Goal: Communication & Community: Participate in discussion

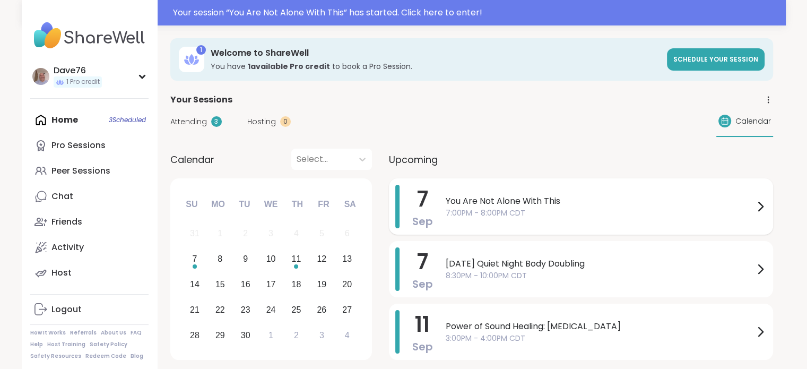
click at [552, 206] on span "You Are Not Alone With This" at bounding box center [600, 201] width 308 height 13
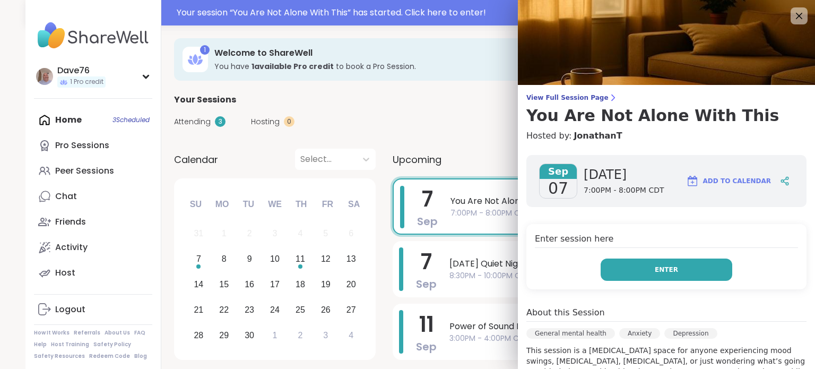
click at [655, 267] on span "Enter" at bounding box center [666, 270] width 23 height 10
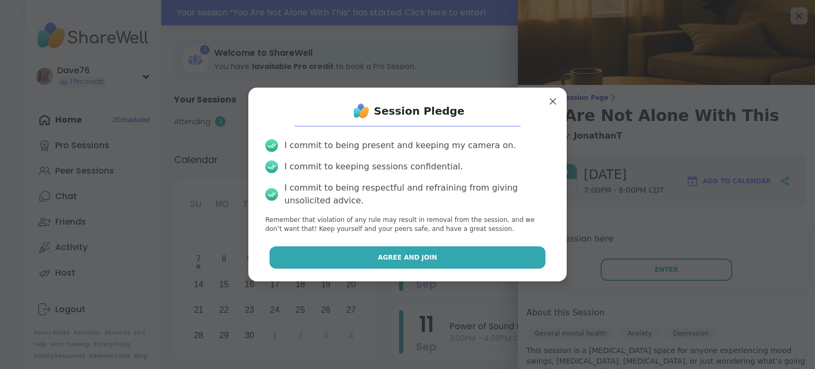
click at [501, 257] on button "Agree and Join" at bounding box center [408, 257] width 277 height 22
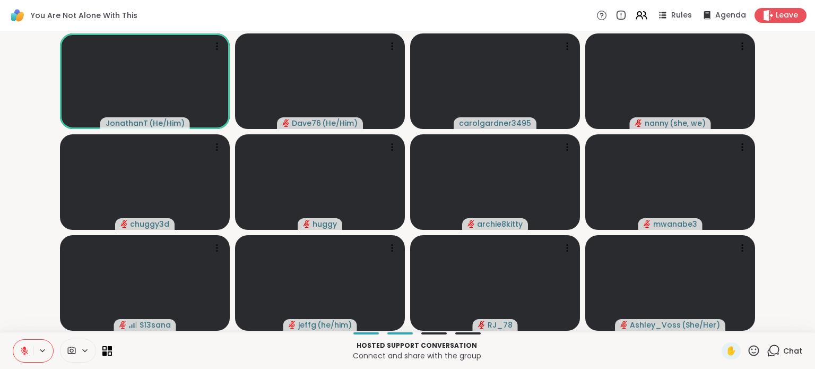
click at [783, 351] on span "Chat" at bounding box center [792, 351] width 19 height 11
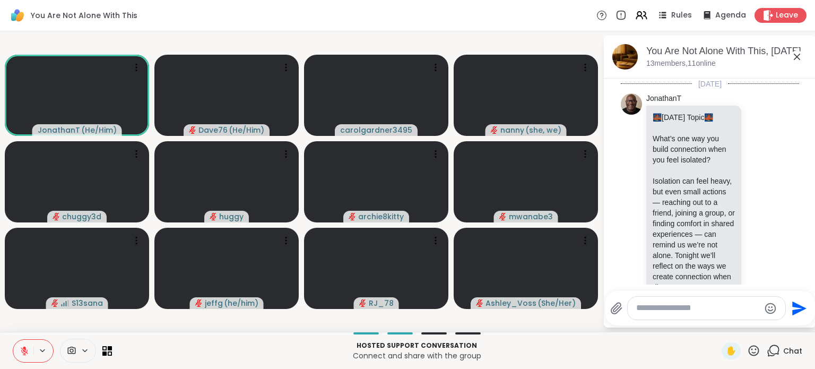
scroll to position [788, 0]
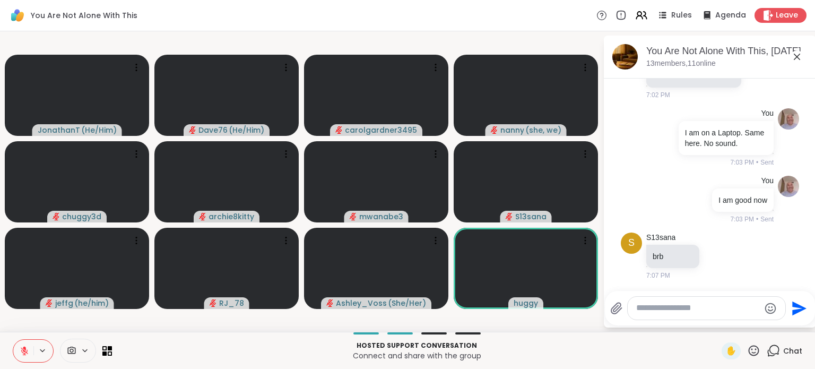
click at [747, 348] on icon at bounding box center [753, 350] width 13 height 13
click at [713, 323] on div "❤️" at bounding box center [722, 322] width 19 height 17
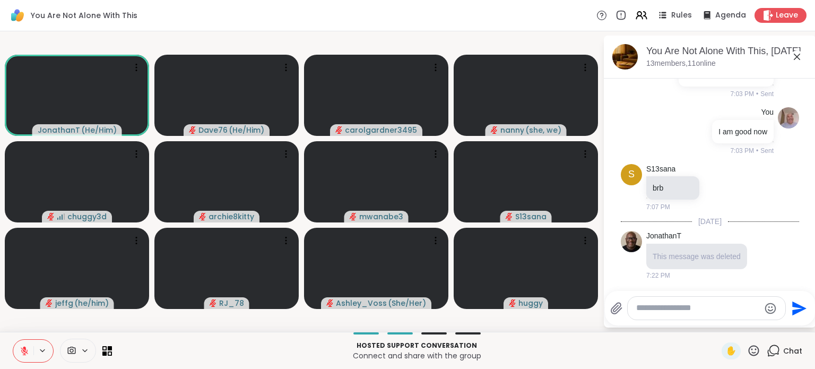
scroll to position [856, 0]
click at [748, 351] on icon at bounding box center [753, 350] width 13 height 13
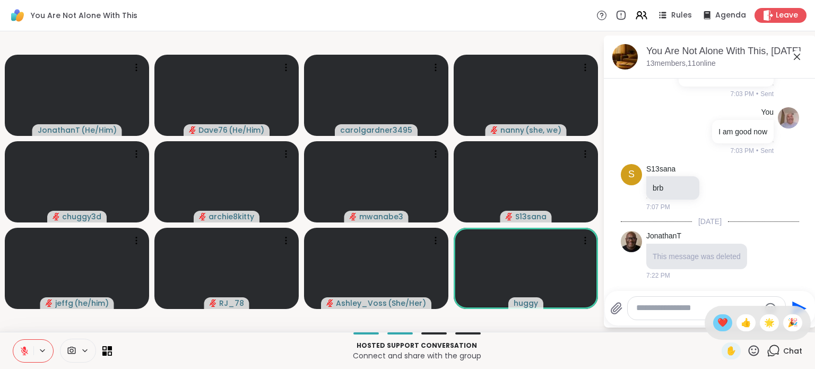
click at [718, 324] on span "❤️" at bounding box center [723, 322] width 11 height 13
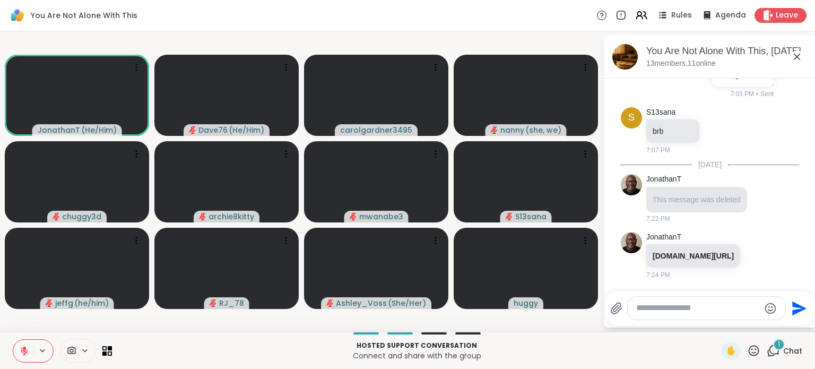
scroll to position [955, 0]
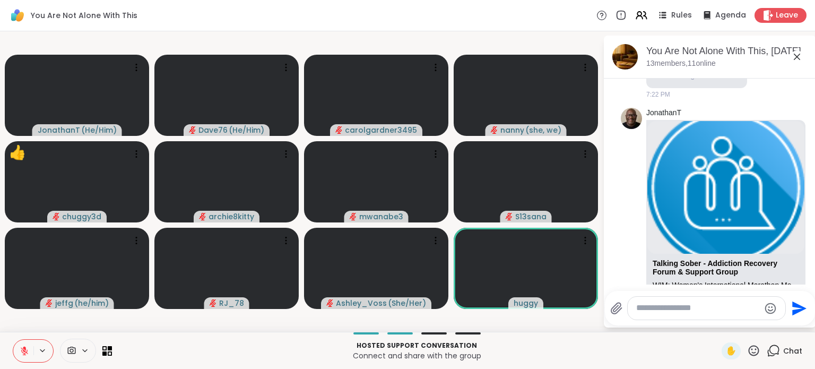
click at [747, 351] on icon at bounding box center [753, 350] width 13 height 13
click at [718, 322] on span "❤️" at bounding box center [723, 322] width 11 height 13
click at [709, 279] on button "New Messages!" at bounding box center [710, 276] width 54 height 13
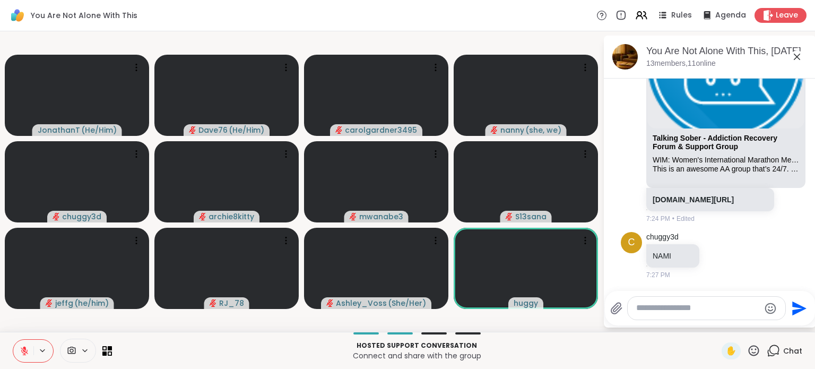
scroll to position [1271, 0]
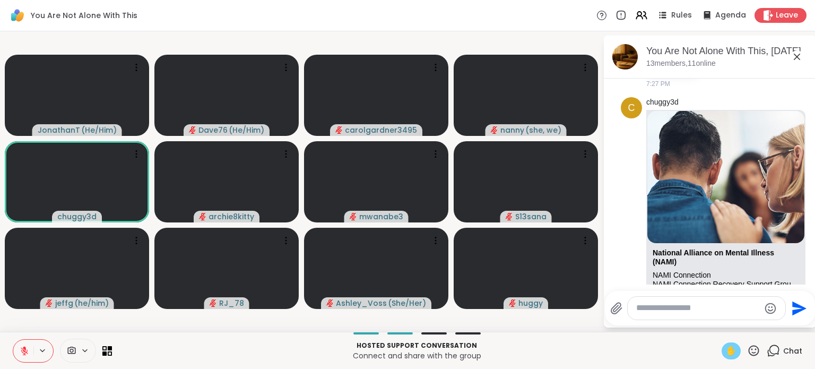
click at [726, 351] on span "✋" at bounding box center [731, 350] width 11 height 13
click at [749, 349] on icon at bounding box center [754, 350] width 11 height 11
click at [718, 324] on span "❤️" at bounding box center [723, 322] width 11 height 13
click at [747, 351] on icon at bounding box center [753, 350] width 13 height 13
click at [718, 323] on span "❤️" at bounding box center [723, 322] width 11 height 13
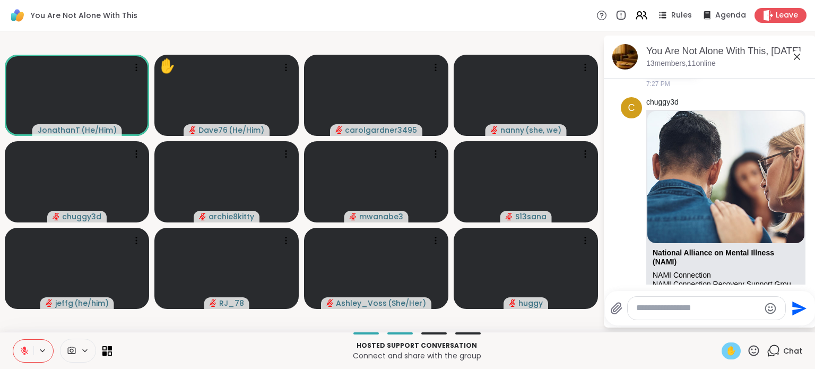
click at [24, 352] on icon at bounding box center [25, 351] width 10 height 10
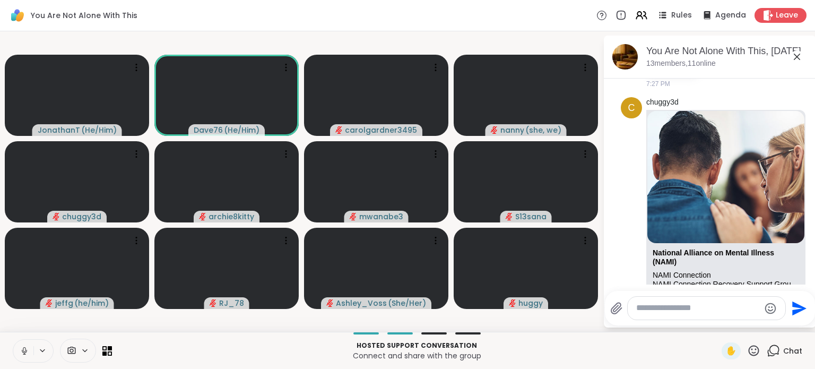
click at [24, 352] on icon at bounding box center [25, 351] width 10 height 10
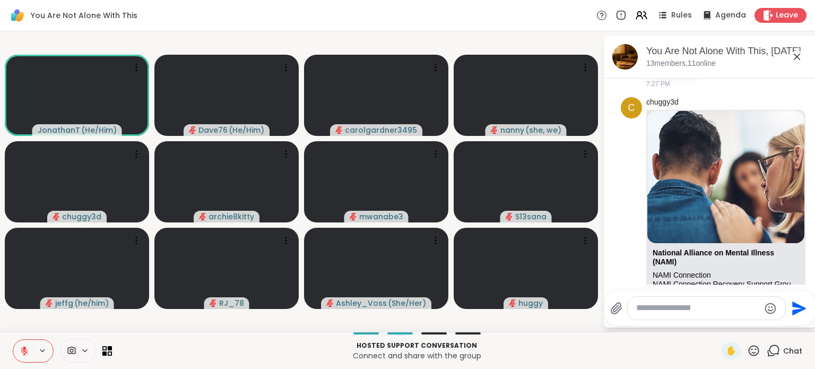
click at [747, 352] on icon at bounding box center [753, 350] width 13 height 13
click at [717, 326] on div "❤️" at bounding box center [722, 322] width 19 height 17
click at [747, 348] on icon at bounding box center [753, 350] width 13 height 13
click at [718, 326] on span "❤️" at bounding box center [723, 322] width 11 height 13
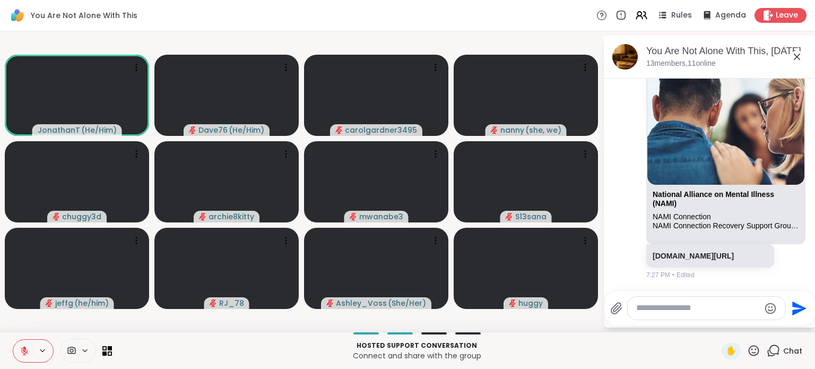
scroll to position [1444, 0]
click at [691, 307] on textarea "Type your message" at bounding box center [698, 308] width 124 height 11
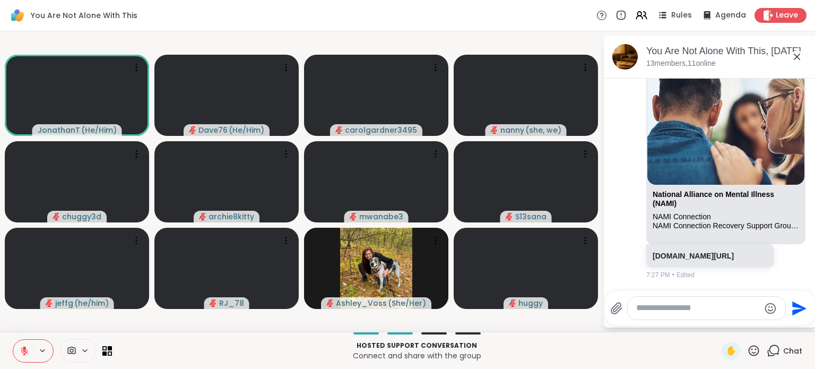
click at [676, 314] on div at bounding box center [707, 308] width 158 height 23
click at [751, 347] on icon at bounding box center [753, 350] width 13 height 13
click at [718, 324] on span "❤️" at bounding box center [723, 322] width 11 height 13
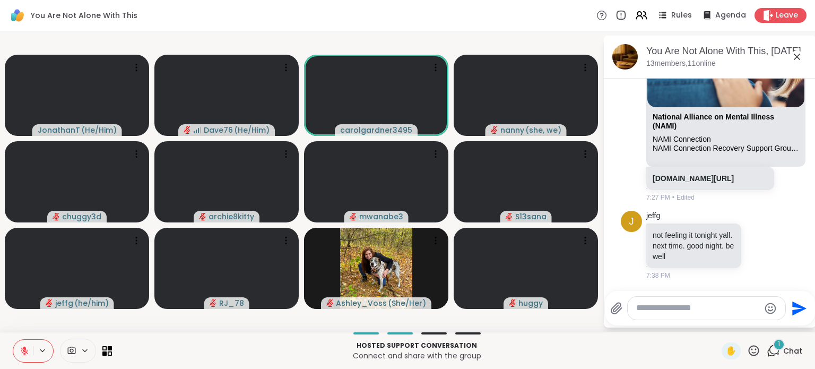
scroll to position [1522, 0]
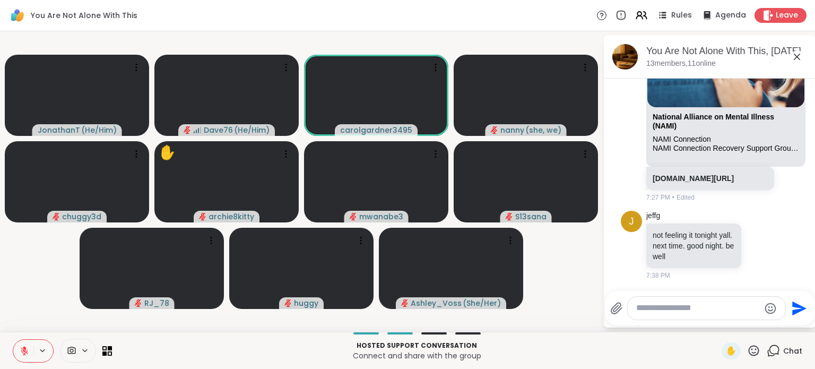
click at [747, 354] on icon at bounding box center [753, 350] width 13 height 13
click at [718, 326] on span "❤️" at bounding box center [723, 322] width 11 height 13
click at [690, 309] on textarea "Type your message" at bounding box center [698, 308] width 124 height 11
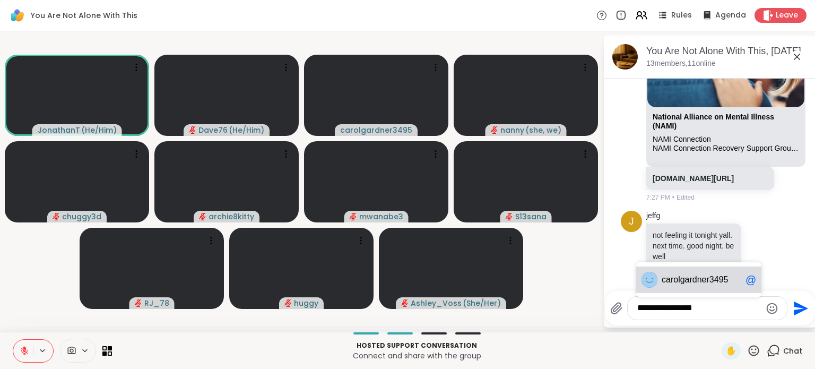
click at [690, 287] on div "ca rolgardner3495 @" at bounding box center [698, 279] width 125 height 27
type textarea "**********"
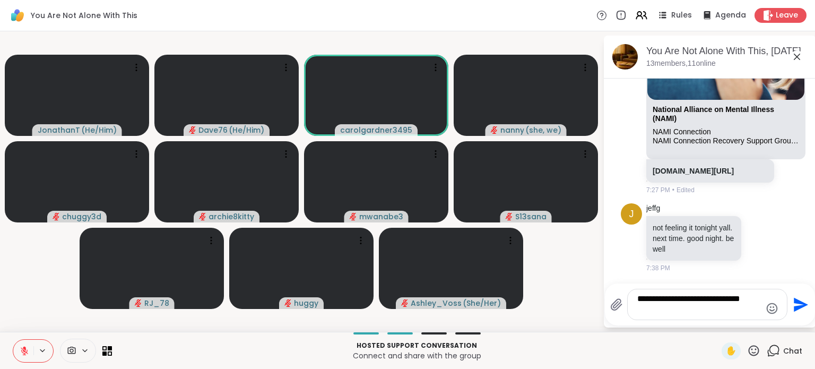
click at [800, 306] on icon "Send" at bounding box center [801, 304] width 14 height 14
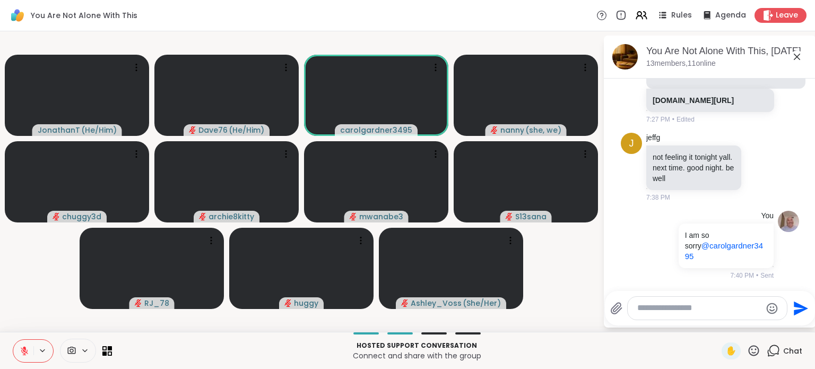
scroll to position [1589, 0]
click at [667, 314] on div at bounding box center [707, 308] width 159 height 23
click at [665, 309] on textarea "Type your message" at bounding box center [700, 308] width 124 height 11
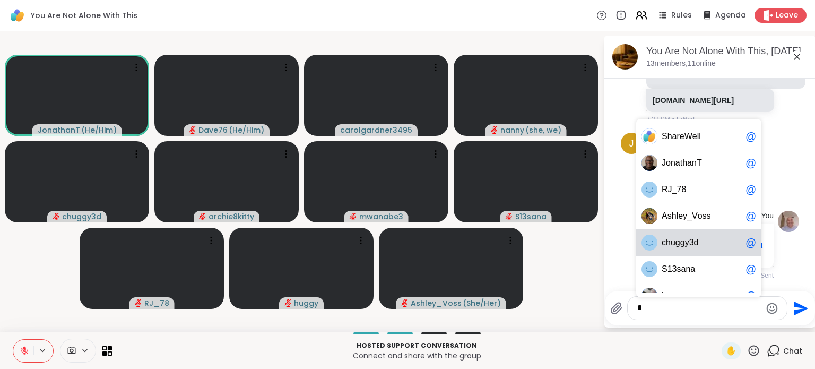
click at [691, 244] on span "3" at bounding box center [692, 242] width 5 height 11
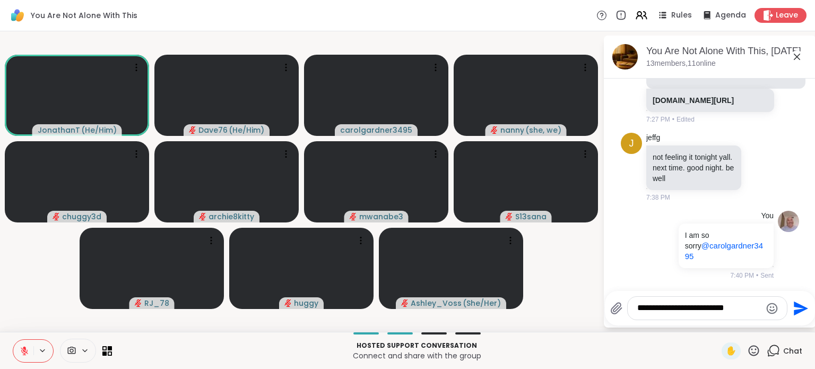
type textarea "**********"
click at [804, 309] on icon "Send" at bounding box center [799, 308] width 17 height 17
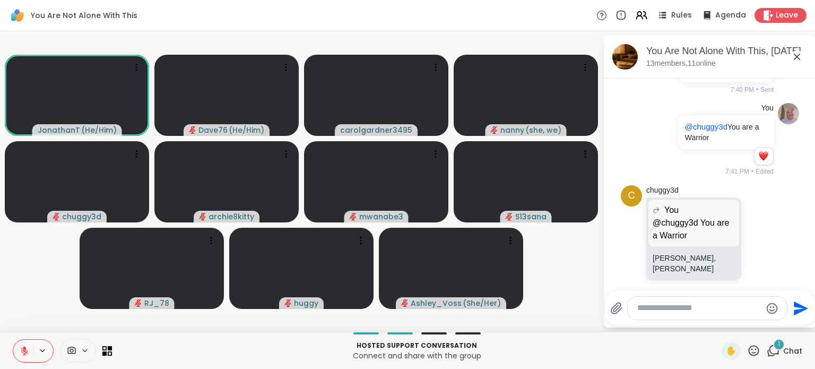
scroll to position [1777, 0]
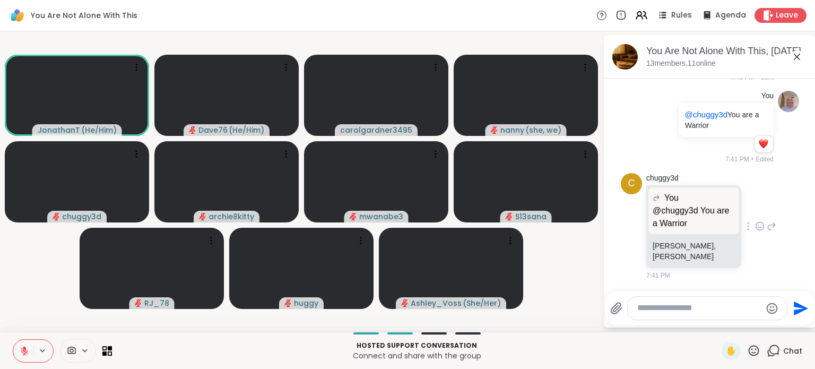
click at [755, 231] on icon at bounding box center [760, 226] width 10 height 11
click at [755, 214] on div "Select Reaction: Heart" at bounding box center [760, 209] width 10 height 10
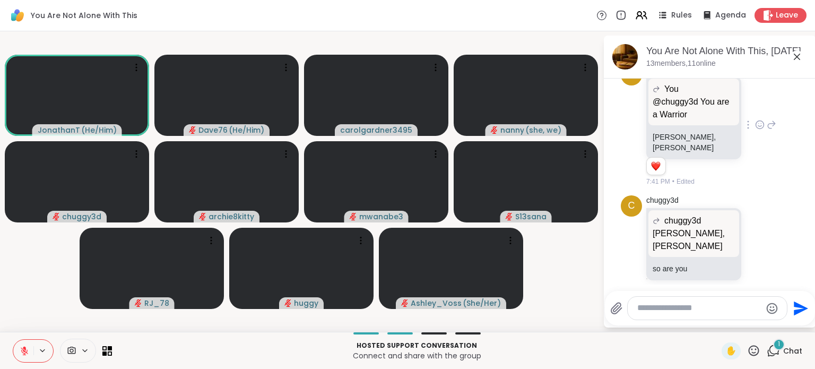
scroll to position [1884, 0]
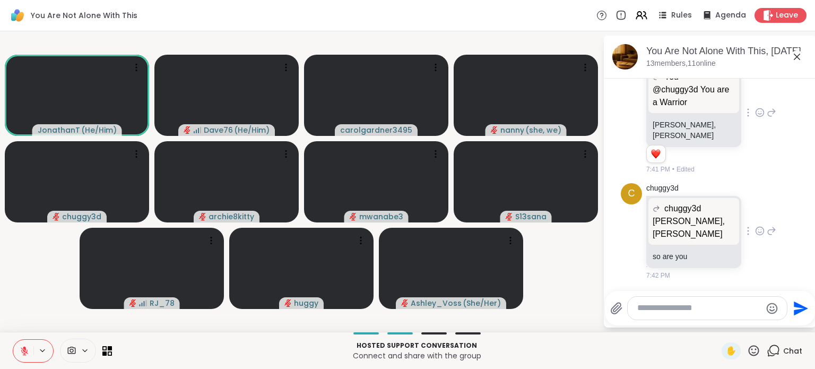
click at [755, 236] on icon at bounding box center [760, 231] width 10 height 11
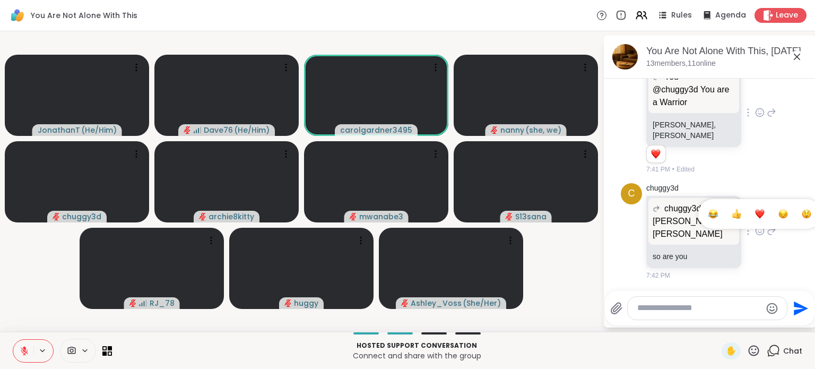
click at [750, 225] on button "Select Reaction: Heart" at bounding box center [760, 213] width 21 height 21
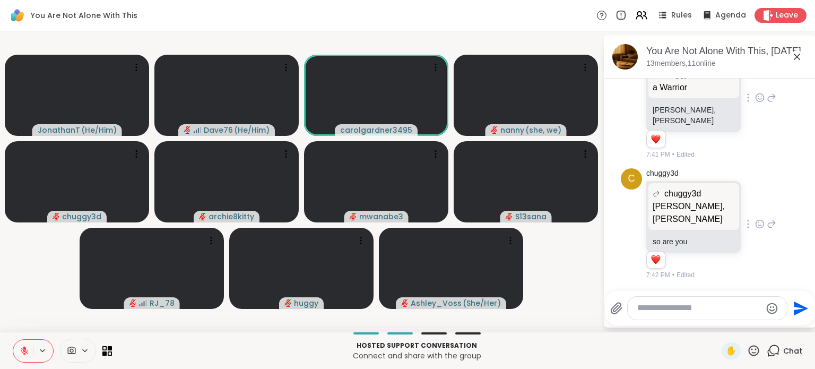
scroll to position [1899, 0]
click at [769, 228] on icon at bounding box center [772, 223] width 7 height 7
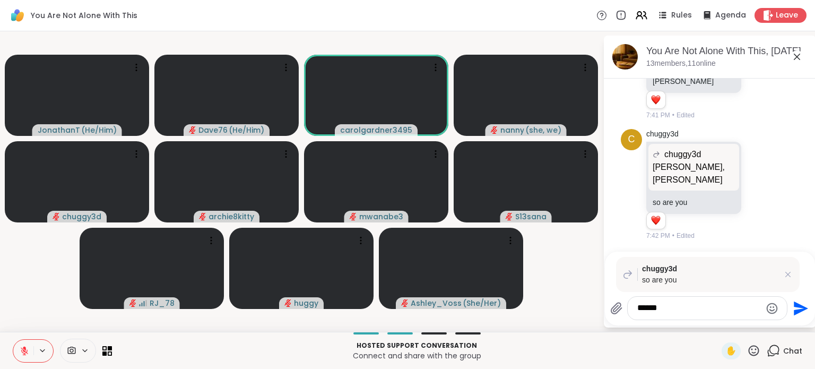
type textarea "******"
click at [797, 305] on icon "Send" at bounding box center [801, 308] width 14 height 14
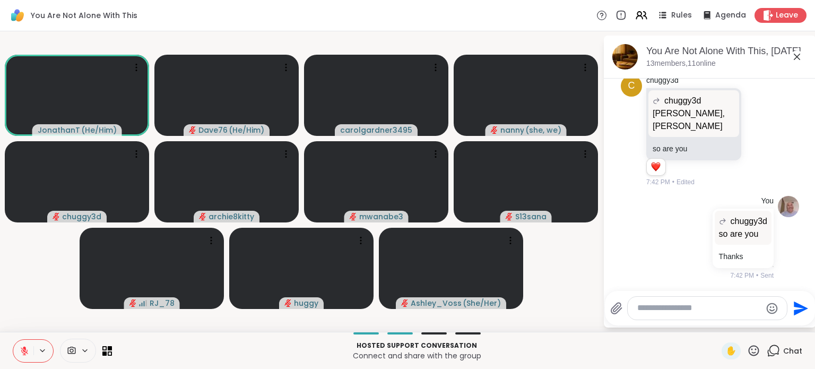
drag, startPoint x: 797, startPoint y: 305, endPoint x: 720, endPoint y: 302, distance: 77.0
click at [720, 302] on div "Send" at bounding box center [710, 308] width 200 height 24
click at [720, 302] on div at bounding box center [707, 308] width 159 height 23
click at [697, 304] on textarea "Type your message" at bounding box center [700, 308] width 124 height 11
click at [690, 282] on span "rolgardner3495" at bounding box center [700, 279] width 58 height 11
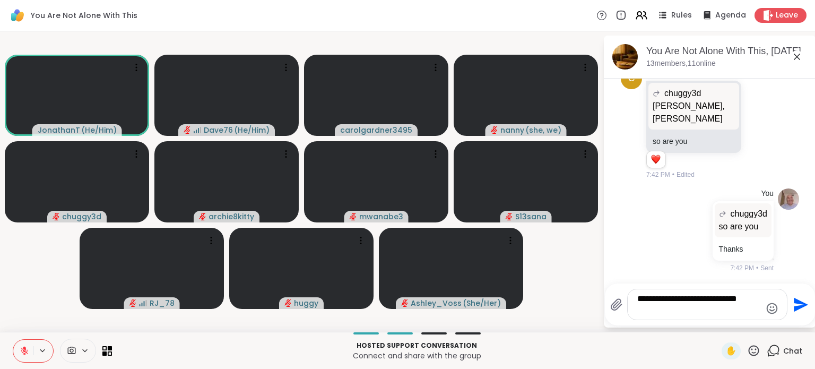
scroll to position [1999, 0]
type textarea "**********"
click at [795, 308] on icon "Send" at bounding box center [801, 304] width 14 height 14
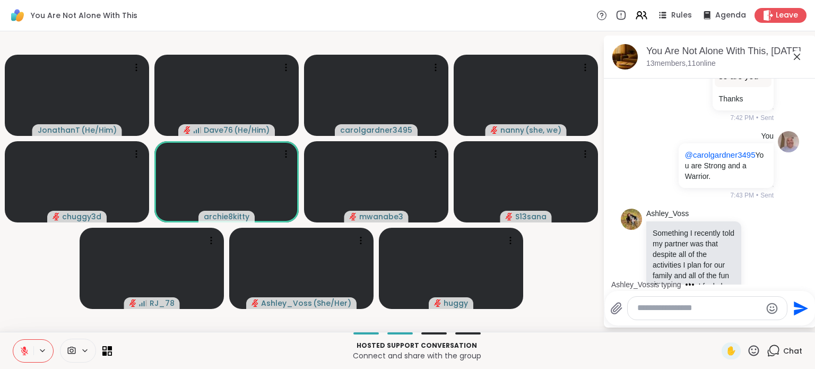
scroll to position [2221, 0]
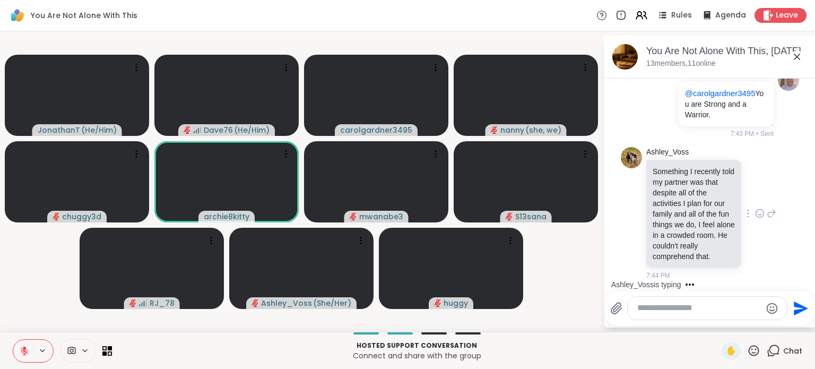
click at [769, 212] on icon at bounding box center [772, 213] width 7 height 7
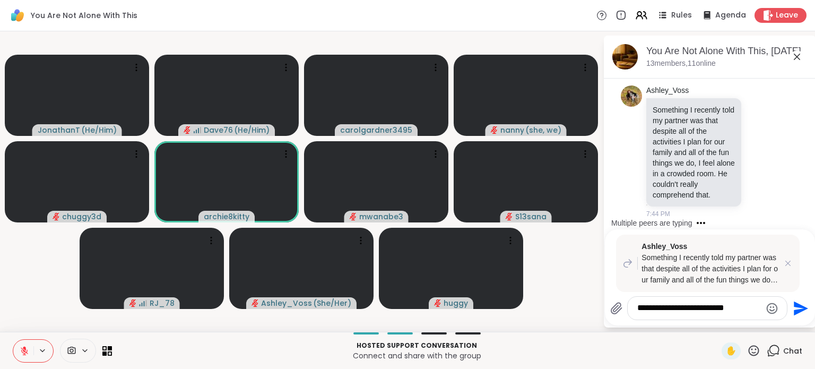
type textarea "**********"
click at [799, 309] on icon "Send" at bounding box center [801, 308] width 14 height 14
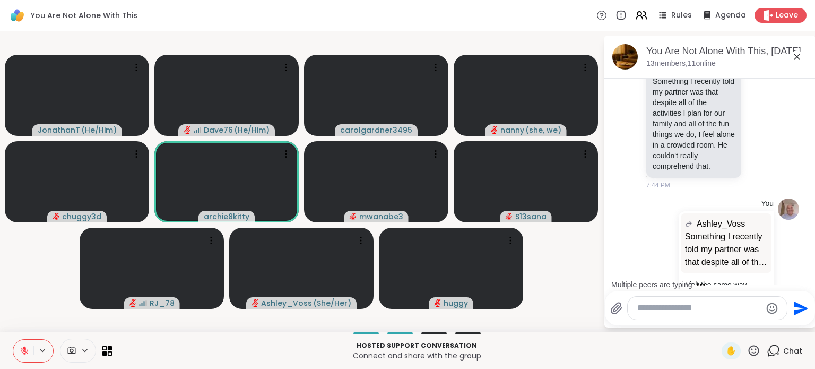
scroll to position [2350, 0]
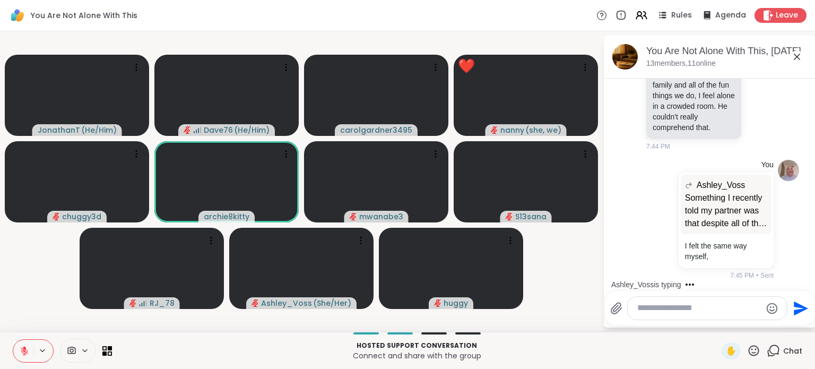
click at [749, 353] on icon at bounding box center [754, 350] width 11 height 11
click at [718, 328] on span "❤️" at bounding box center [723, 322] width 11 height 13
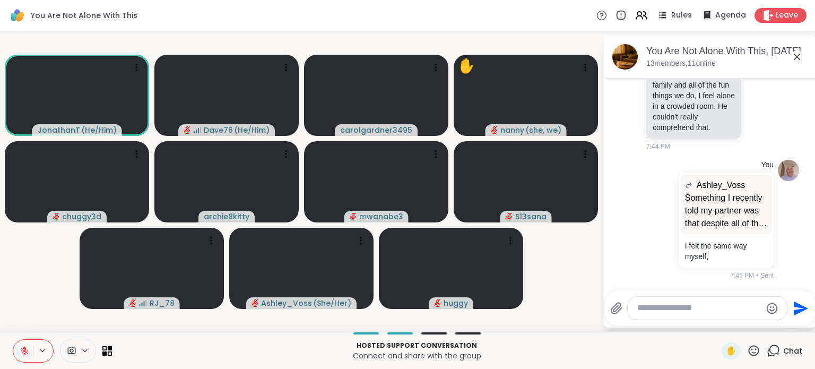
scroll to position [2449, 0]
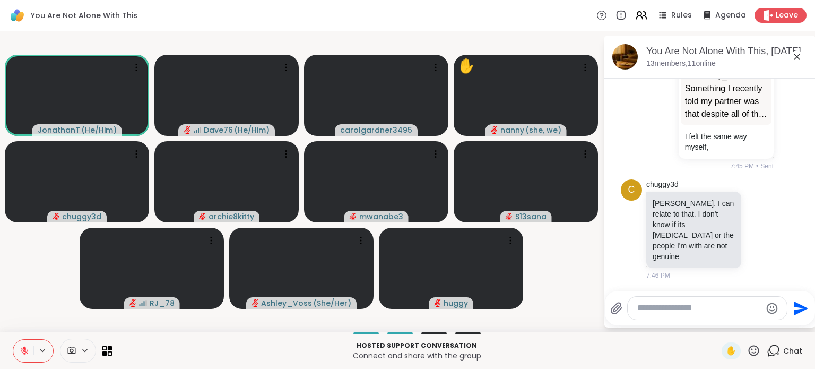
click at [668, 312] on textarea "Type your message" at bounding box center [700, 308] width 124 height 11
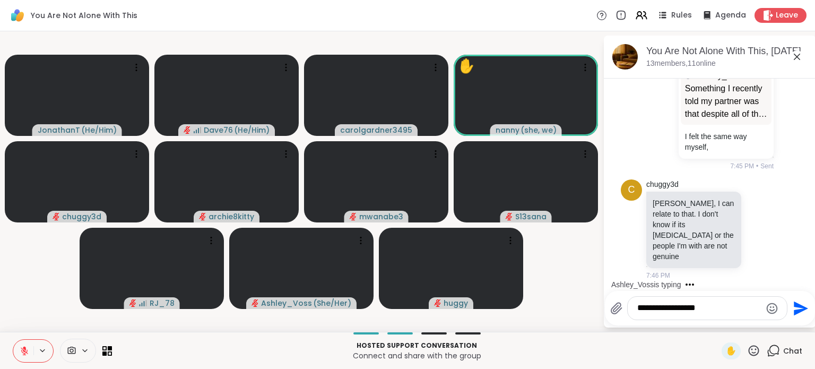
type textarea "**********"
click at [800, 309] on icon "Send" at bounding box center [801, 308] width 14 height 14
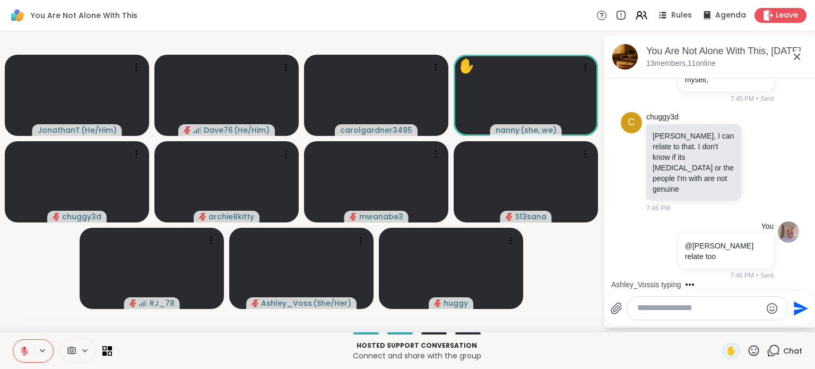
scroll to position [2505, 0]
click at [747, 350] on icon at bounding box center [753, 350] width 13 height 13
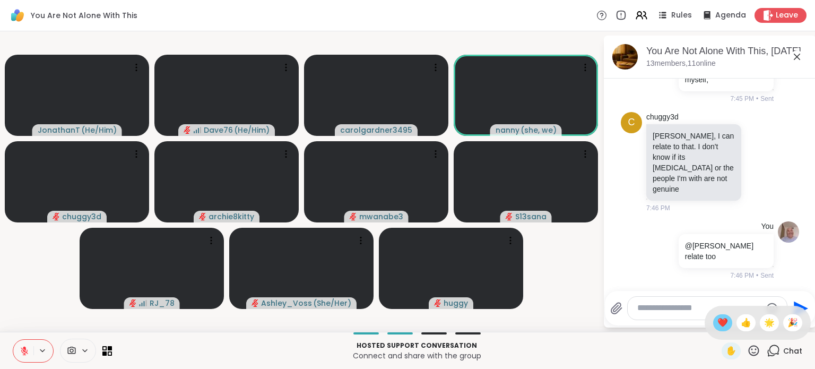
click at [718, 324] on span "❤️" at bounding box center [723, 322] width 11 height 13
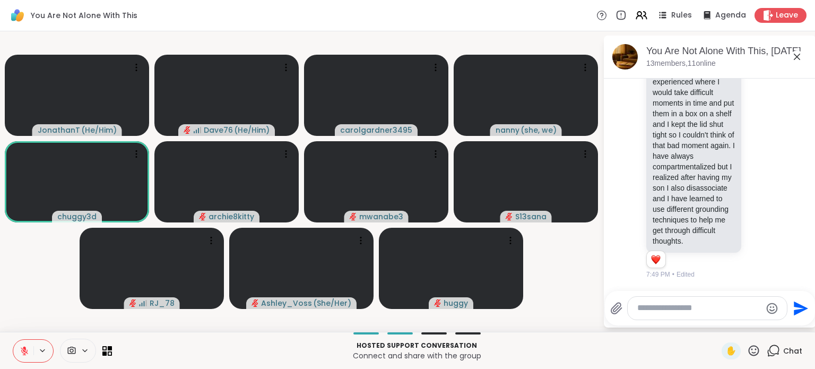
scroll to position [2857, 0]
click at [756, 122] on icon at bounding box center [760, 126] width 8 height 8
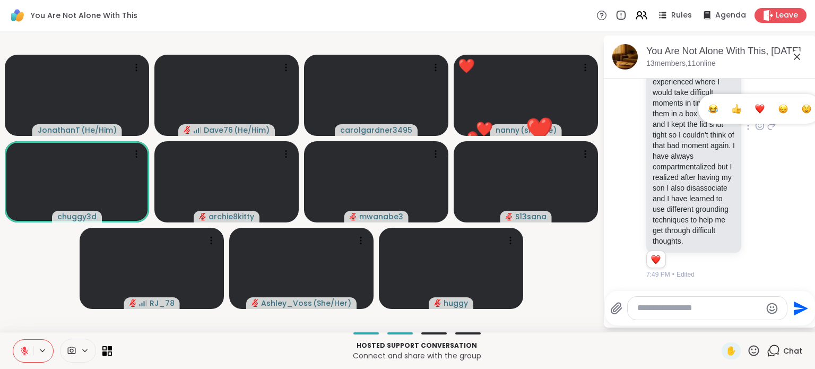
click at [755, 104] on div "Select Reaction: Heart" at bounding box center [760, 109] width 10 height 10
click at [750, 350] on icon at bounding box center [753, 350] width 13 height 13
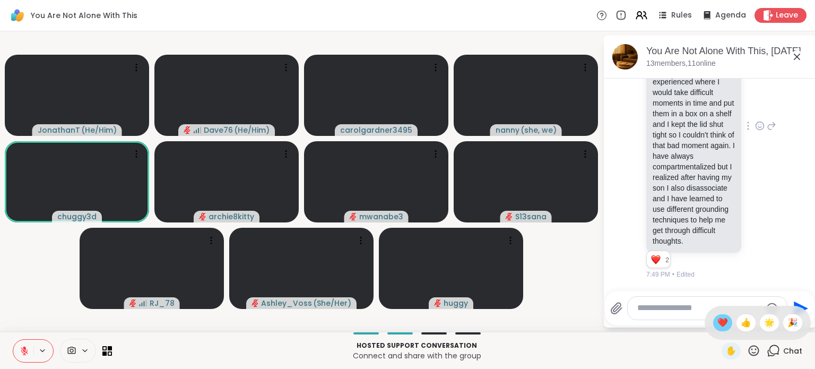
click at [718, 326] on span "❤️" at bounding box center [723, 322] width 11 height 13
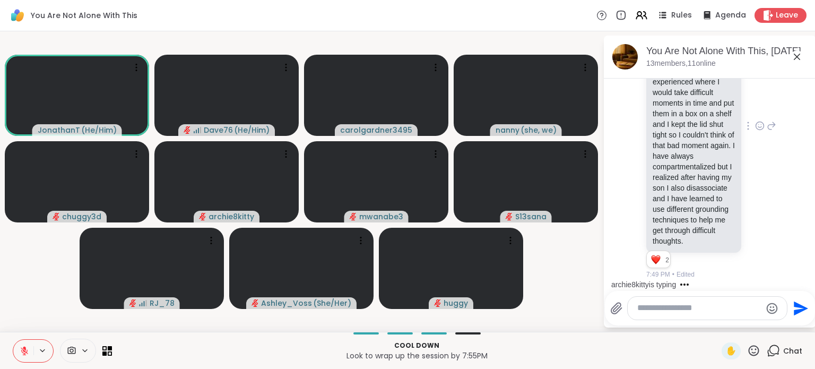
click at [692, 313] on textarea "Type your message" at bounding box center [700, 308] width 124 height 11
type textarea "**********"
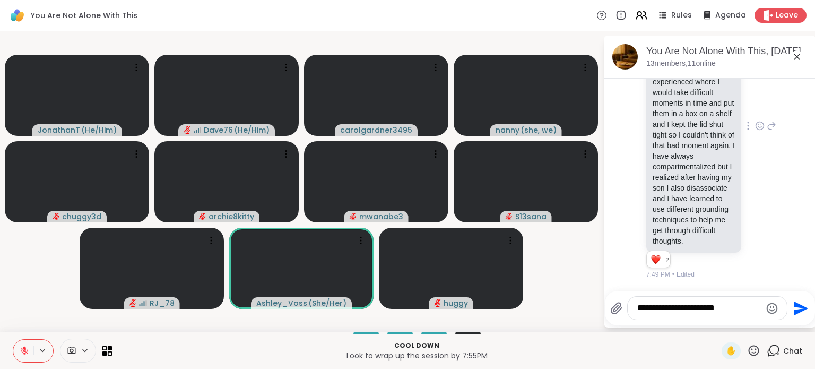
click at [799, 308] on icon "Send" at bounding box center [799, 308] width 17 height 17
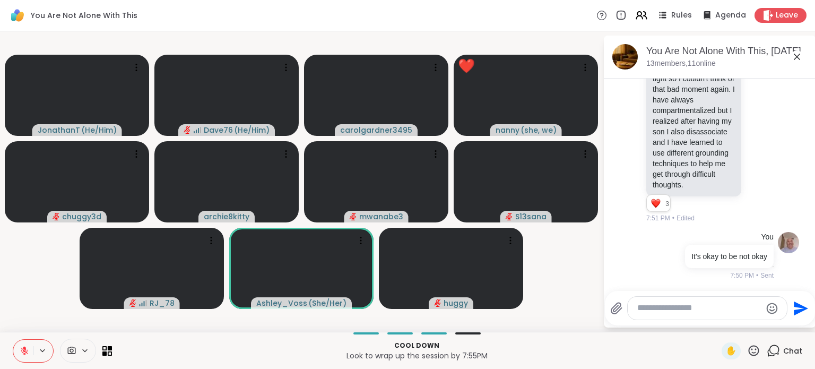
click at [747, 349] on icon at bounding box center [753, 350] width 13 height 13
click at [741, 323] on span "👍" at bounding box center [746, 322] width 11 height 13
click at [747, 348] on icon at bounding box center [753, 350] width 13 height 13
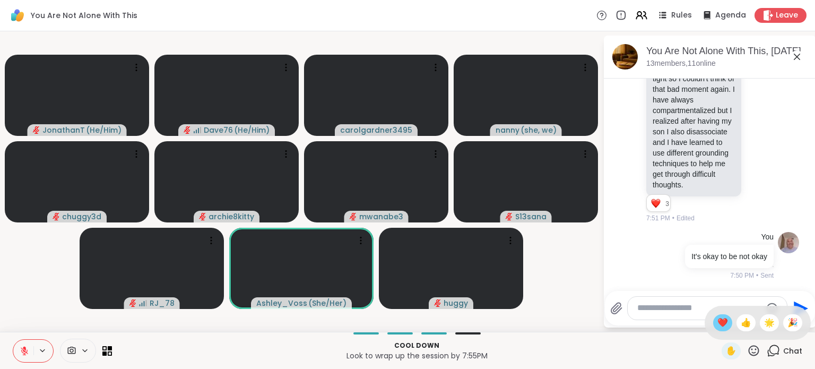
click at [718, 323] on span "❤️" at bounding box center [723, 322] width 11 height 13
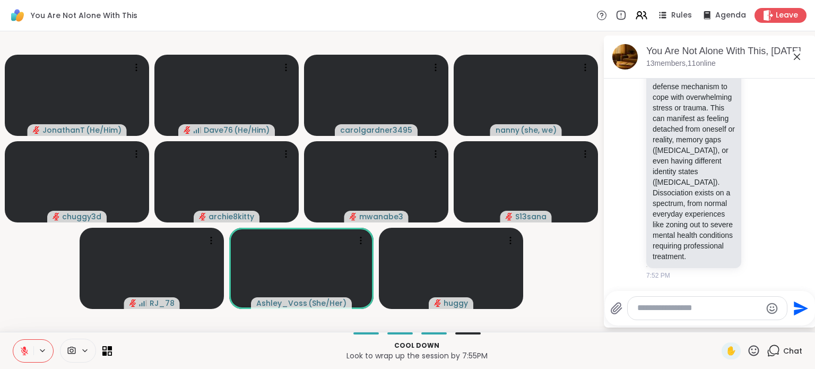
click at [749, 348] on icon at bounding box center [753, 350] width 13 height 13
click at [718, 326] on span "❤️" at bounding box center [723, 322] width 11 height 13
click at [807, 212] on html "You Are Not Alone With This Rules Agenda Leave JonathanT ( He/Him ) ❤️ Dave76 (…" at bounding box center [407, 184] width 815 height 369
click at [747, 351] on icon at bounding box center [753, 350] width 13 height 13
click at [788, 325] on span "🎉" at bounding box center [793, 322] width 11 height 13
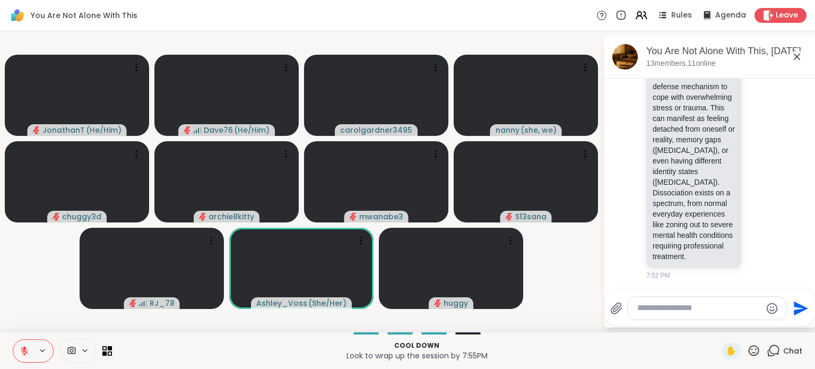
click at [747, 355] on icon at bounding box center [753, 350] width 13 height 13
click at [783, 325] on div "🎉" at bounding box center [792, 322] width 19 height 17
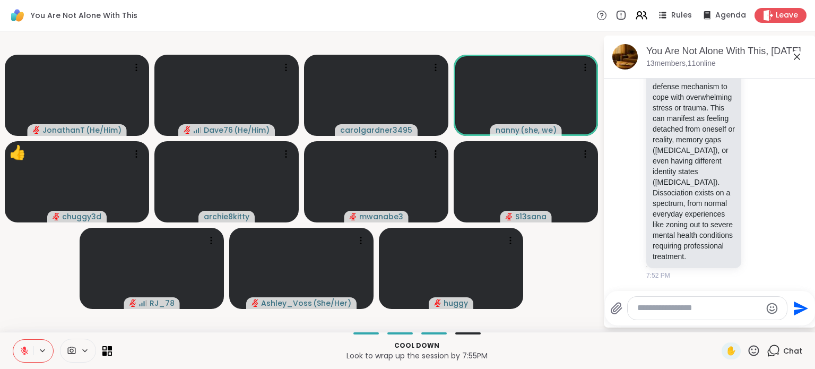
click at [747, 351] on icon at bounding box center [753, 350] width 13 height 13
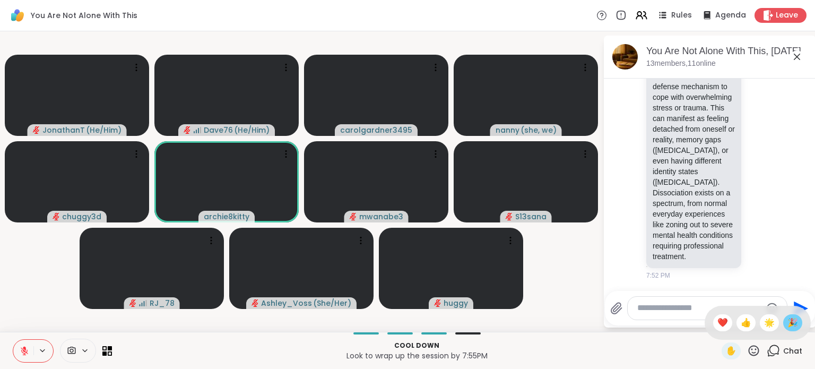
click at [788, 321] on span "🎉" at bounding box center [793, 322] width 11 height 13
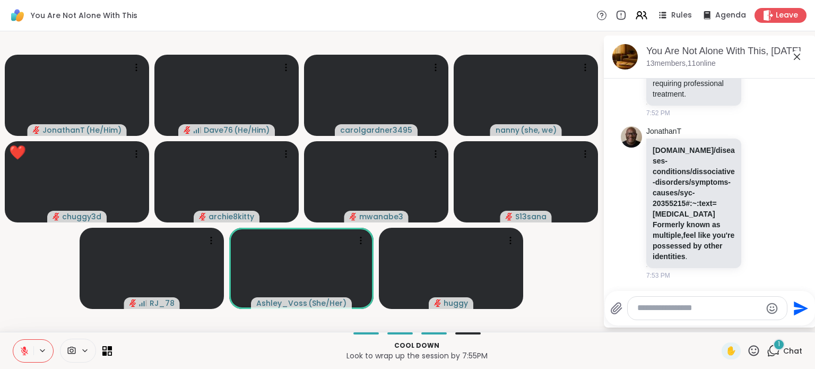
scroll to position [3483, 0]
click at [747, 350] on icon at bounding box center [753, 350] width 13 height 13
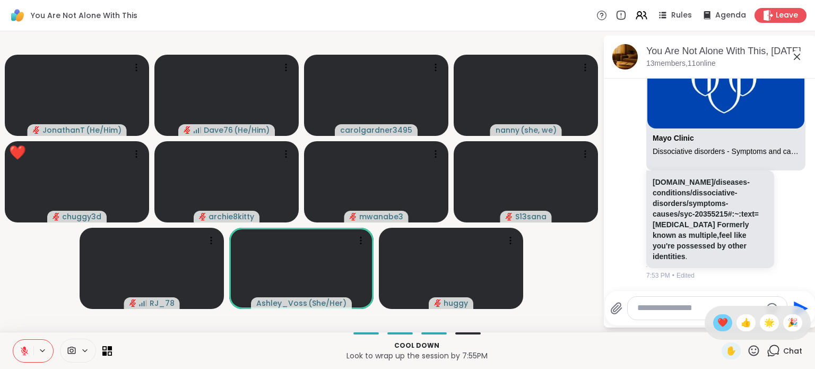
click at [718, 317] on span "❤️" at bounding box center [723, 322] width 11 height 13
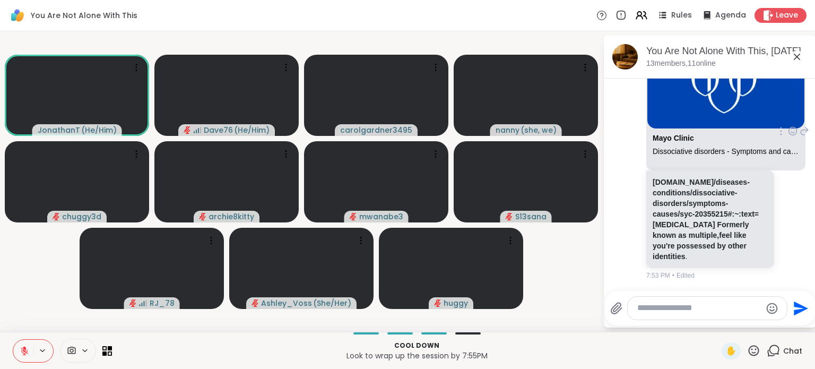
click at [791, 133] on icon at bounding box center [792, 132] width 3 height 1
click at [765, 119] on div "Select Reaction: Thumbs up" at bounding box center [770, 114] width 10 height 10
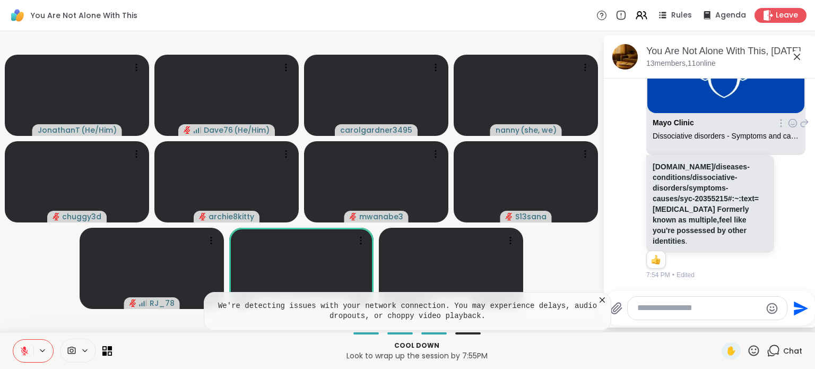
click at [604, 300] on icon at bounding box center [602, 300] width 11 height 11
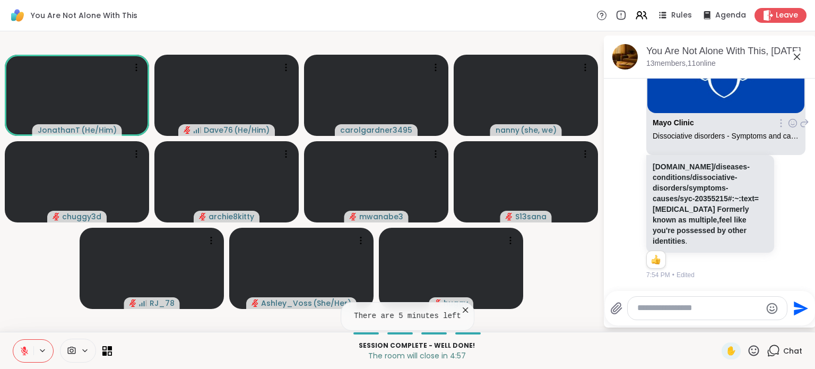
click at [749, 353] on icon at bounding box center [754, 350] width 11 height 11
click at [788, 322] on span "🎉" at bounding box center [793, 322] width 11 height 13
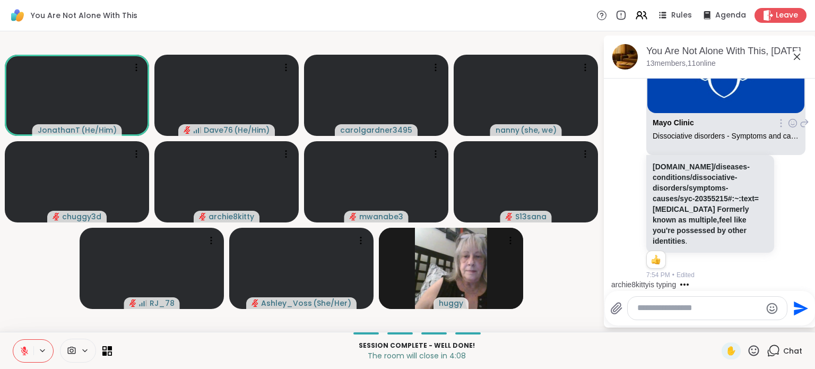
click at [747, 354] on icon at bounding box center [753, 350] width 13 height 13
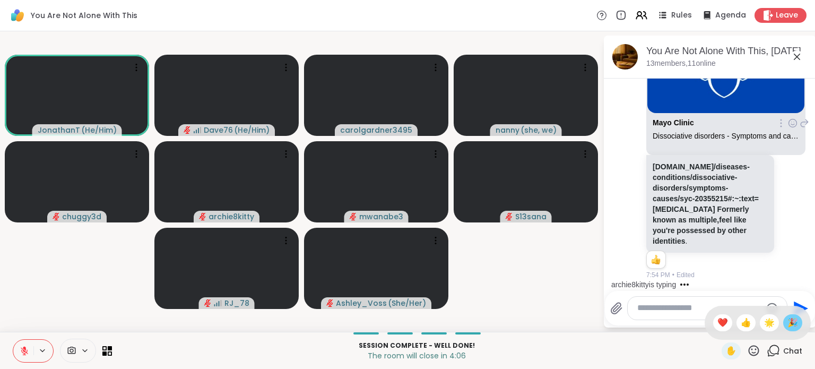
click at [788, 325] on span "🎉" at bounding box center [793, 322] width 11 height 13
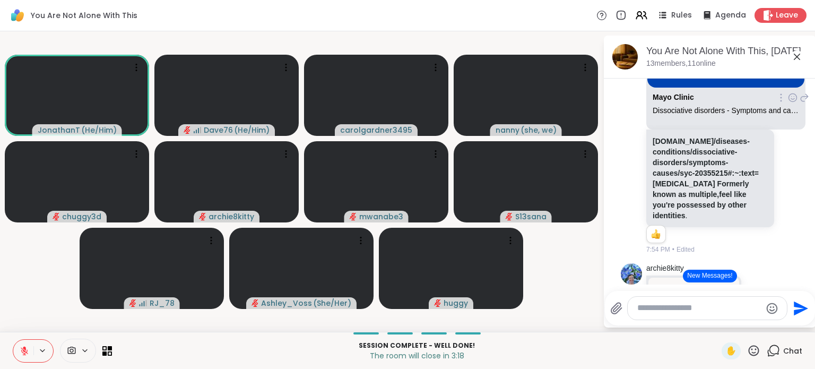
click at [710, 278] on button "New Messages!" at bounding box center [710, 276] width 54 height 13
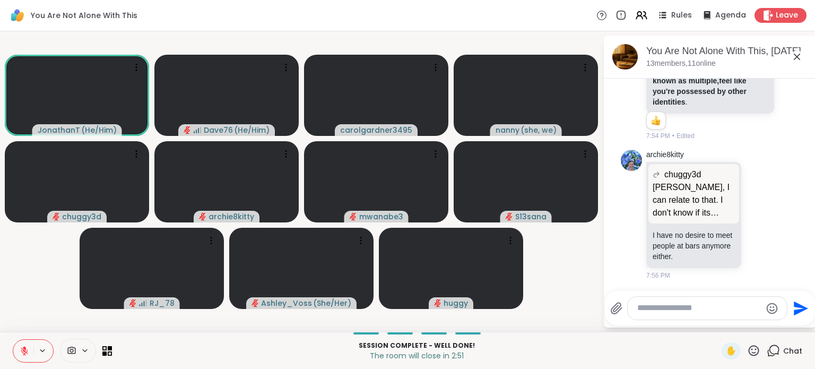
click at [669, 310] on textarea "Type your message" at bounding box center [700, 308] width 124 height 11
click at [749, 352] on icon at bounding box center [754, 350] width 11 height 11
click at [718, 321] on span "❤️" at bounding box center [723, 322] width 11 height 13
click at [749, 355] on icon at bounding box center [754, 350] width 11 height 11
click at [783, 329] on div "🎉" at bounding box center [792, 322] width 19 height 17
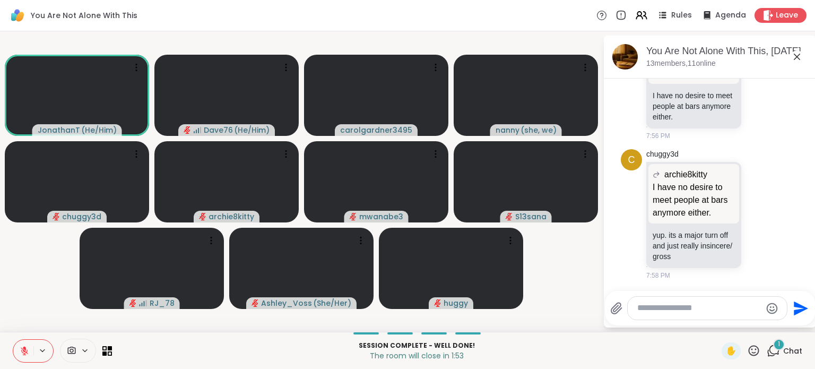
scroll to position [3909, 0]
click at [686, 309] on textarea "Type your message" at bounding box center [700, 308] width 124 height 11
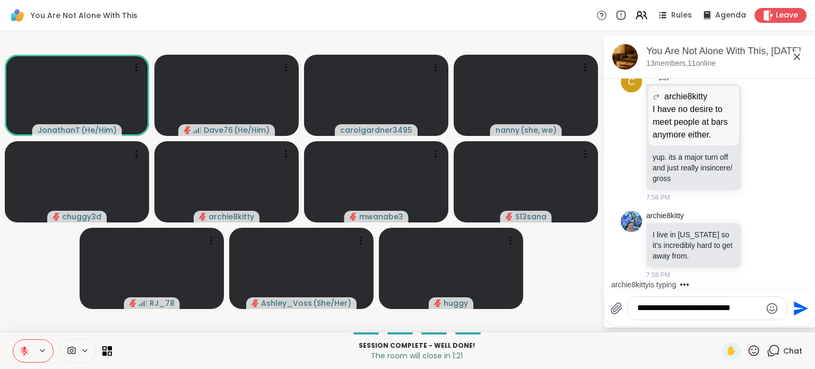
scroll to position [4125, 0]
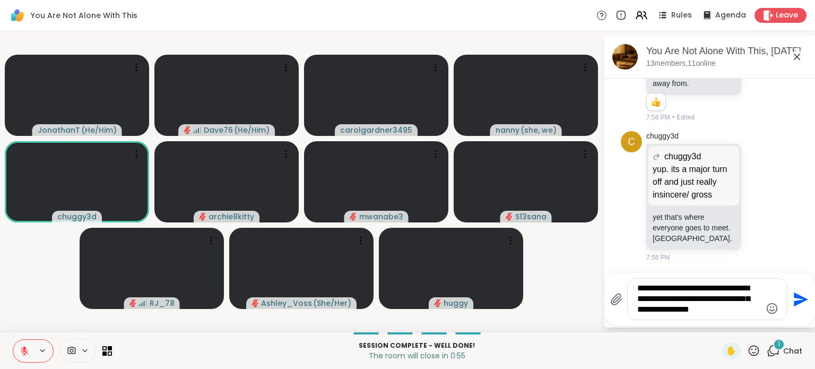
type textarea "**********"
click at [801, 300] on icon "Send" at bounding box center [801, 299] width 14 height 14
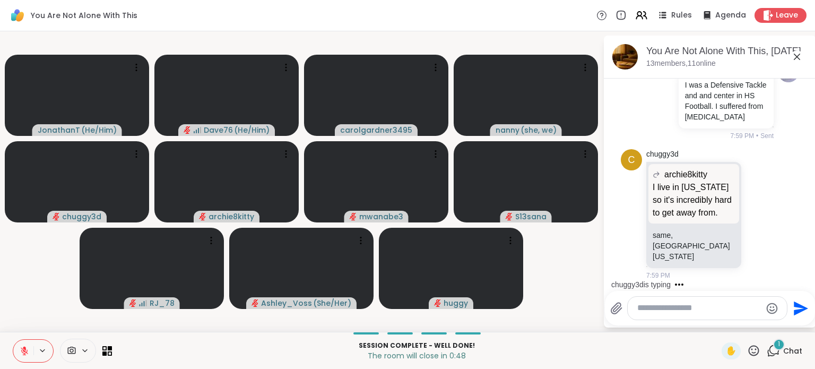
scroll to position [4358, 0]
click at [685, 309] on textarea "Type your message" at bounding box center [700, 308] width 124 height 11
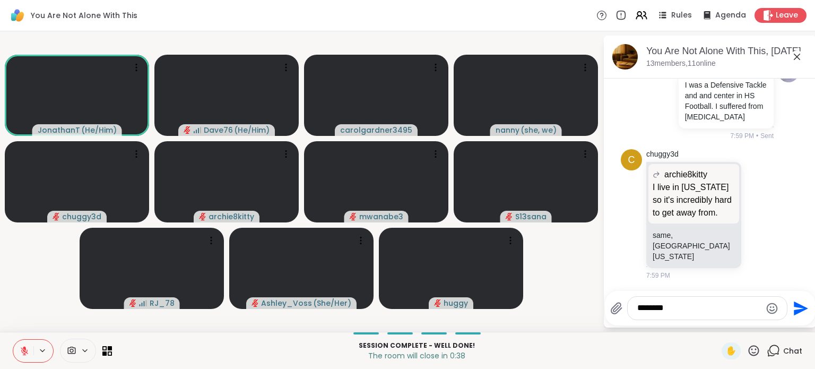
type textarea "********"
click at [805, 305] on icon "Send" at bounding box center [799, 308] width 17 height 17
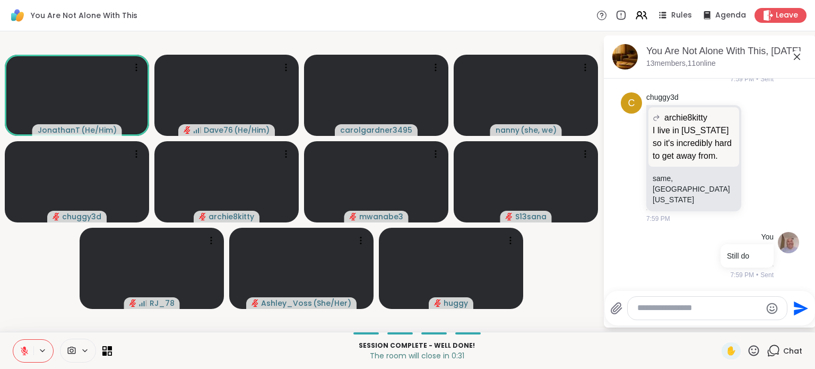
click at [748, 351] on icon at bounding box center [753, 350] width 13 height 13
click at [718, 326] on span "❤️" at bounding box center [723, 322] width 11 height 13
click at [747, 350] on icon at bounding box center [753, 350] width 13 height 13
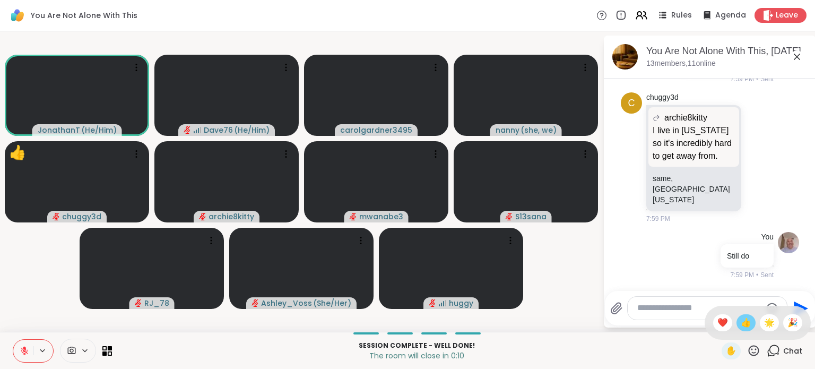
click at [741, 324] on span "👍" at bounding box center [746, 322] width 11 height 13
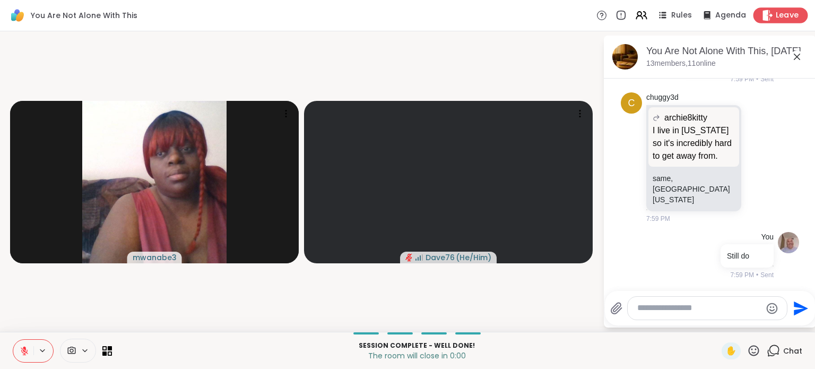
click at [780, 19] on span "Leave" at bounding box center [787, 15] width 23 height 11
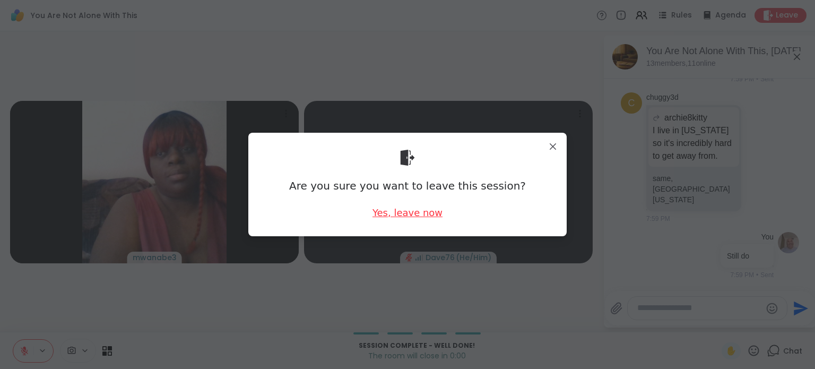
click at [418, 212] on div "Yes, leave now" at bounding box center [408, 212] width 70 height 13
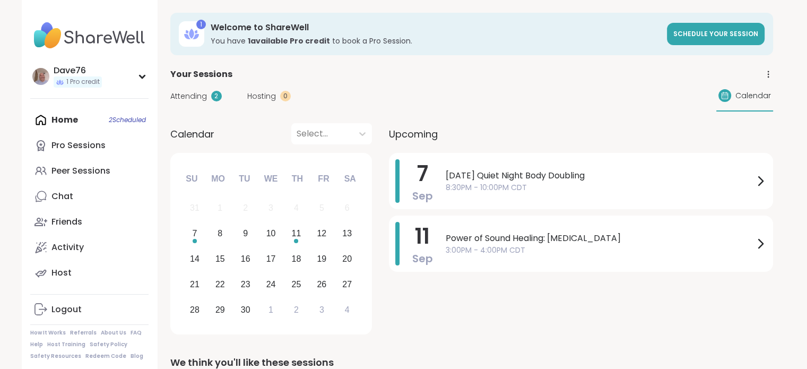
click at [81, 199] on link "Chat" at bounding box center [89, 196] width 118 height 25
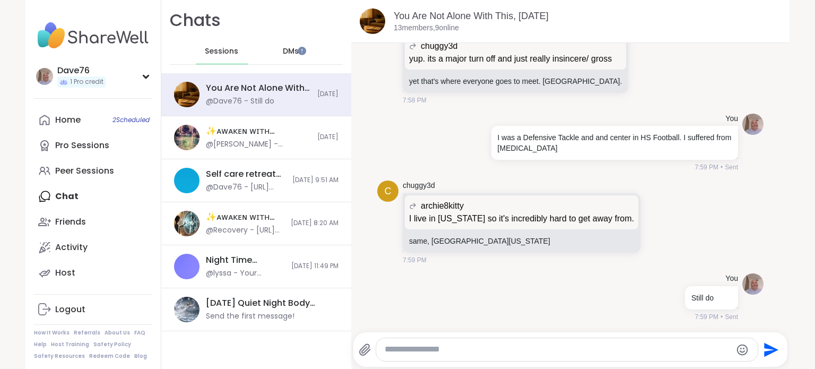
click at [286, 55] on span "DMs" at bounding box center [291, 51] width 16 height 11
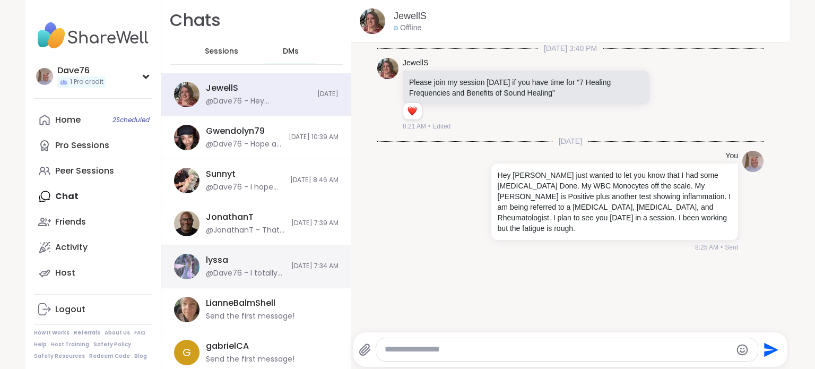
click at [234, 269] on div "@Dave76 - I totally understand" at bounding box center [245, 273] width 79 height 11
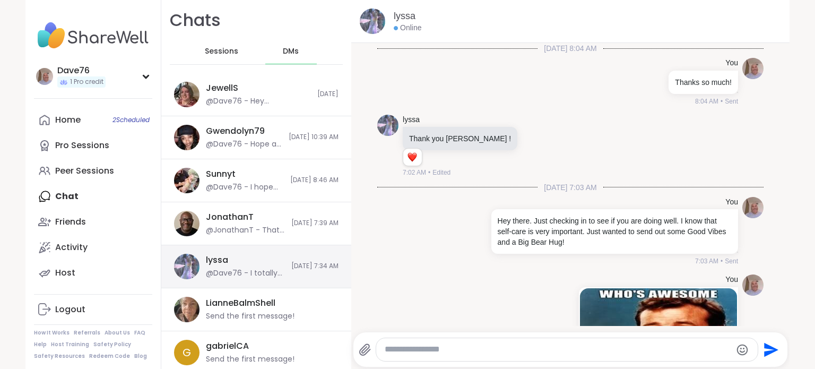
scroll to position [275, 0]
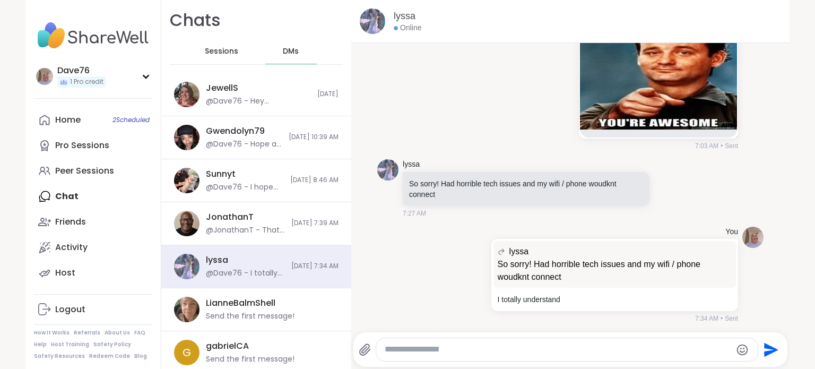
click at [418, 349] on textarea "Type your message" at bounding box center [558, 349] width 347 height 11
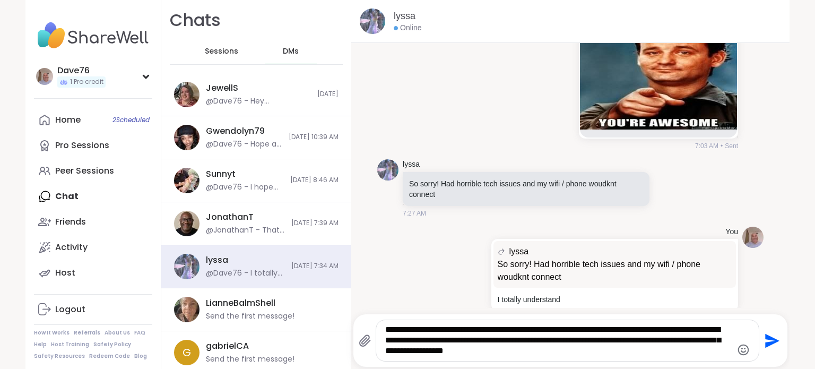
type textarea "**********"
click at [773, 346] on icon "Send" at bounding box center [771, 340] width 17 height 17
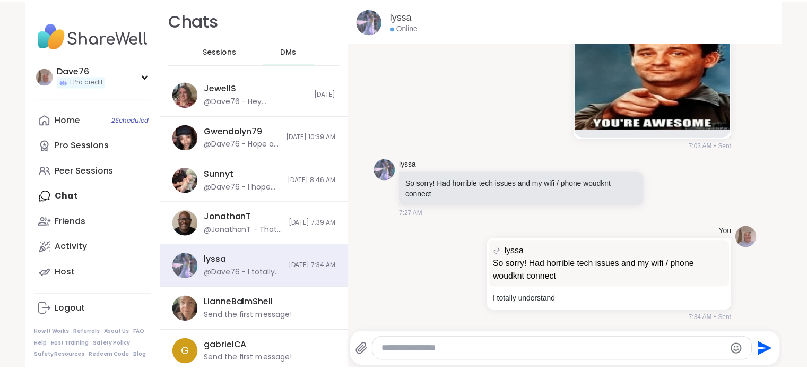
scroll to position [374, 0]
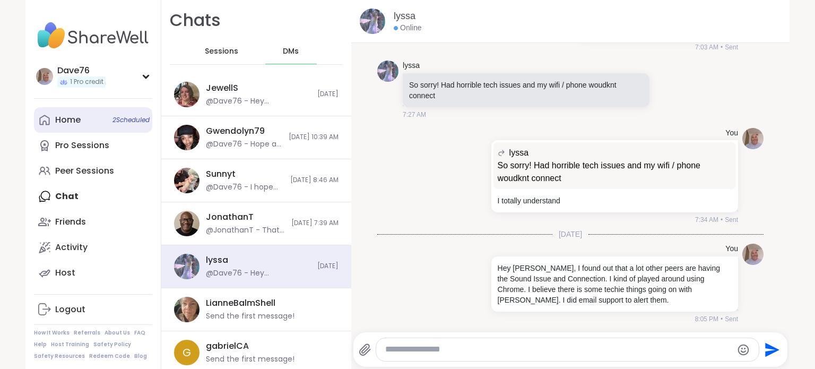
click at [71, 122] on div "Home 2 Scheduled" at bounding box center [67, 120] width 25 height 12
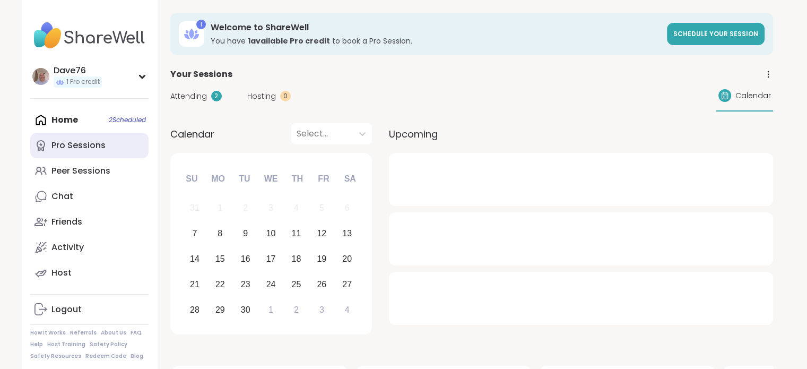
click at [84, 146] on div "Pro Sessions" at bounding box center [78, 146] width 54 height 12
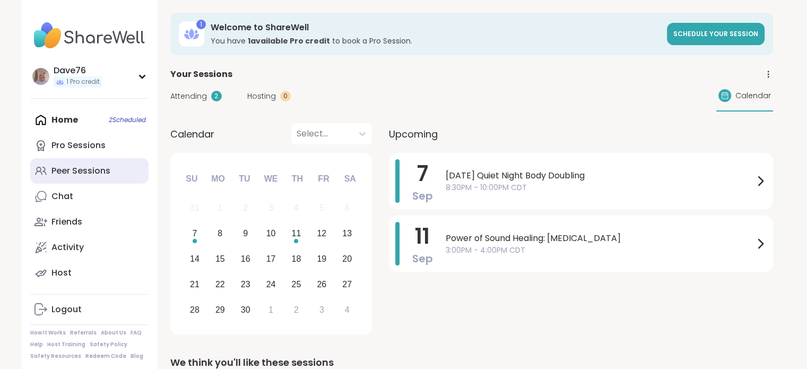
click at [87, 169] on div "Peer Sessions" at bounding box center [80, 171] width 59 height 12
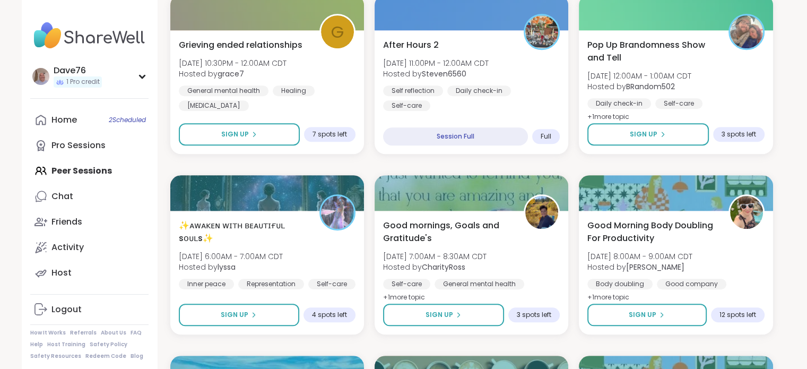
scroll to position [968, 0]
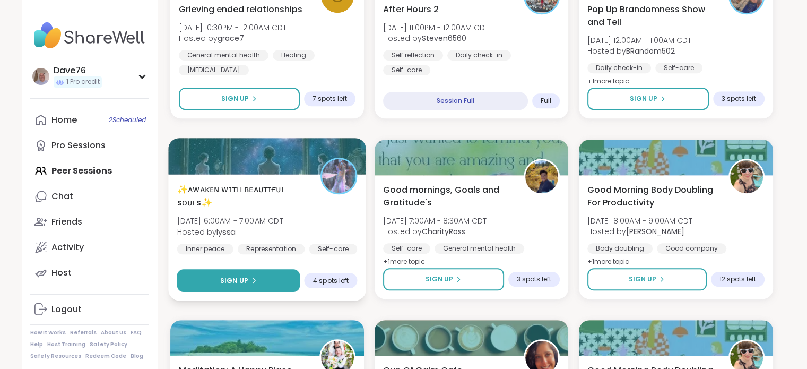
click at [257, 277] on button "Sign Up" at bounding box center [238, 280] width 123 height 23
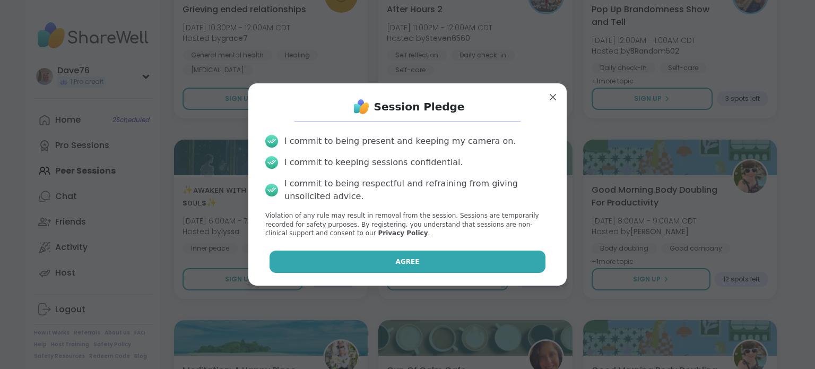
click at [396, 259] on span "Agree" at bounding box center [408, 262] width 24 height 10
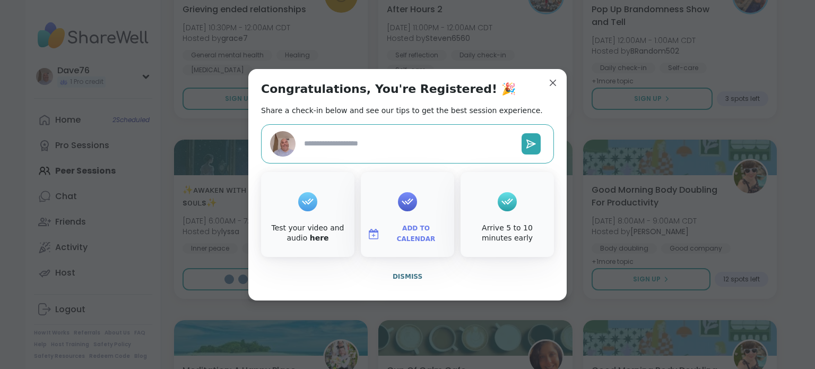
type textarea "*"
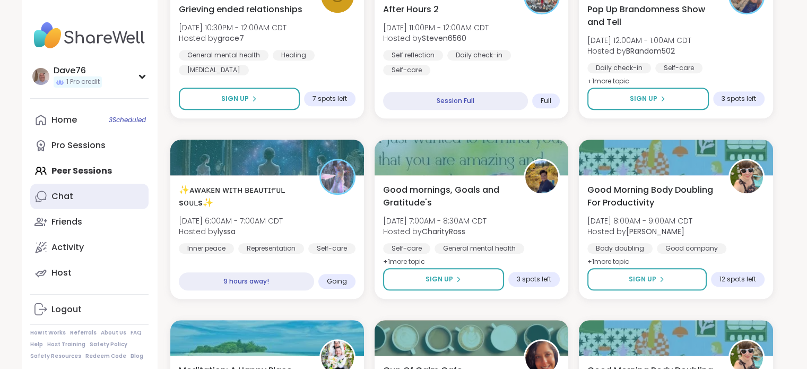
click at [71, 193] on div "Chat" at bounding box center [62, 197] width 22 height 12
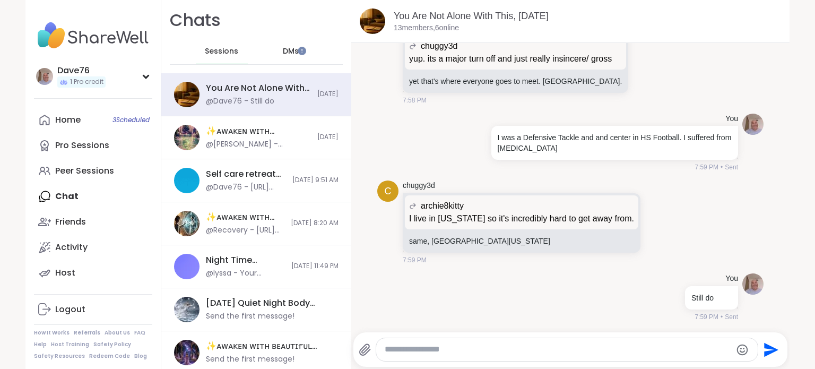
click at [283, 49] on span "DMs" at bounding box center [291, 51] width 16 height 11
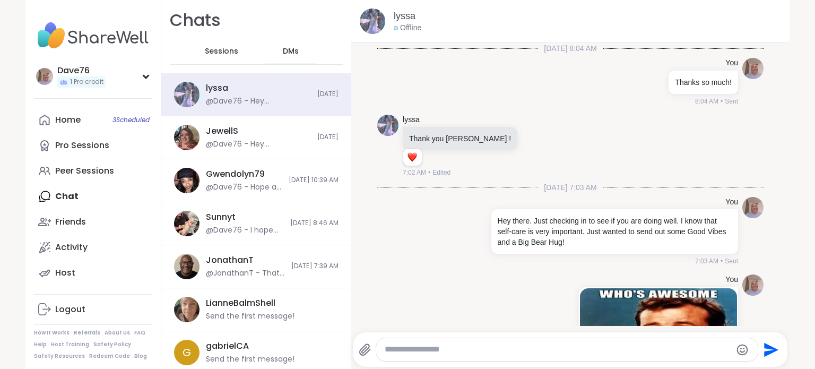
scroll to position [374, 0]
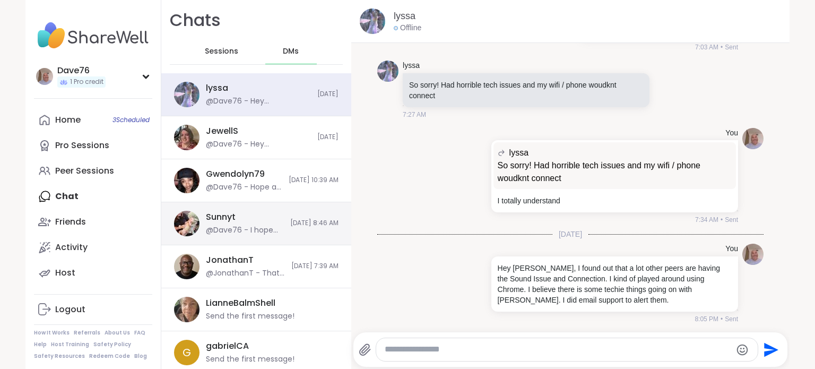
click at [232, 209] on div "Sunnyt @Dave76 - I hope you doing well friend. Thanks! 8/31/2025, 8:46 AM" at bounding box center [256, 223] width 190 height 43
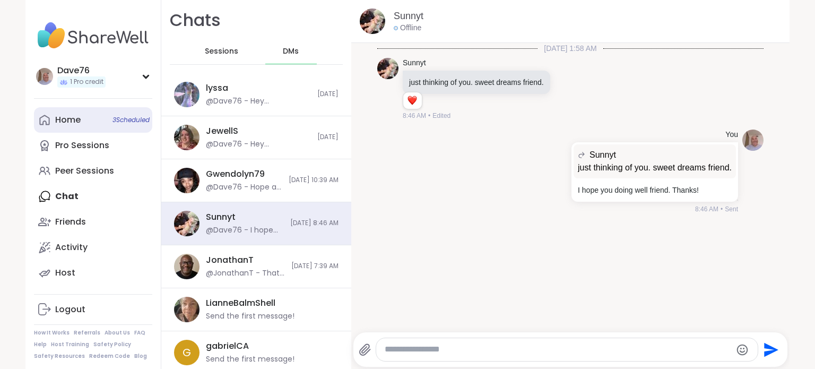
click at [79, 120] on link "Home 3 Scheduled" at bounding box center [93, 119] width 118 height 25
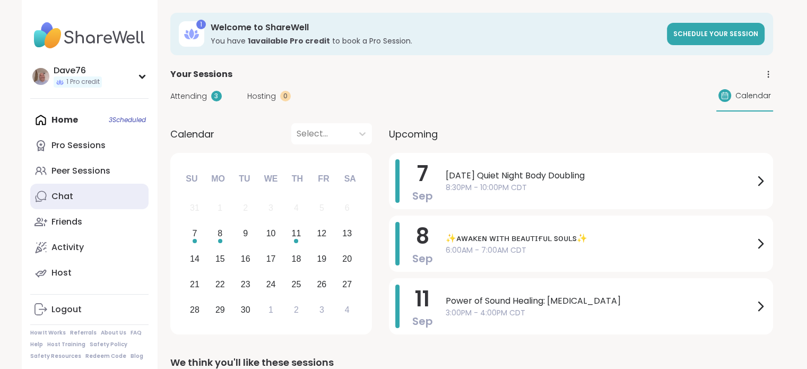
click at [89, 200] on link "Chat" at bounding box center [89, 196] width 118 height 25
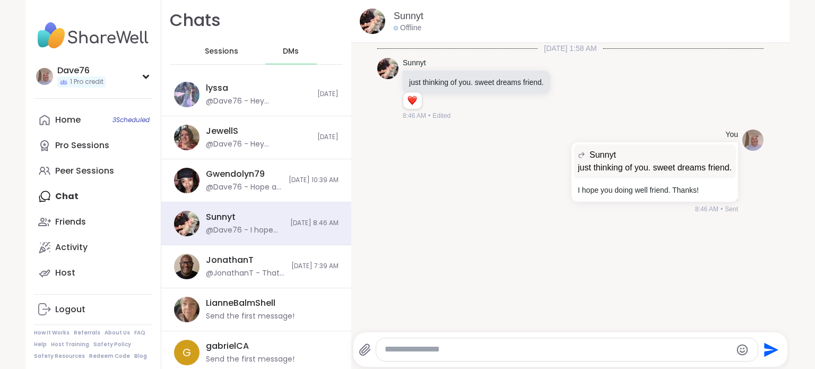
click at [224, 57] on div "Sessions" at bounding box center [222, 51] width 52 height 25
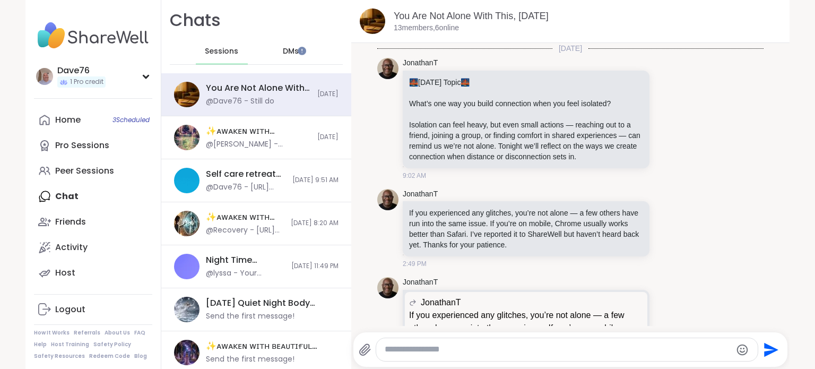
scroll to position [3068, 0]
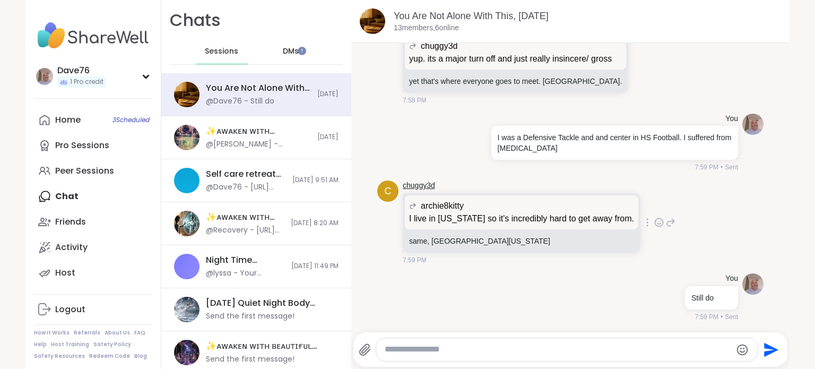
click at [417, 186] on link "chuggy3d" at bounding box center [419, 185] width 32 height 11
click at [251, 100] on div "@Dave76 - Still do" at bounding box center [240, 101] width 68 height 11
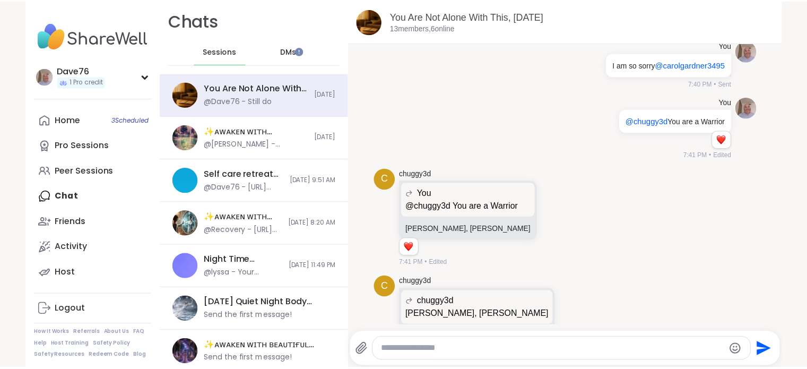
scroll to position [1085, 0]
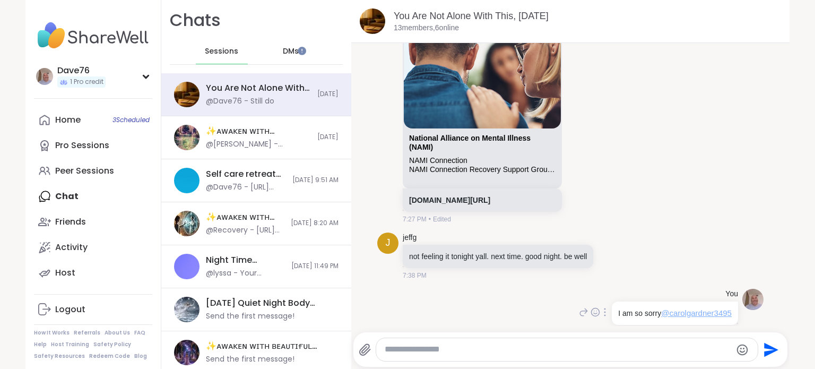
click at [688, 314] on span "@carolgardner3495" at bounding box center [696, 312] width 71 height 9
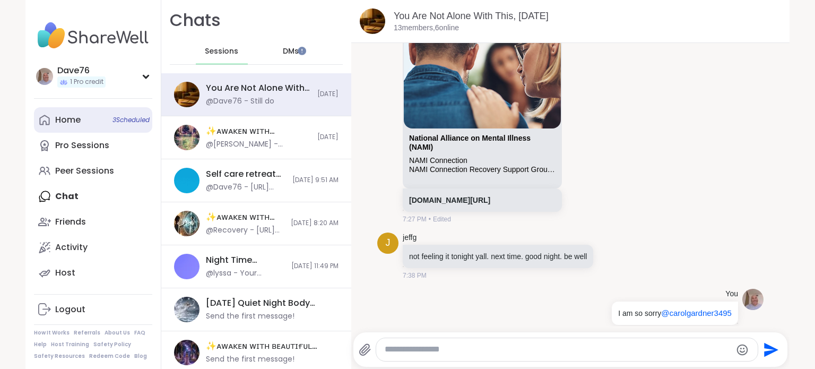
click at [75, 118] on div "Home 3 Scheduled" at bounding box center [67, 120] width 25 height 12
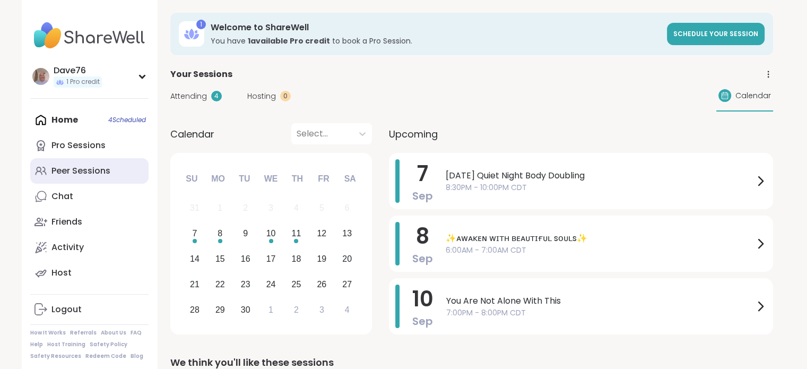
click at [89, 171] on div "Peer Sessions" at bounding box center [80, 171] width 59 height 12
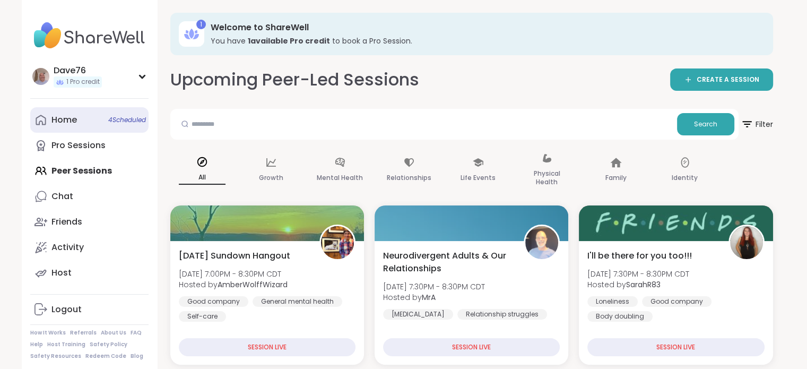
click at [73, 123] on div "Home 4 Scheduled" at bounding box center [63, 120] width 25 height 12
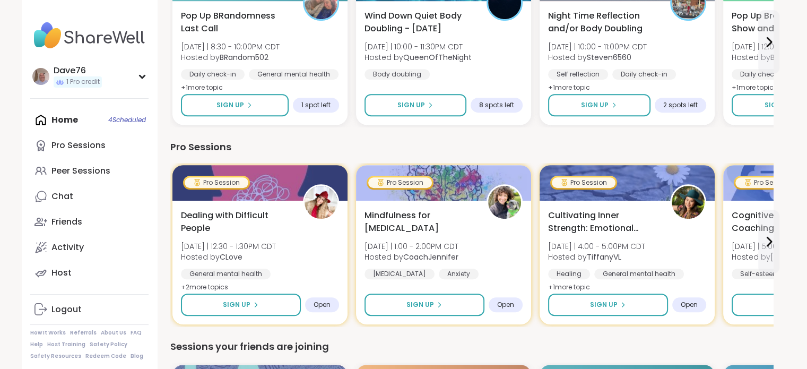
scroll to position [645, 0]
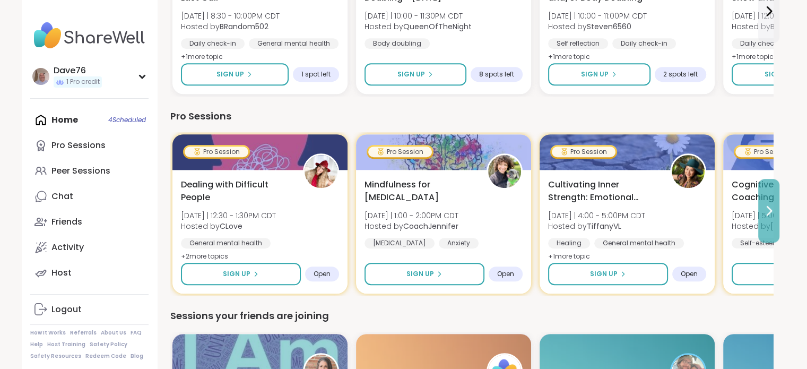
click at [771, 208] on icon at bounding box center [769, 210] width 13 height 13
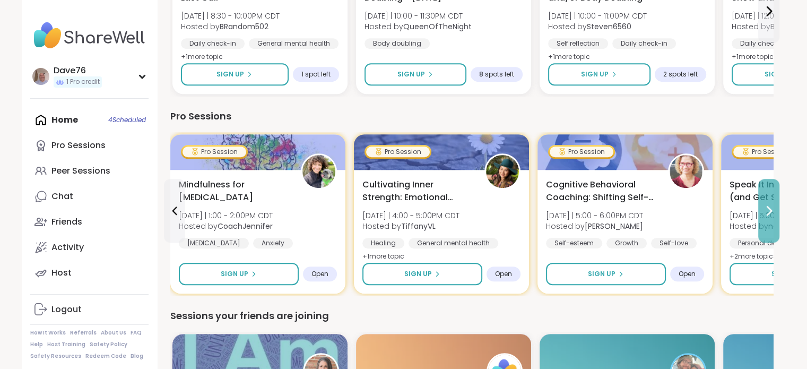
click at [771, 212] on icon at bounding box center [769, 210] width 13 height 13
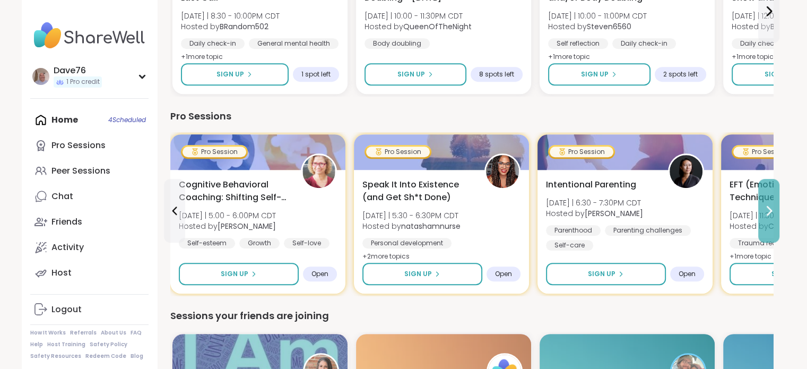
click at [771, 212] on icon at bounding box center [769, 210] width 13 height 13
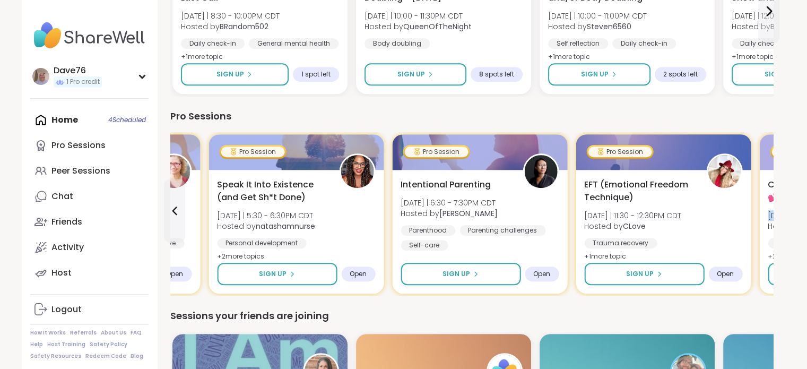
click at [771, 212] on span "Wed 9/10 | 12:00 - 1:00PM CDT" at bounding box center [822, 215] width 109 height 11
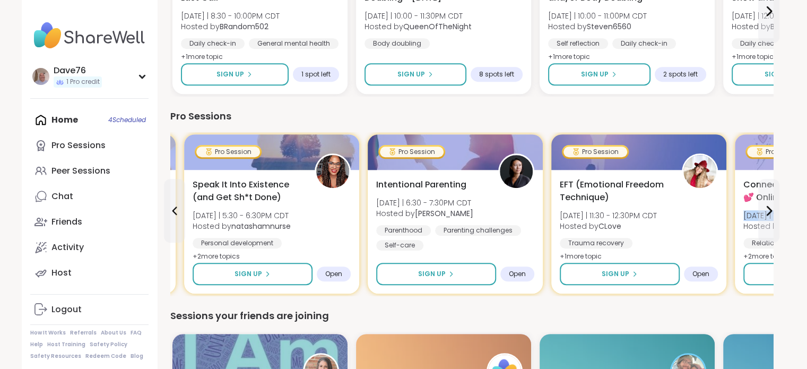
click at [771, 212] on div "Add to Calendar" at bounding box center [730, 199] width 113 height 25
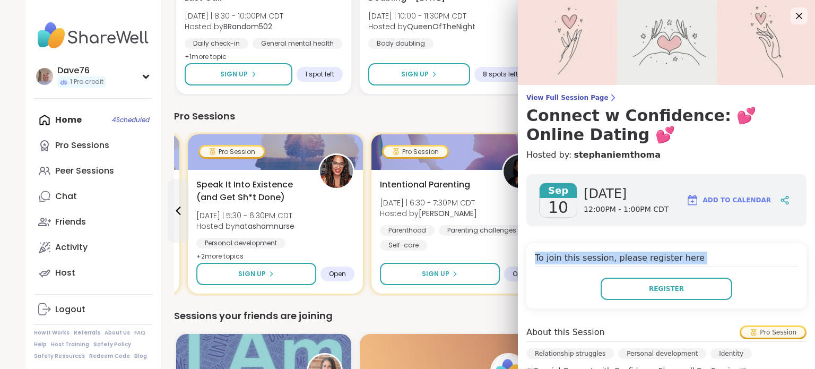
click at [771, 212] on div "Add to Calendar" at bounding box center [738, 199] width 113 height 25
click at [796, 18] on icon at bounding box center [799, 16] width 7 height 7
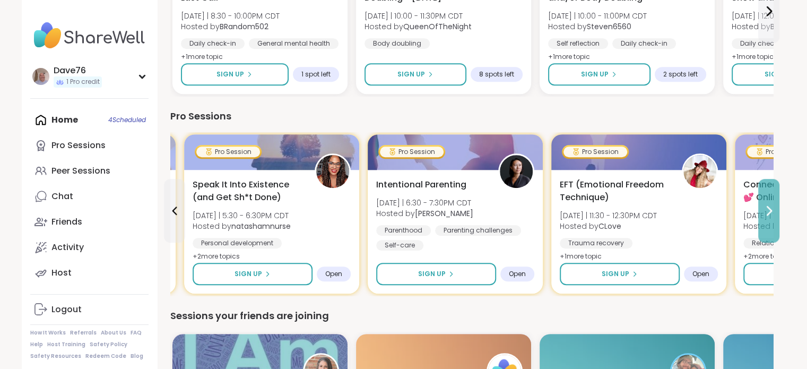
click at [768, 206] on icon at bounding box center [770, 210] width 4 height 8
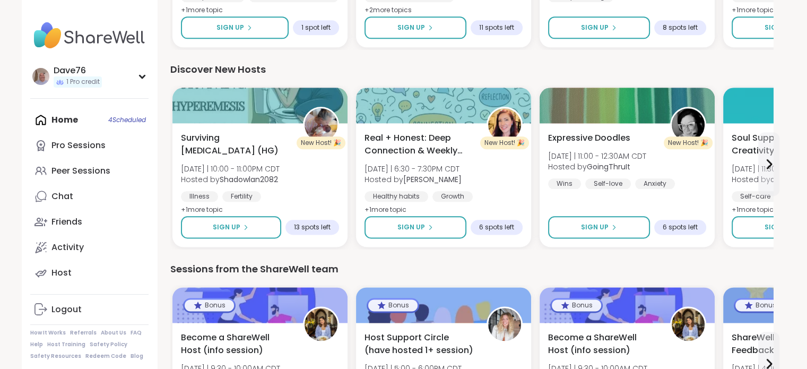
scroll to position [1415, 0]
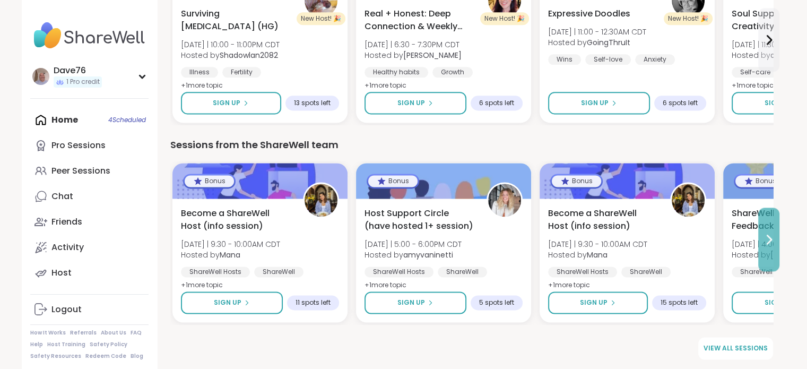
click at [771, 238] on icon at bounding box center [770, 239] width 4 height 8
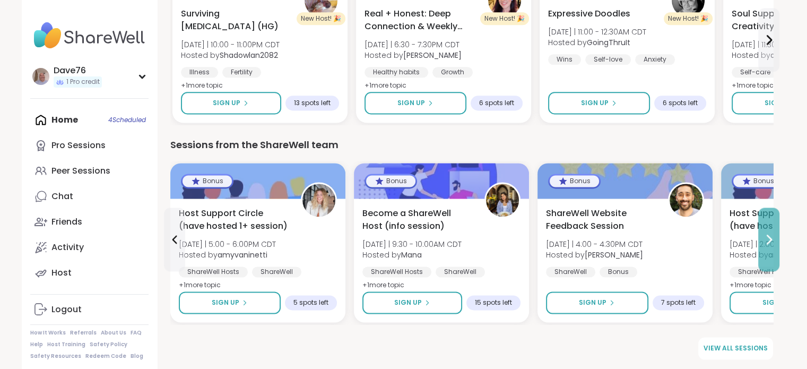
click at [771, 238] on icon at bounding box center [770, 239] width 4 height 8
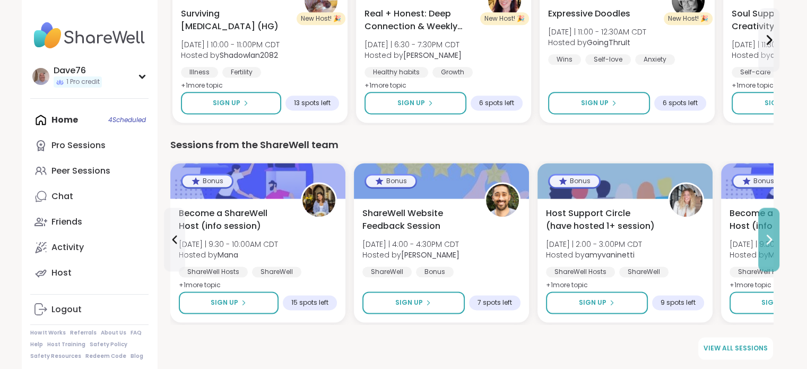
click at [771, 238] on icon at bounding box center [770, 239] width 4 height 8
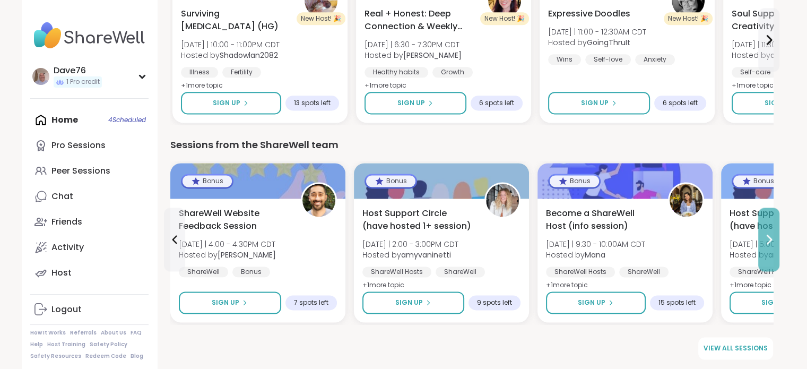
click at [771, 238] on icon at bounding box center [770, 239] width 4 height 8
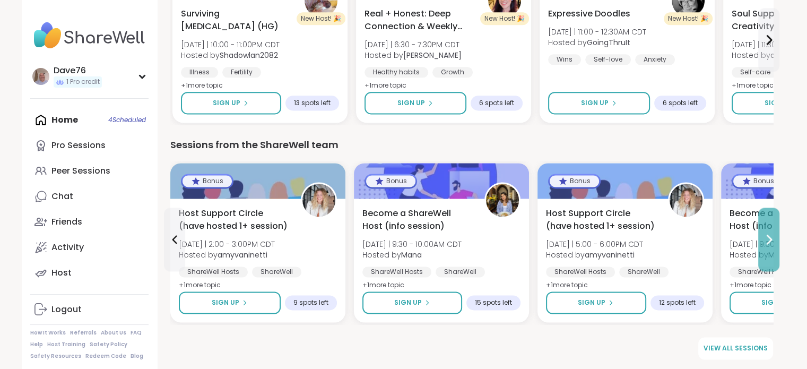
click at [771, 238] on icon at bounding box center [770, 239] width 4 height 8
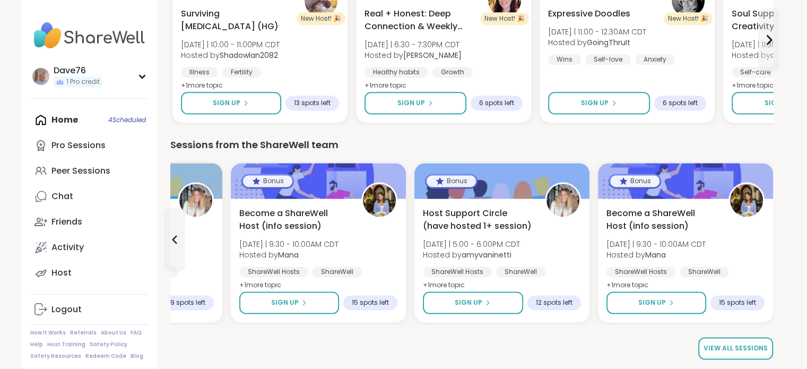
click at [747, 342] on link "View all sessions" at bounding box center [736, 348] width 75 height 22
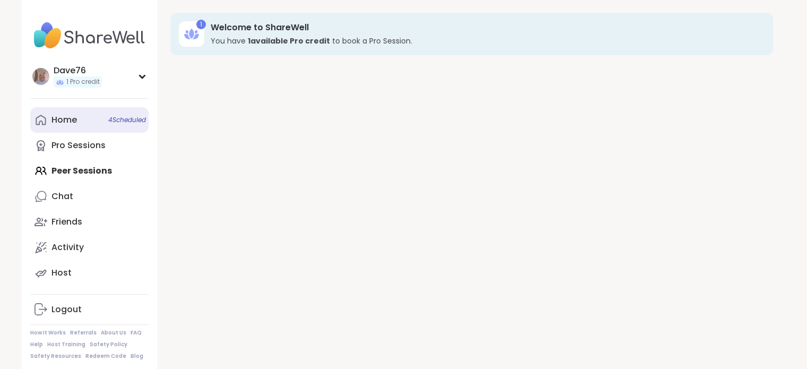
click at [66, 123] on div "Home 4 Scheduled" at bounding box center [63, 120] width 25 height 12
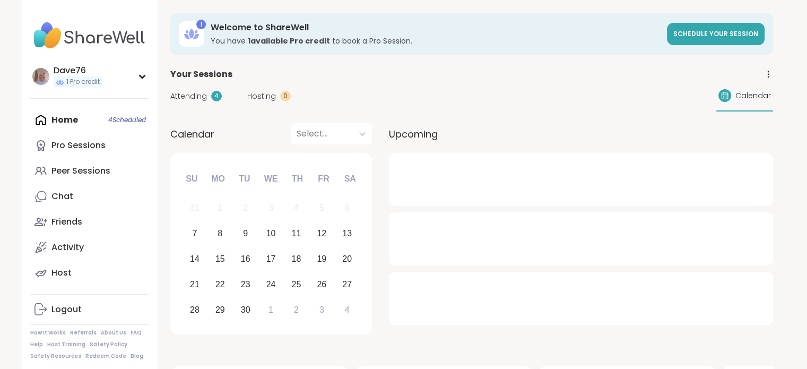
click at [66, 123] on div "Home 4 Scheduled Pro Sessions Peer Sessions Chat Friends Activity Host" at bounding box center [89, 196] width 118 height 178
click at [67, 222] on div "Friends" at bounding box center [66, 222] width 31 height 12
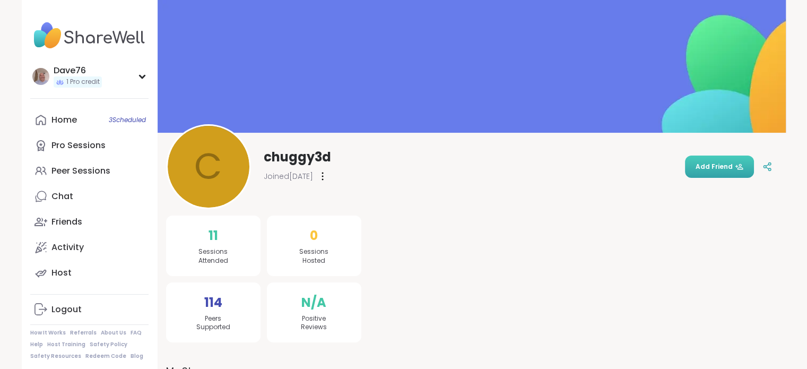
click at [709, 166] on span "Add Friend" at bounding box center [720, 167] width 48 height 10
click at [714, 167] on span "Add Friend" at bounding box center [720, 167] width 48 height 10
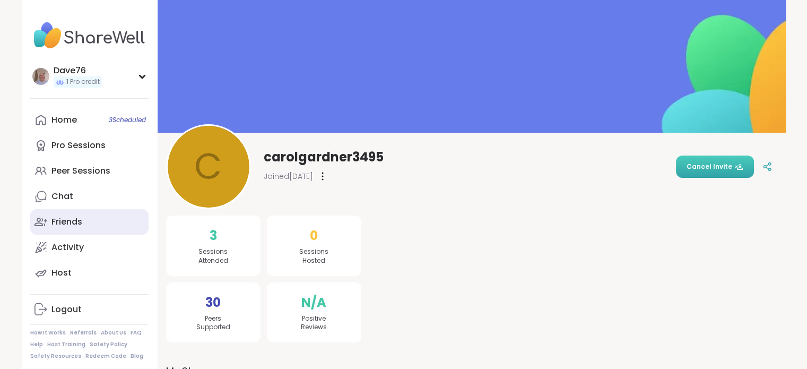
click at [74, 222] on div "Friends" at bounding box center [66, 222] width 31 height 12
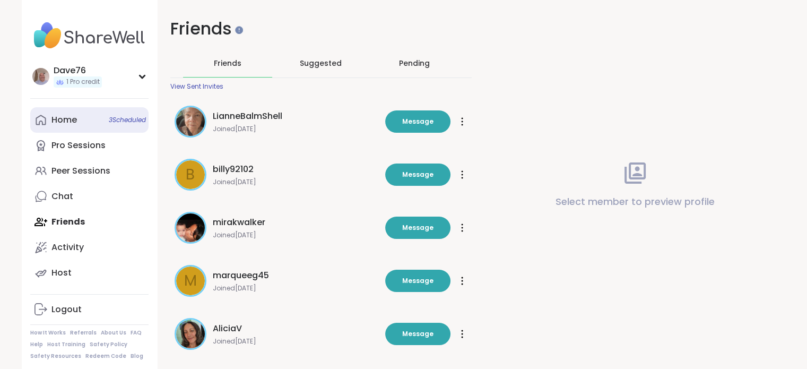
click at [65, 118] on div "Home 3 Scheduled" at bounding box center [63, 120] width 25 height 12
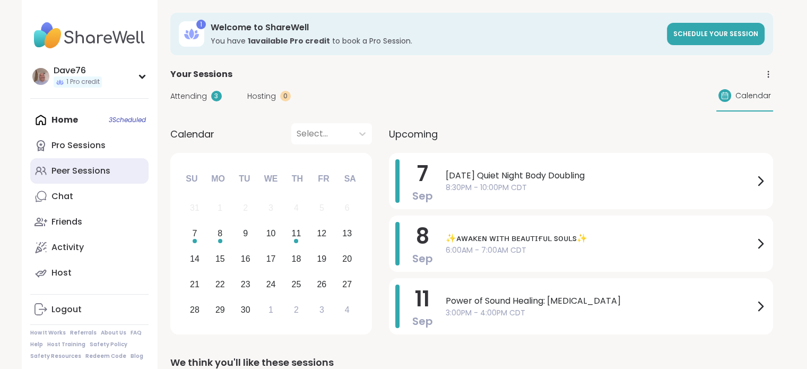
click at [106, 177] on link "Peer Sessions" at bounding box center [89, 170] width 118 height 25
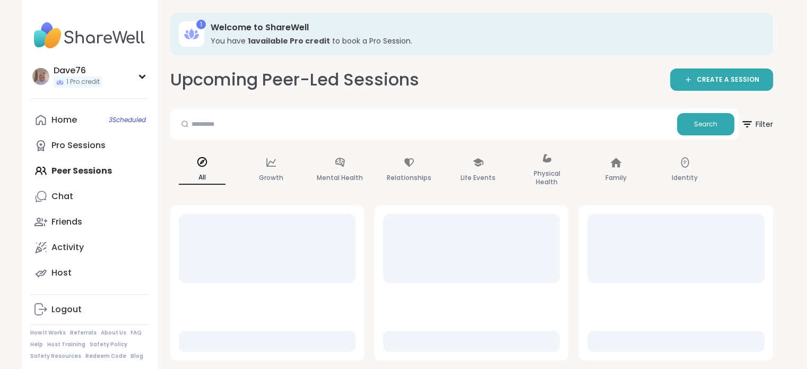
click at [106, 177] on div "Home 3 Scheduled Pro Sessions Peer Sessions Chat Friends Activity Host" at bounding box center [89, 196] width 118 height 178
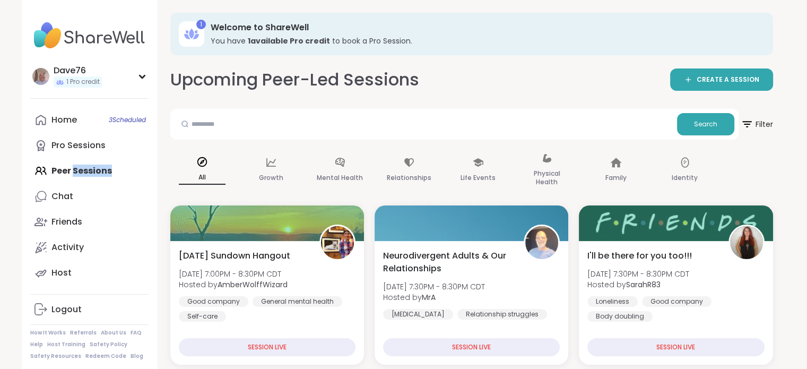
click at [106, 177] on div "Home 3 Scheduled Pro Sessions Peer Sessions Chat Friends Activity Host" at bounding box center [89, 196] width 118 height 178
click at [760, 121] on span "Filter" at bounding box center [757, 124] width 34 height 27
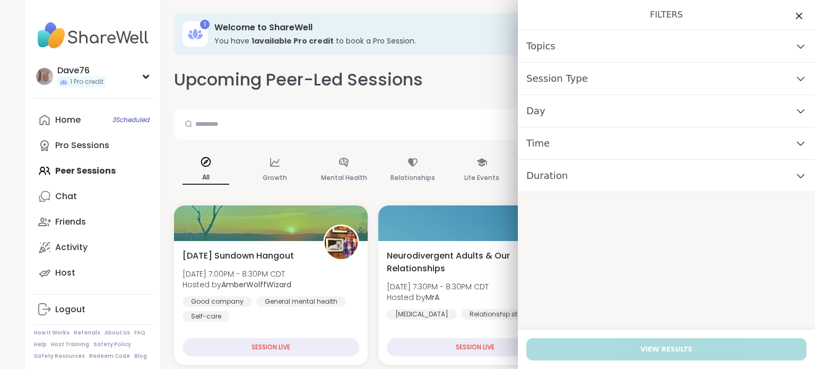
click at [616, 112] on div "Day" at bounding box center [666, 111] width 297 height 32
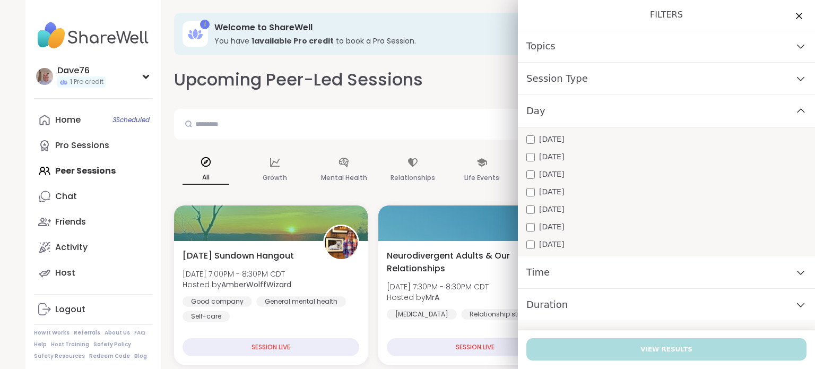
click at [583, 181] on div "Monday Tuesday Wednesday Thursday Friday Saturday Sunday" at bounding box center [666, 191] width 297 height 129
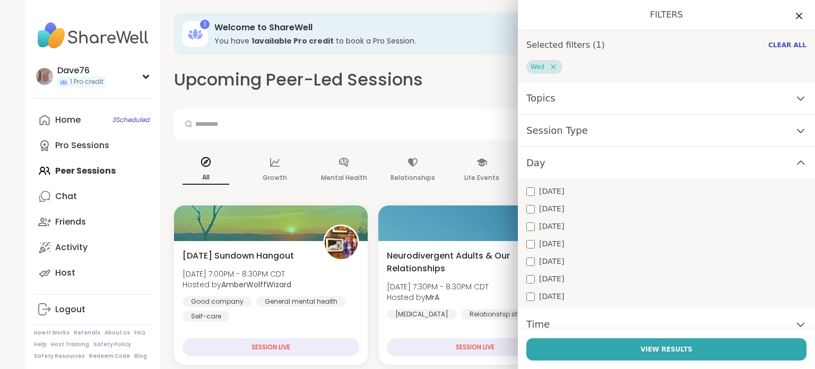
click at [623, 142] on div "Session Type" at bounding box center [666, 131] width 297 height 32
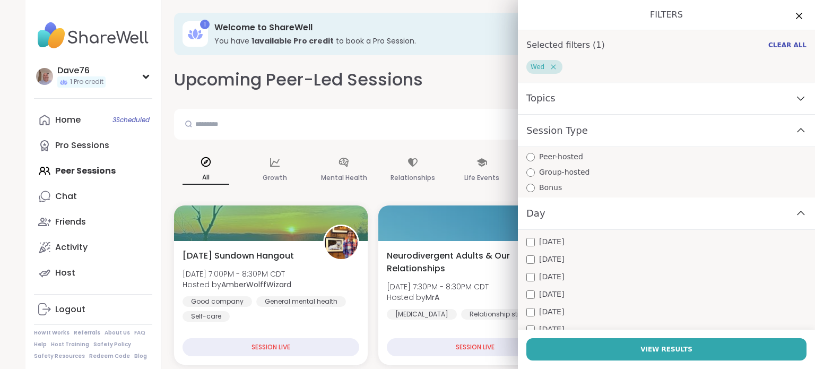
click at [580, 137] on div "Session Type" at bounding box center [666, 131] width 297 height 32
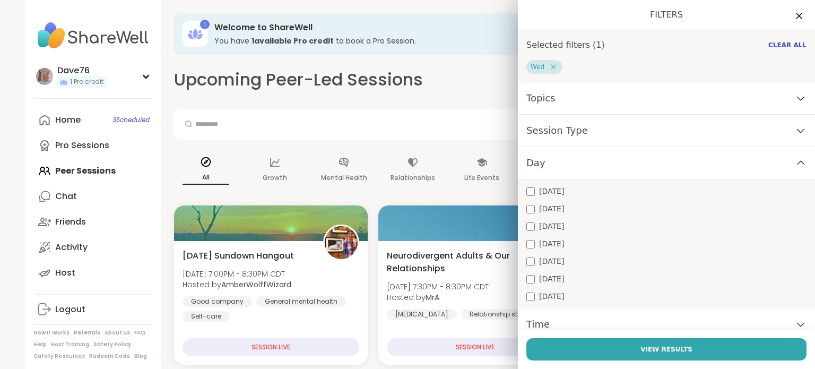
click at [795, 324] on icon at bounding box center [801, 324] width 12 height 7
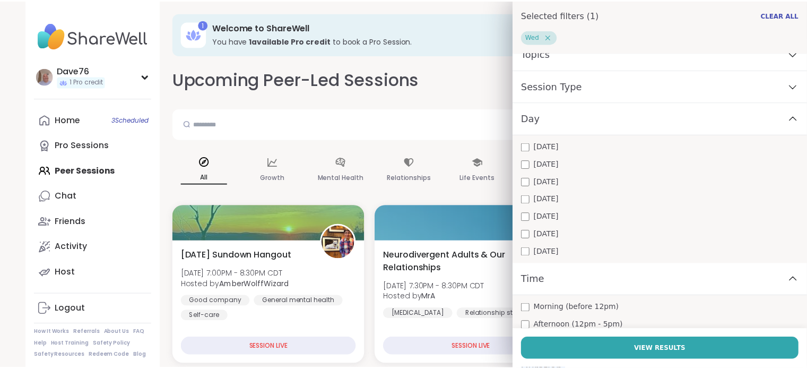
scroll to position [102, 0]
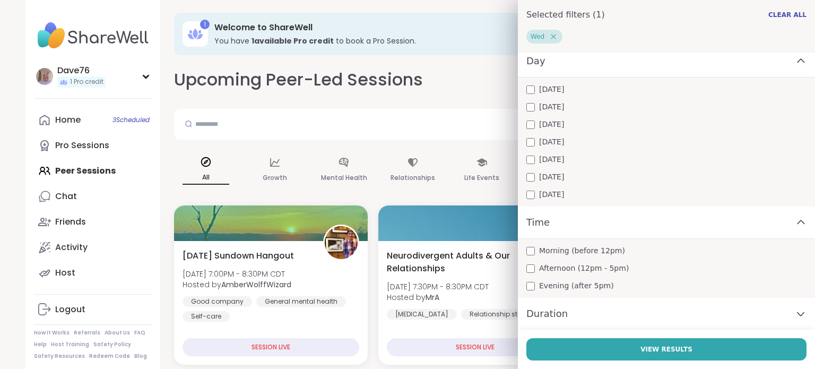
click at [571, 286] on span "Evening (after 5pm)" at bounding box center [576, 285] width 75 height 11
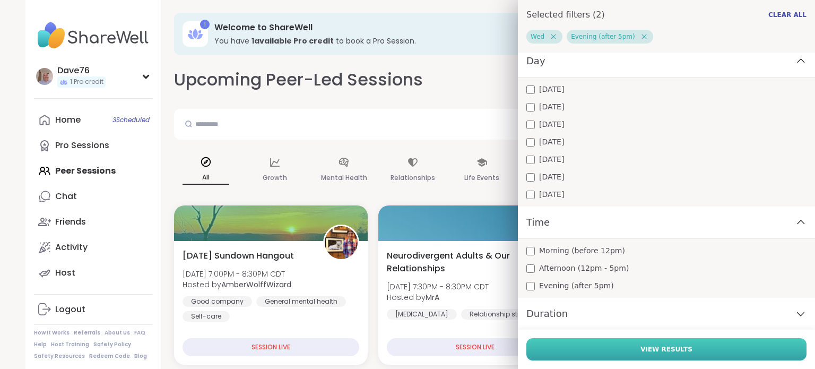
click at [648, 350] on span "View Results" at bounding box center [667, 349] width 52 height 10
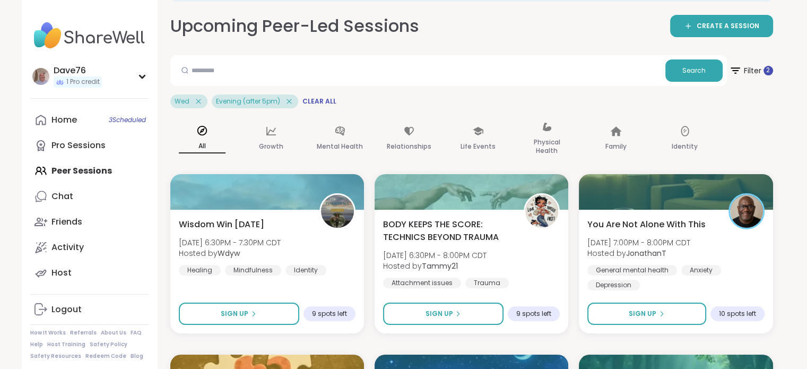
scroll to position [64, 0]
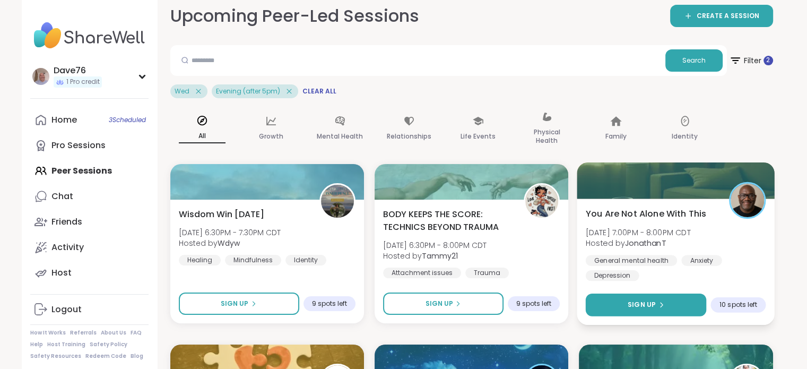
click at [669, 312] on button "Sign Up" at bounding box center [646, 305] width 121 height 23
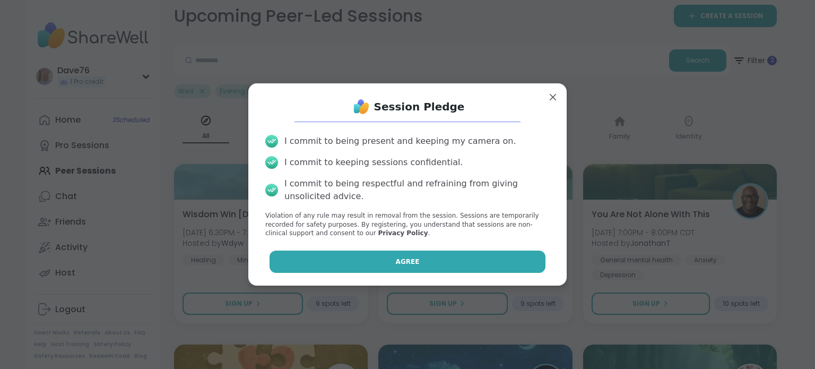
click at [508, 261] on button "Agree" at bounding box center [408, 262] width 277 height 22
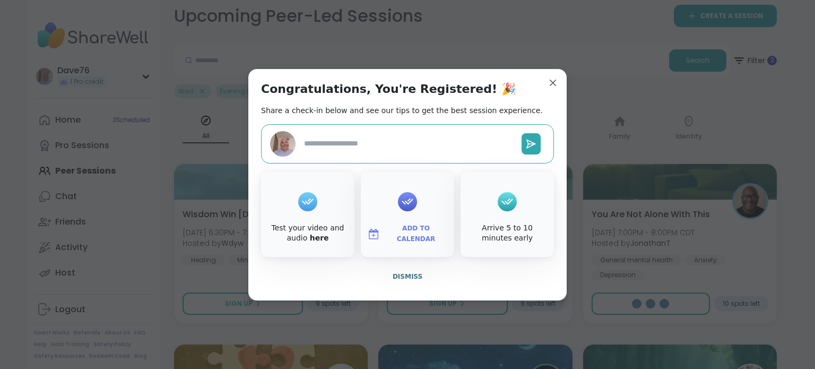
type textarea "*"
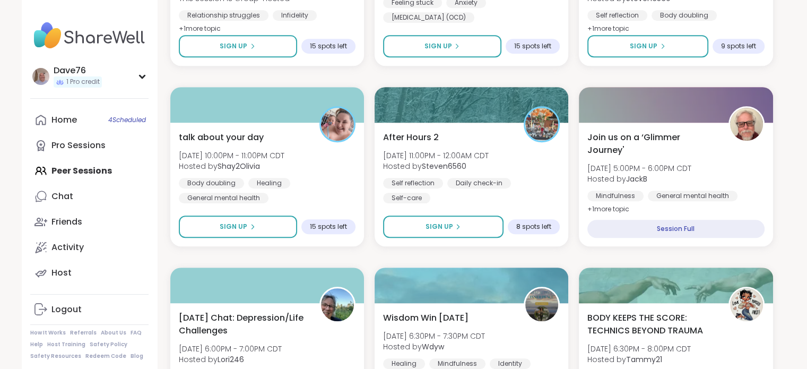
scroll to position [709, 0]
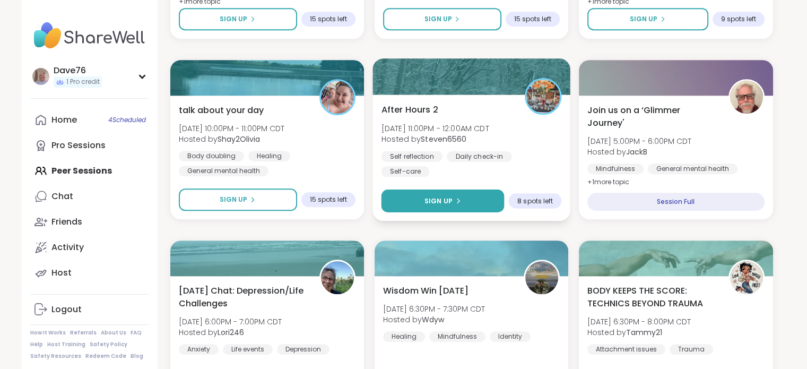
click at [473, 195] on button "Sign Up" at bounding box center [442, 201] width 123 height 23
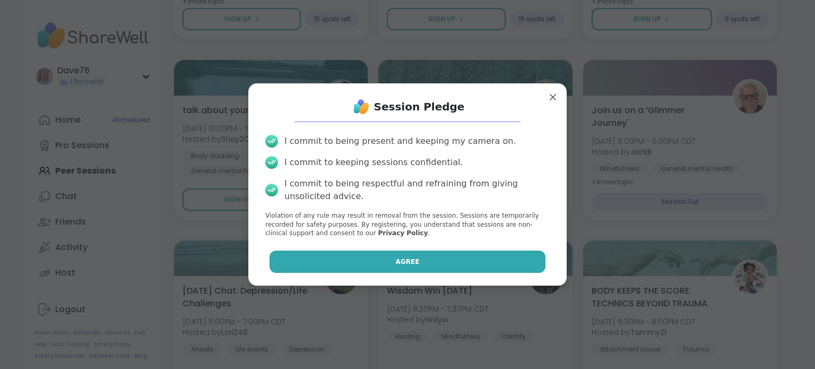
click at [464, 254] on button "Agree" at bounding box center [408, 262] width 277 height 22
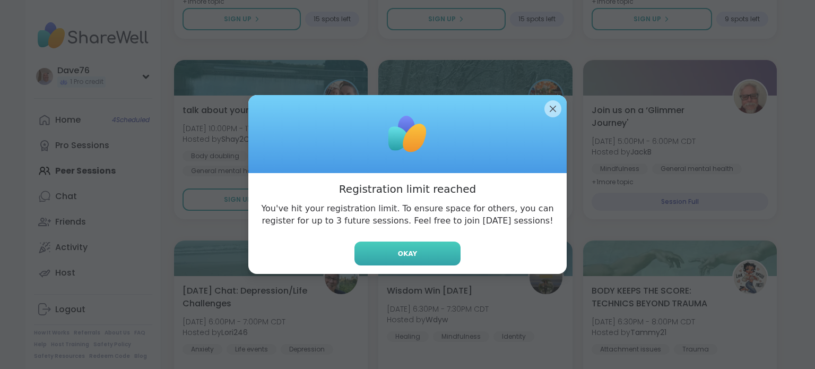
click at [408, 242] on button "Okay" at bounding box center [408, 254] width 106 height 24
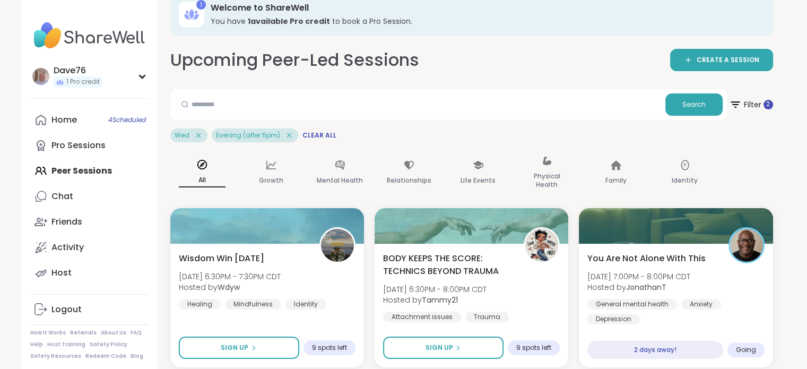
scroll to position [0, 0]
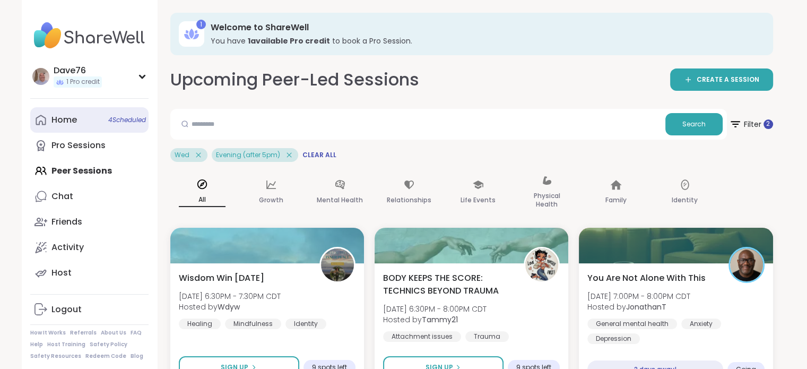
click at [63, 120] on div "Home 4 Scheduled" at bounding box center [63, 120] width 25 height 12
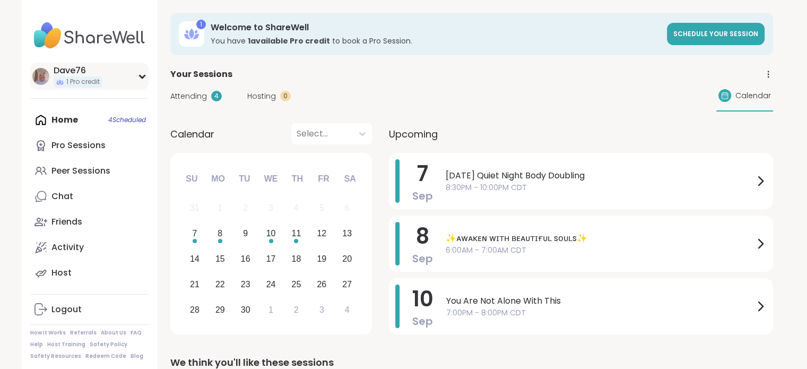
click at [139, 80] on div "Dave76 1 Pro credit" at bounding box center [89, 76] width 118 height 27
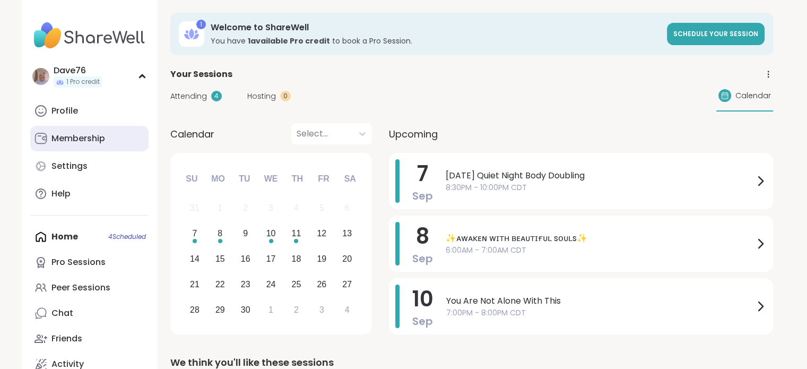
click at [99, 139] on div "Membership" at bounding box center [78, 139] width 54 height 12
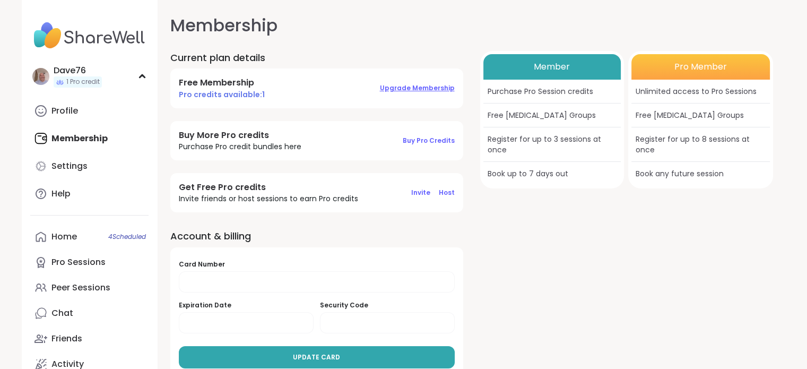
click at [417, 90] on span "Upgrade Membership" at bounding box center [417, 87] width 75 height 9
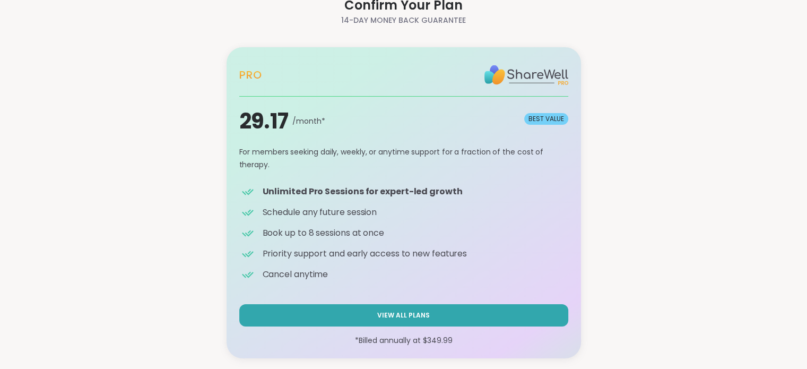
scroll to position [45, 0]
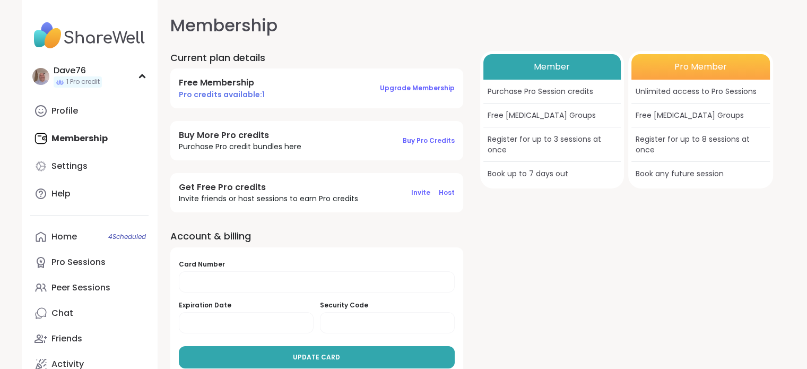
click at [399, 96] on button "Upgrade Membership" at bounding box center [417, 88] width 75 height 22
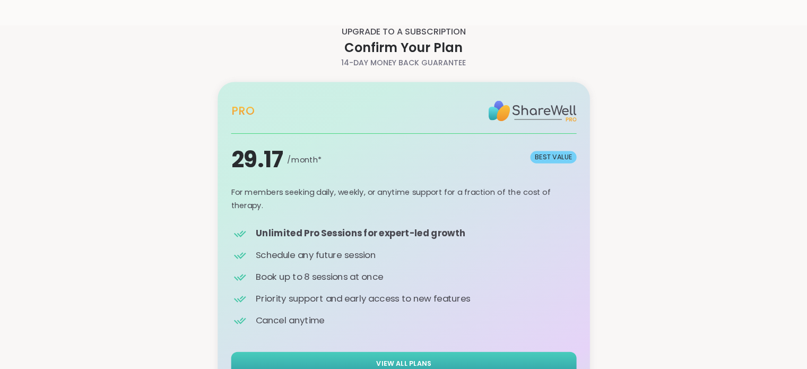
click at [470, 349] on div "Pro 29.17 /month* BEST VALUE *Billed annually at $ 349.99 Pro BEST VALUE For me…" at bounding box center [404, 245] width 355 height 337
click at [473, 357] on button "View All Plans" at bounding box center [404, 362] width 346 height 23
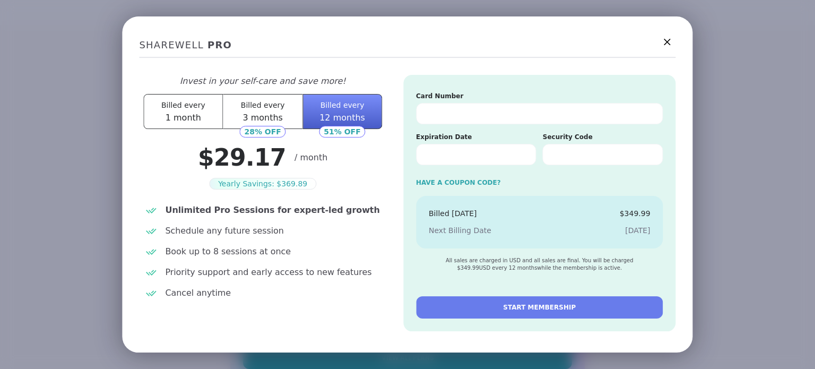
click at [499, 104] on div at bounding box center [539, 113] width 247 height 21
click at [185, 108] on span "Billed every" at bounding box center [183, 105] width 44 height 8
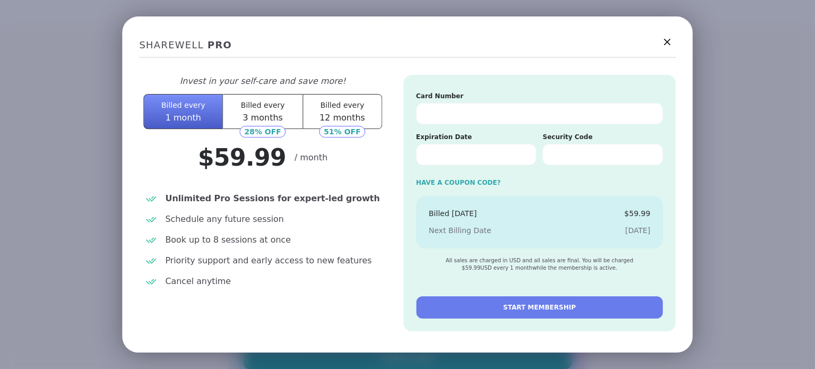
click at [261, 119] on span "3 months" at bounding box center [263, 118] width 40 height 10
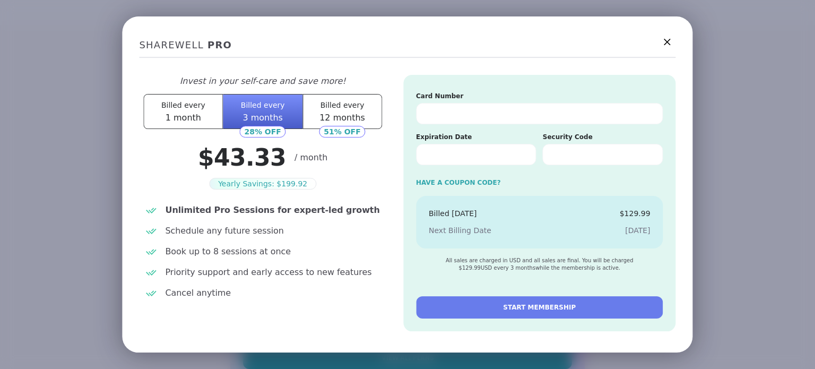
click at [186, 115] on span "1 month" at bounding box center [184, 118] width 36 height 10
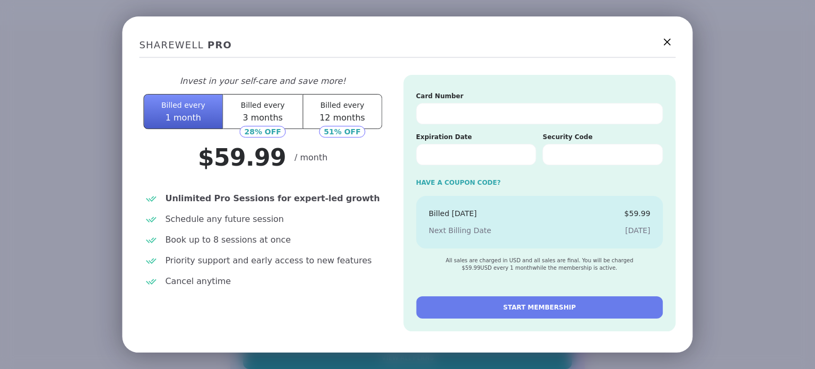
click at [661, 42] on icon at bounding box center [667, 41] width 13 height 13
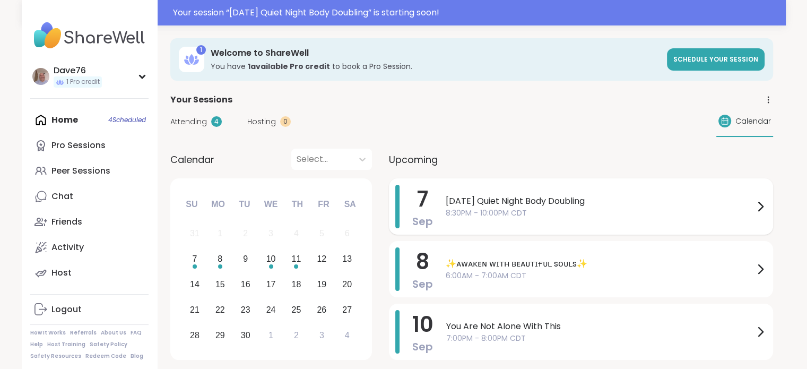
click at [617, 214] on span "8:30PM - 10:00PM CDT" at bounding box center [600, 213] width 308 height 11
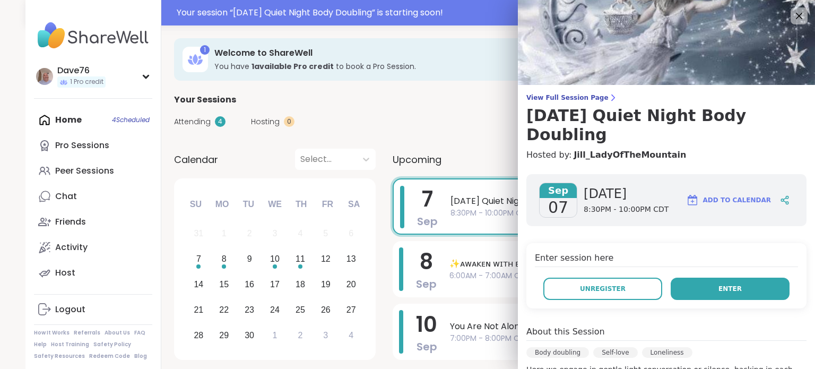
click at [719, 284] on span "Enter" at bounding box center [730, 289] width 23 height 10
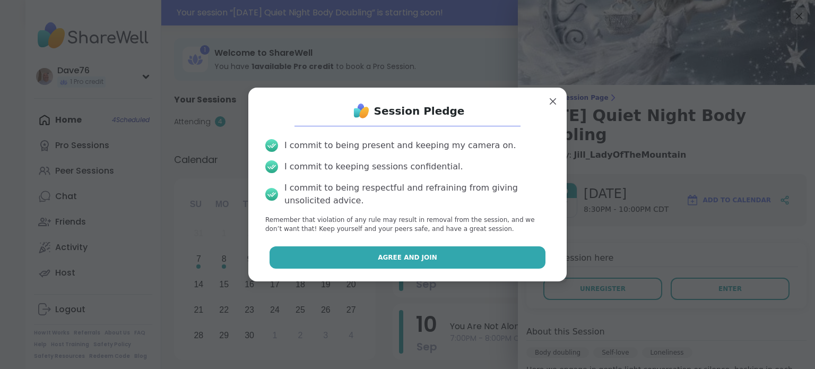
click at [481, 258] on button "Agree and Join" at bounding box center [408, 257] width 277 height 22
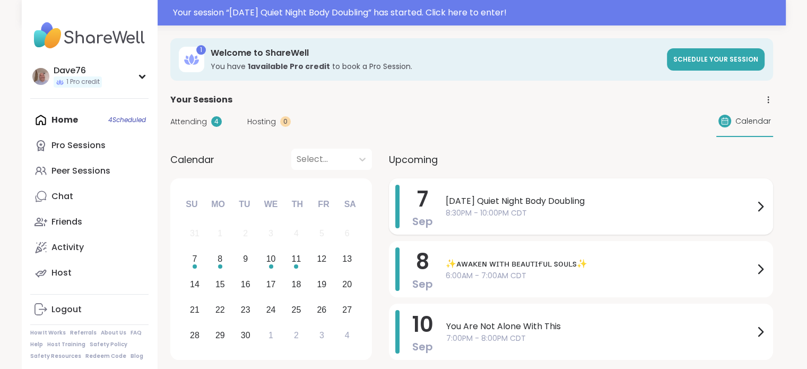
click at [609, 203] on span "[DATE] Quiet Night Body Doubling" at bounding box center [600, 201] width 308 height 13
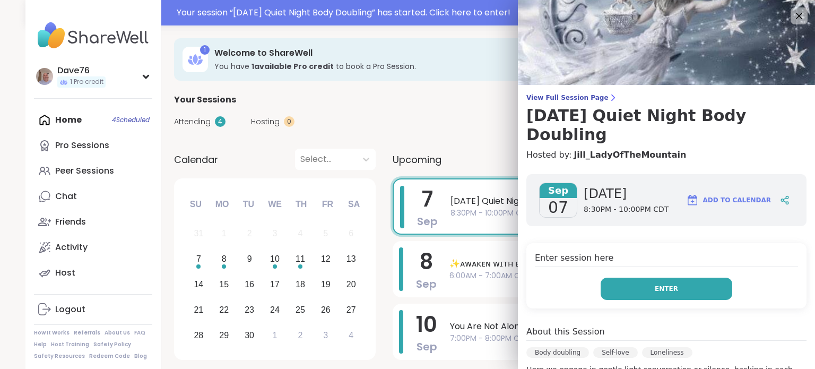
click at [658, 284] on span "Enter" at bounding box center [666, 289] width 23 height 10
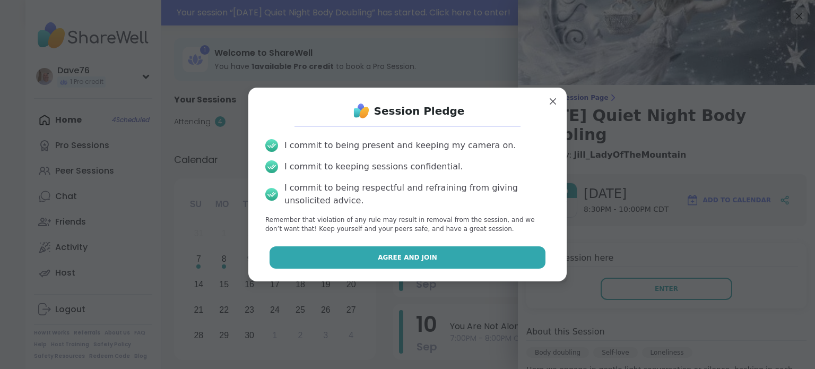
click at [414, 264] on button "Agree and Join" at bounding box center [408, 257] width 277 height 22
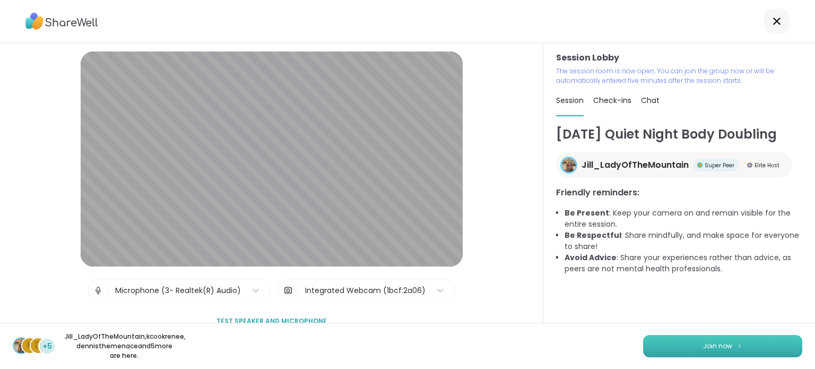
click at [745, 346] on button "Join now" at bounding box center [722, 346] width 159 height 22
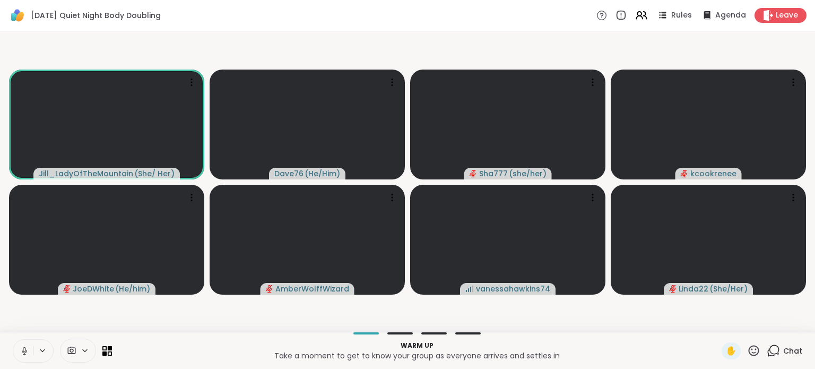
click at [24, 349] on icon at bounding box center [25, 351] width 10 height 10
click at [747, 350] on icon at bounding box center [753, 350] width 13 height 13
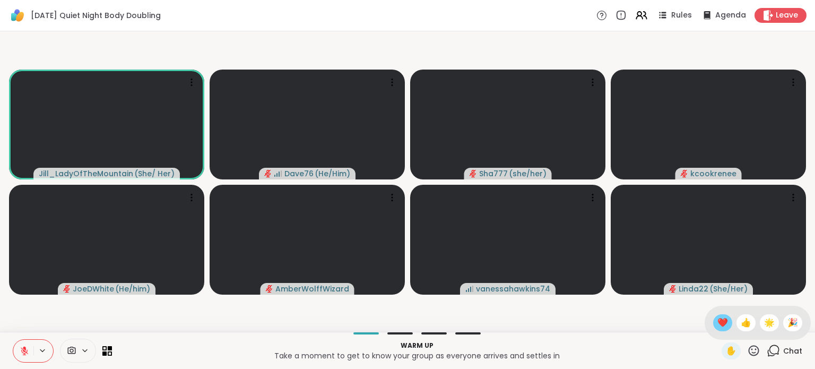
click at [718, 325] on span "❤️" at bounding box center [723, 322] width 11 height 13
click at [747, 347] on icon at bounding box center [753, 350] width 13 height 13
click at [718, 322] on span "❤️" at bounding box center [723, 322] width 11 height 13
click at [748, 352] on icon at bounding box center [753, 350] width 13 height 13
click at [788, 325] on span "🎉" at bounding box center [793, 322] width 11 height 13
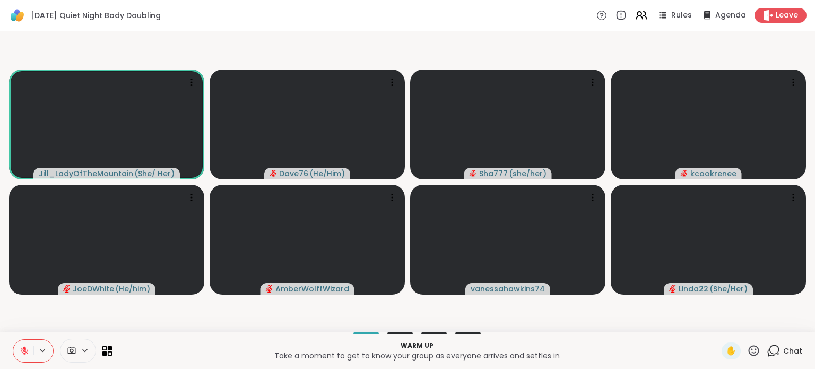
click at [783, 350] on span "Chat" at bounding box center [792, 351] width 19 height 11
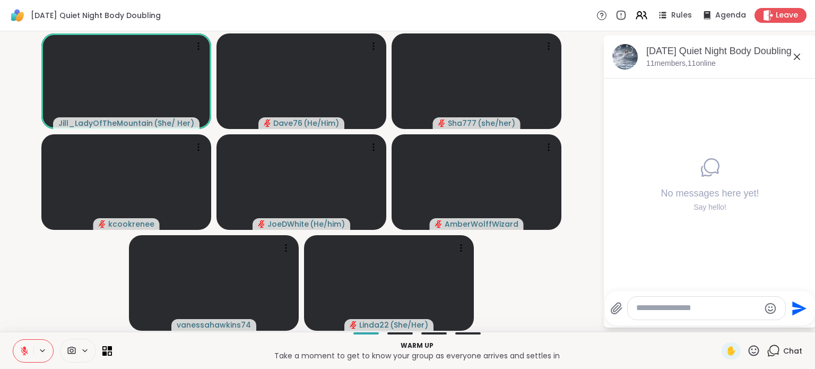
click at [718, 308] on textarea "Type your message" at bounding box center [698, 308] width 124 height 11
type textarea "**********"
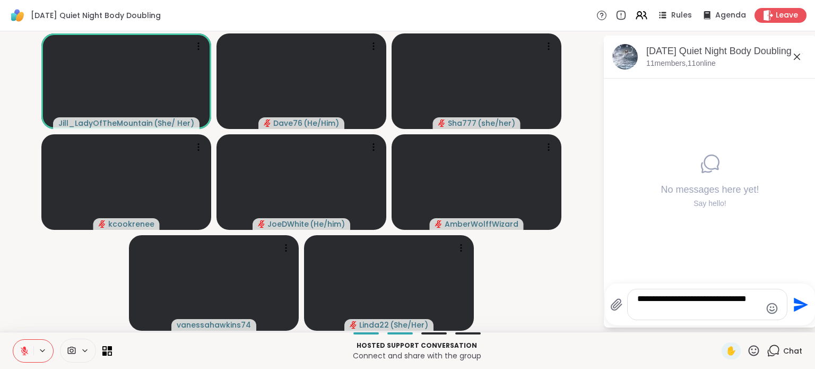
click at [795, 306] on icon "Send" at bounding box center [801, 304] width 14 height 14
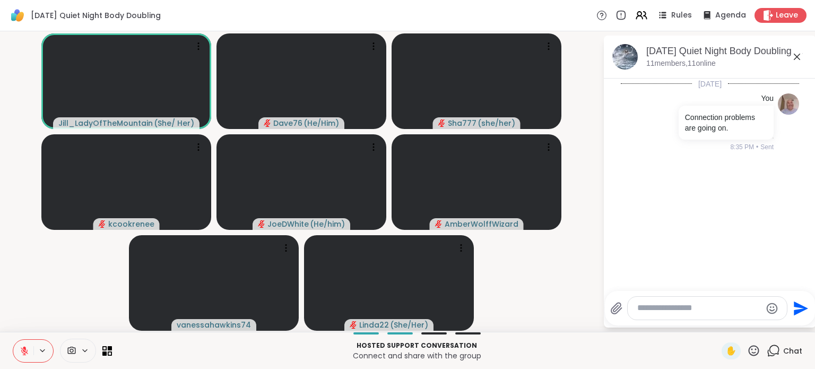
click at [704, 308] on textarea "Type your message" at bounding box center [700, 308] width 124 height 11
type textarea "**********"
click at [794, 308] on icon "Send" at bounding box center [799, 308] width 17 height 17
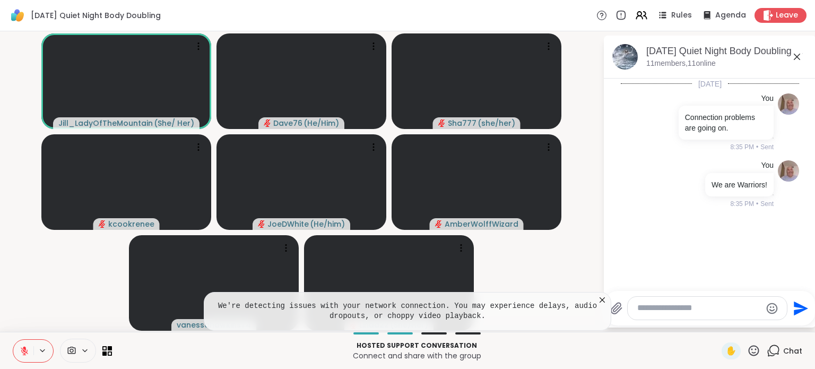
click at [749, 347] on icon at bounding box center [754, 350] width 11 height 11
click at [718, 320] on span "❤️" at bounding box center [723, 322] width 11 height 13
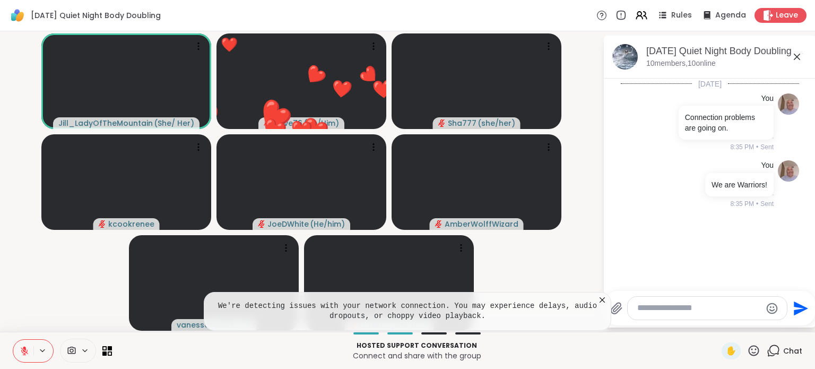
click at [603, 300] on icon at bounding box center [602, 300] width 11 height 11
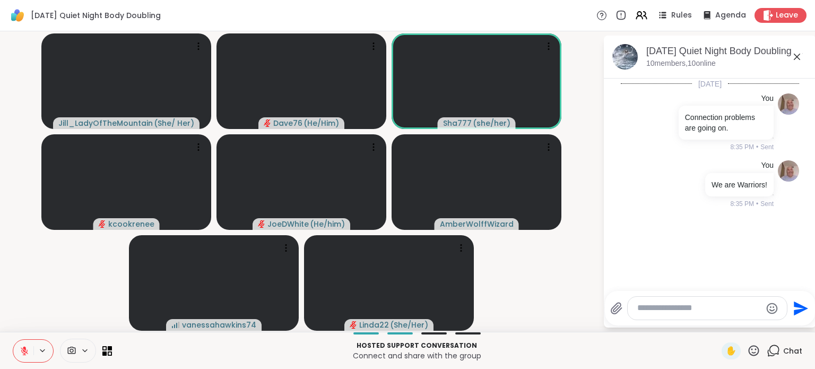
click at [19, 354] on button at bounding box center [23, 351] width 20 height 22
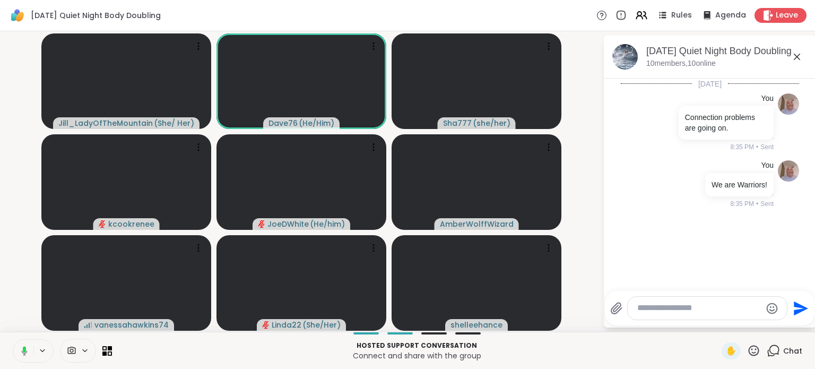
click at [19, 354] on icon at bounding box center [23, 351] width 10 height 10
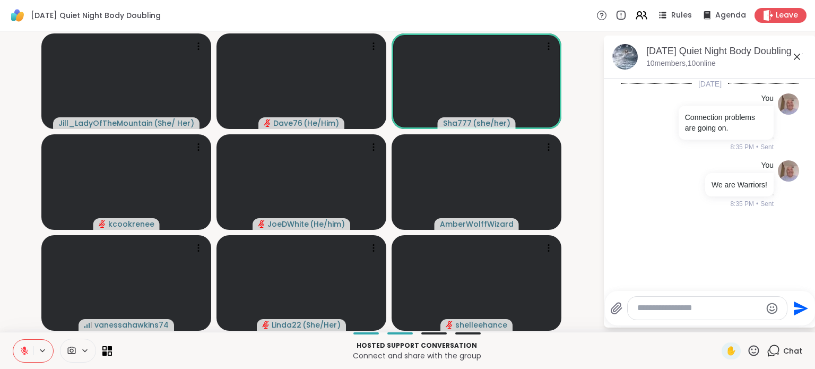
click at [22, 354] on icon at bounding box center [25, 351] width 10 height 10
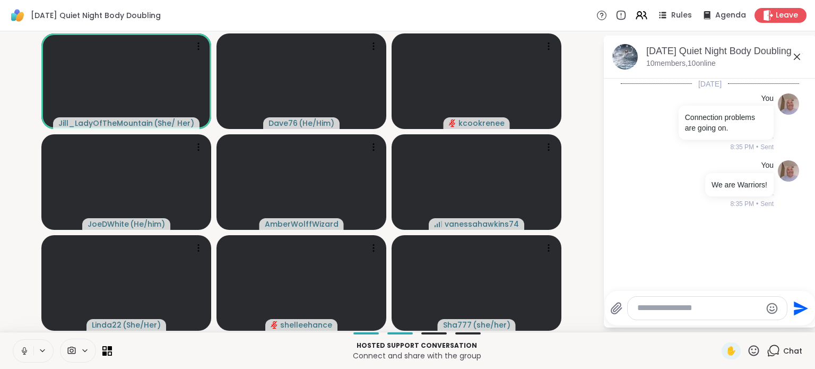
click at [22, 354] on icon at bounding box center [25, 351] width 10 height 10
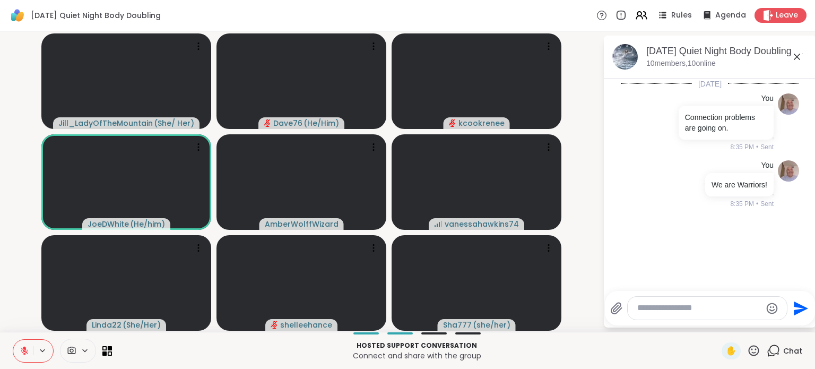
click at [22, 354] on icon at bounding box center [25, 351] width 10 height 10
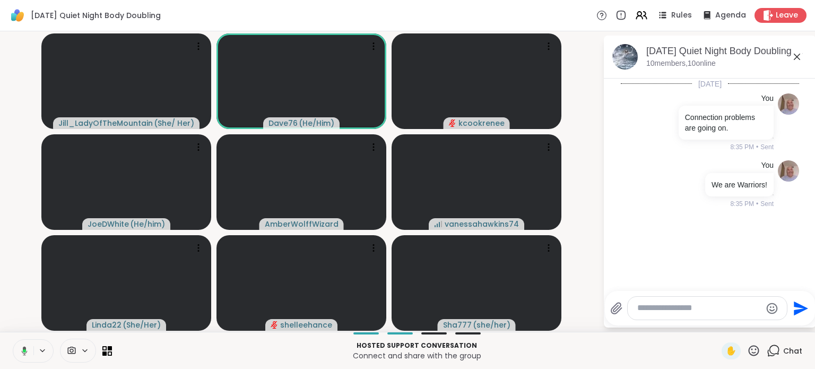
click at [22, 354] on icon at bounding box center [23, 351] width 10 height 10
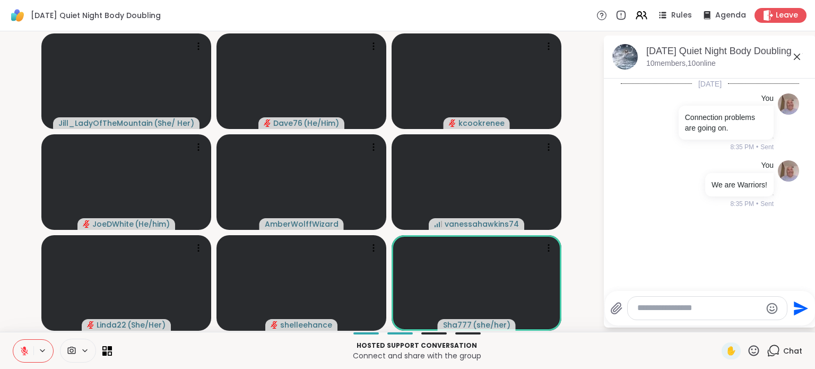
click at [747, 354] on icon at bounding box center [753, 350] width 13 height 13
click at [718, 325] on span "❤️" at bounding box center [723, 322] width 11 height 13
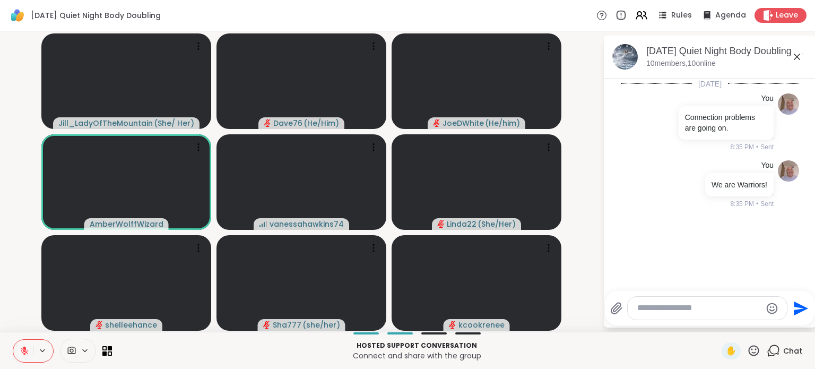
click at [750, 354] on icon at bounding box center [754, 350] width 11 height 11
click at [718, 319] on span "❤️" at bounding box center [723, 322] width 11 height 13
click at [726, 349] on span "✋" at bounding box center [731, 350] width 11 height 13
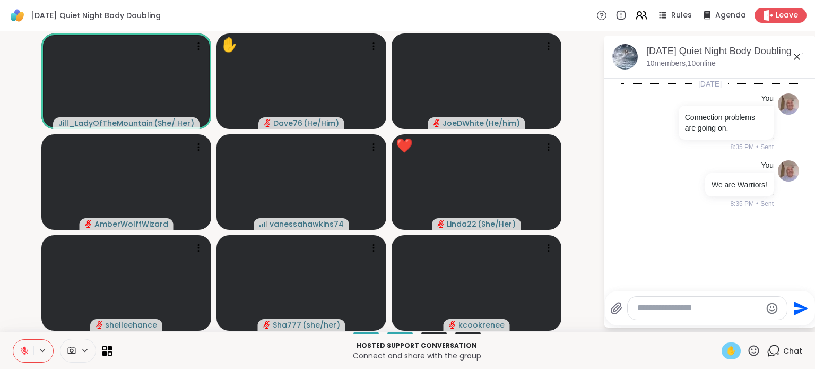
click at [25, 349] on icon at bounding box center [24, 348] width 3 height 4
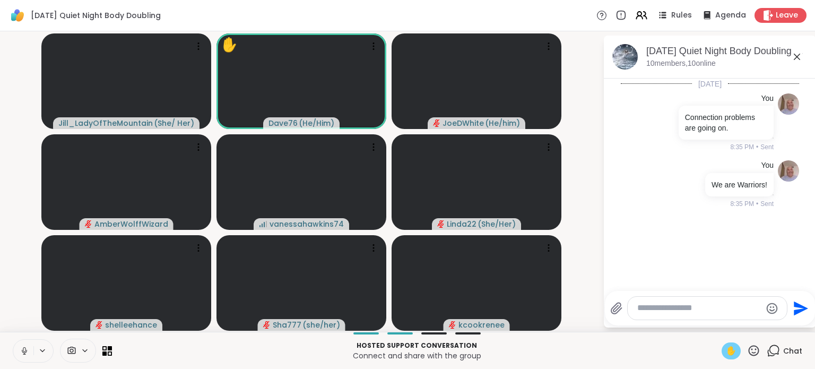
click at [25, 349] on icon at bounding box center [24, 349] width 3 height 5
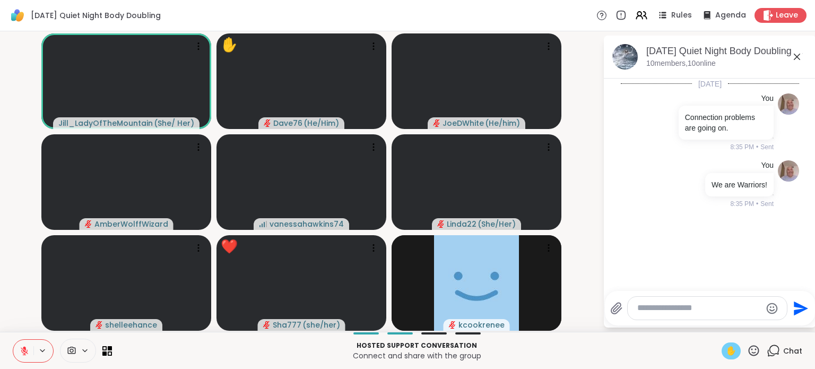
click at [731, 354] on div "✋" at bounding box center [731, 350] width 19 height 17
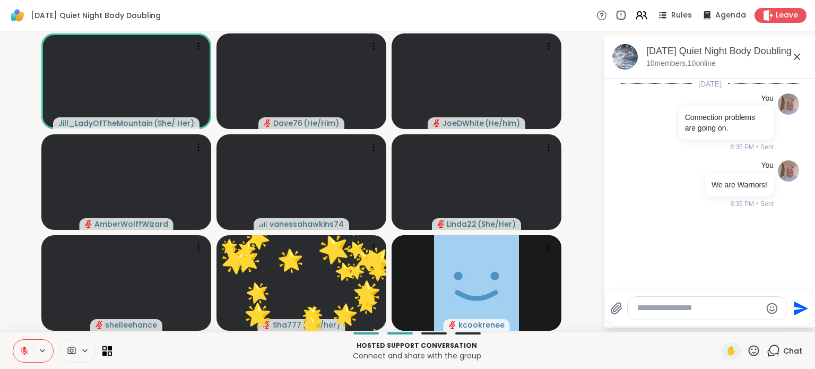
click at [749, 352] on icon at bounding box center [754, 350] width 11 height 11
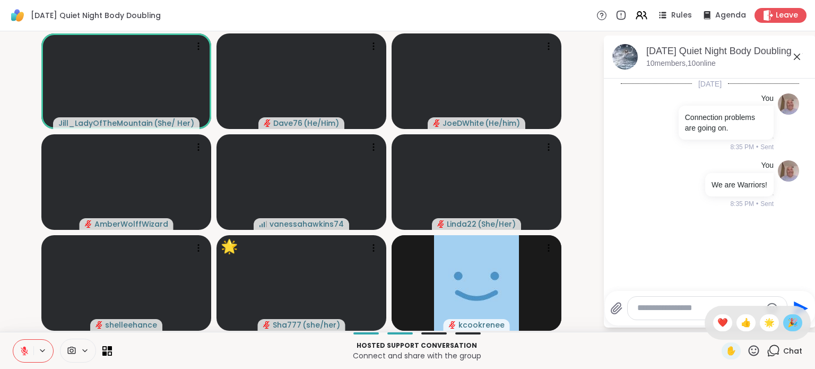
click at [788, 326] on span "🎉" at bounding box center [793, 322] width 11 height 13
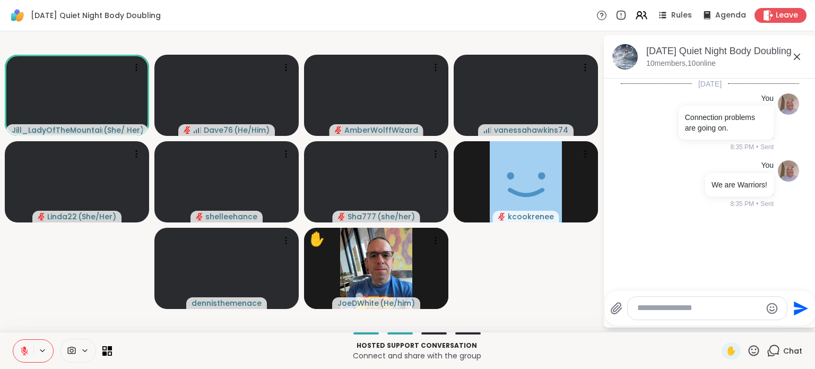
click at [747, 350] on icon at bounding box center [753, 350] width 13 height 13
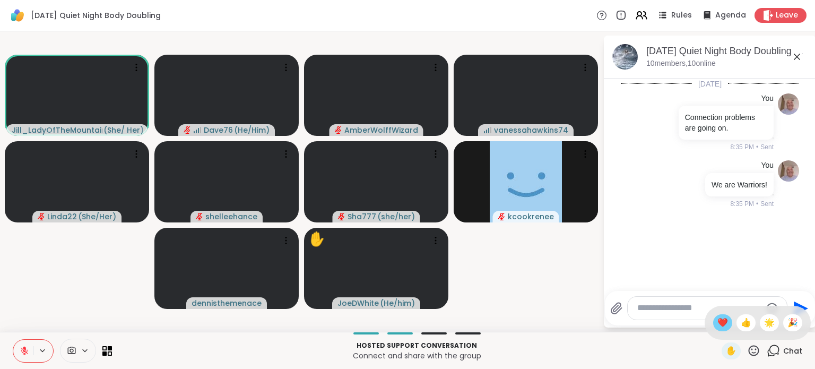
click at [718, 322] on span "❤️" at bounding box center [723, 322] width 11 height 13
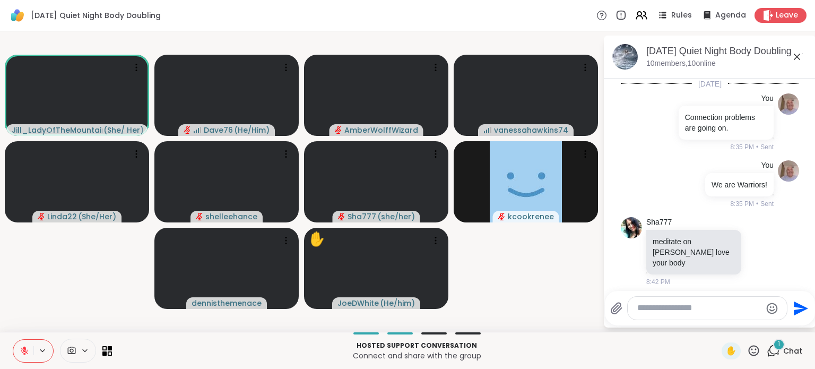
scroll to position [4, 0]
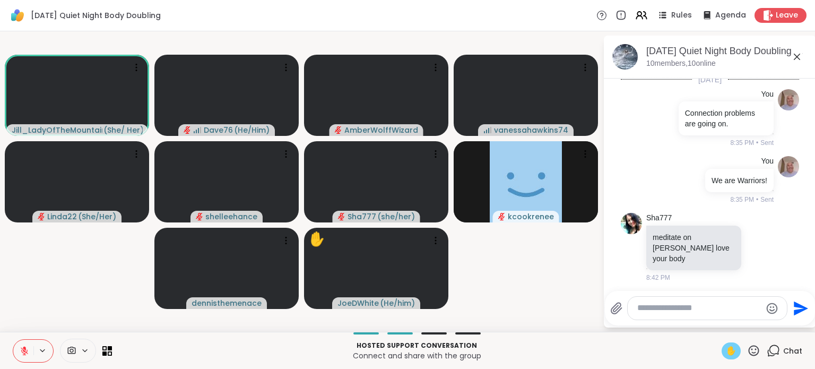
click at [726, 352] on span "✋" at bounding box center [731, 350] width 11 height 13
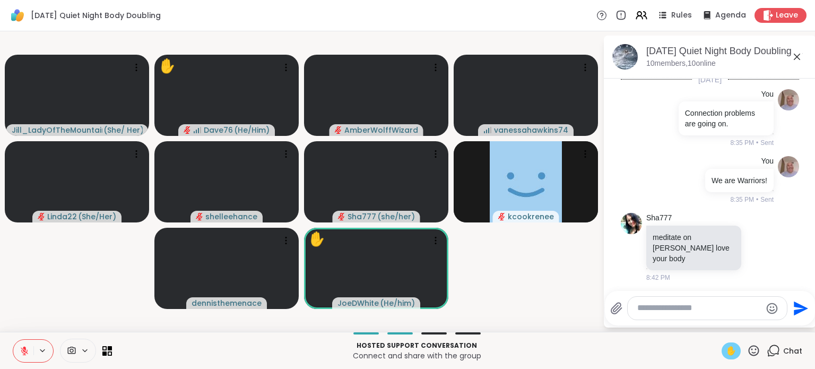
click at [747, 347] on icon at bounding box center [753, 350] width 13 height 13
click at [718, 319] on span "❤️" at bounding box center [723, 322] width 11 height 13
click at [684, 309] on textarea "Type your message" at bounding box center [700, 308] width 124 height 11
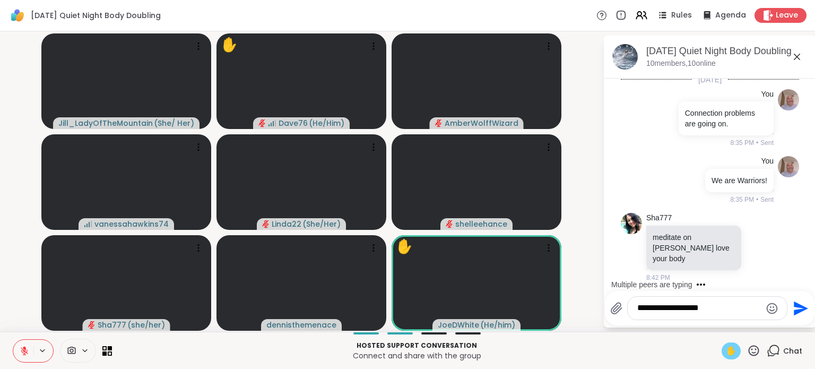
type textarea "**********"
click at [795, 308] on icon "Send" at bounding box center [799, 308] width 17 height 17
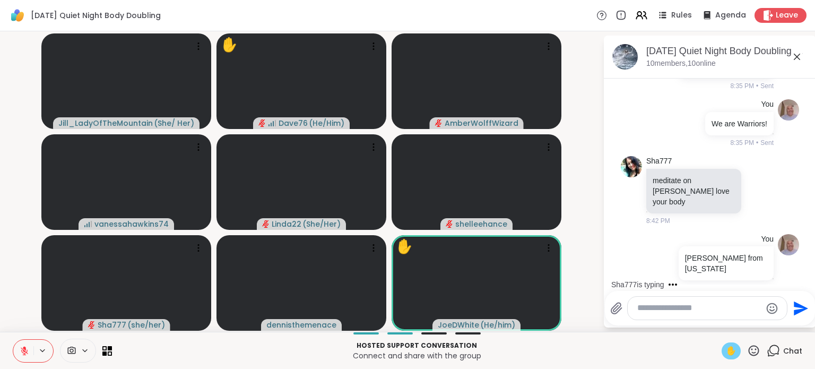
click at [749, 352] on icon at bounding box center [754, 350] width 11 height 11
click at [718, 325] on span "❤️" at bounding box center [723, 322] width 11 height 13
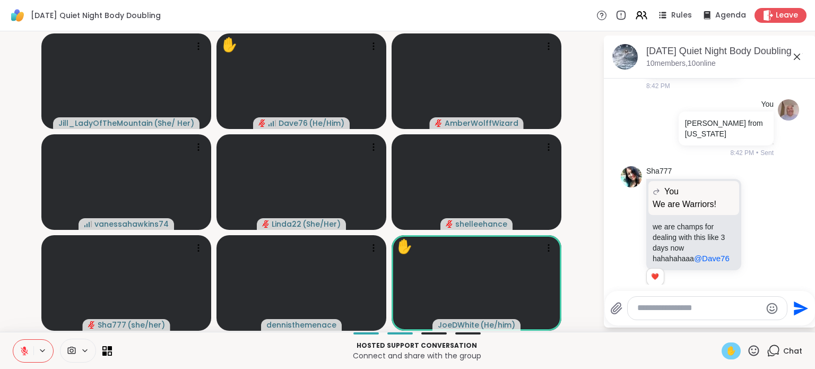
scroll to position [211, 0]
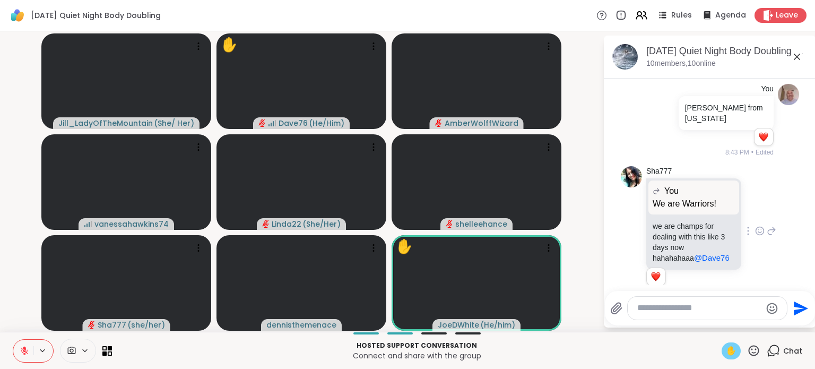
click at [748, 210] on div "Sha777 You We are Warriors! We are Warriors! we are champs for dealing with thi…" at bounding box center [712, 231] width 130 height 131
click at [755, 226] on icon at bounding box center [760, 231] width 10 height 11
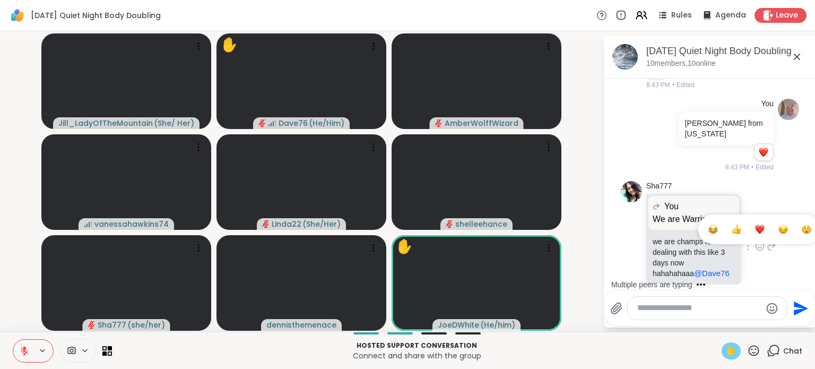
click at [755, 225] on div "Select Reaction: Heart" at bounding box center [760, 230] width 10 height 10
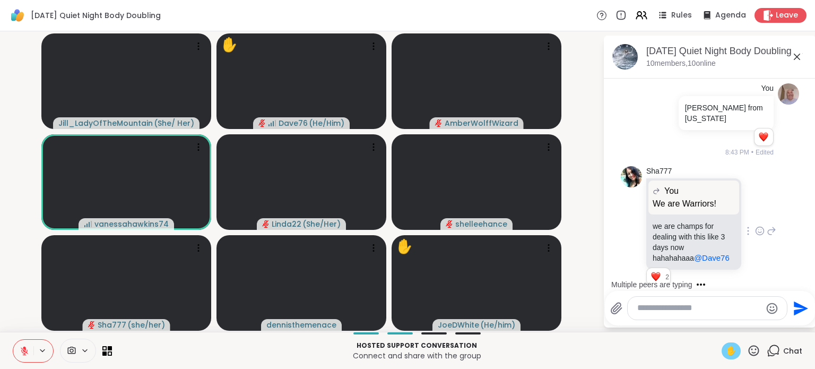
scroll to position [272, 0]
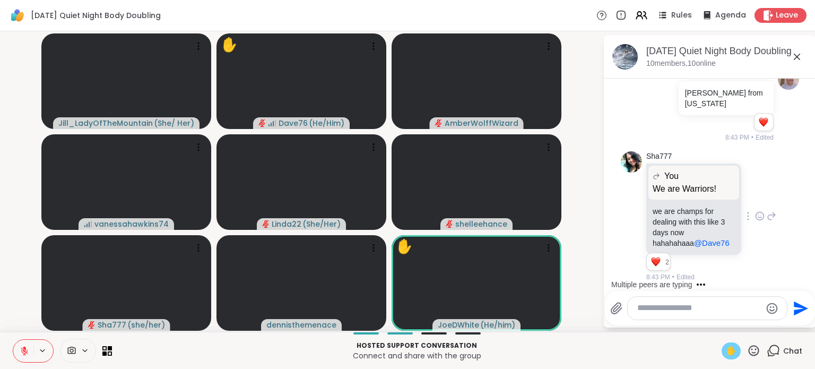
click at [747, 348] on icon at bounding box center [753, 350] width 13 height 13
click at [713, 320] on div "❤️" at bounding box center [722, 322] width 19 height 17
click at [705, 320] on div "Send" at bounding box center [710, 308] width 210 height 35
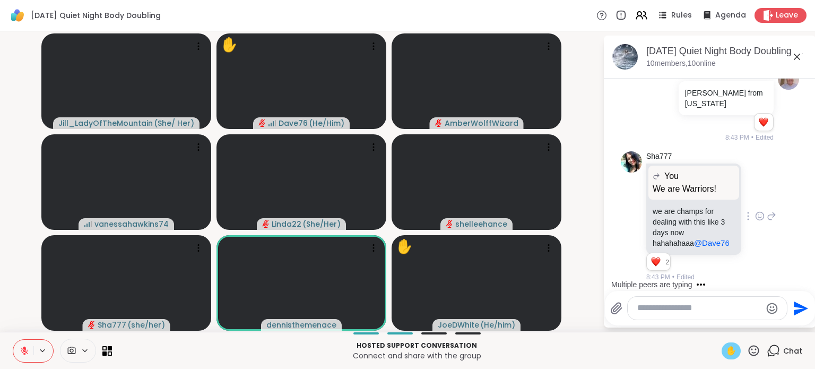
click at [751, 351] on icon at bounding box center [754, 350] width 11 height 11
click at [718, 324] on span "❤️" at bounding box center [723, 322] width 11 height 13
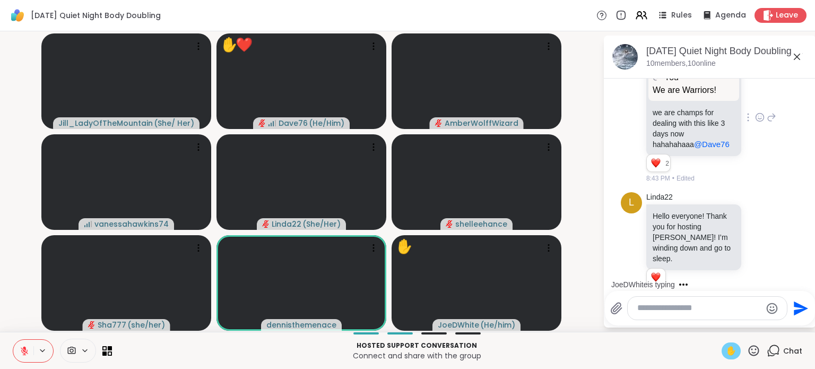
scroll to position [386, 0]
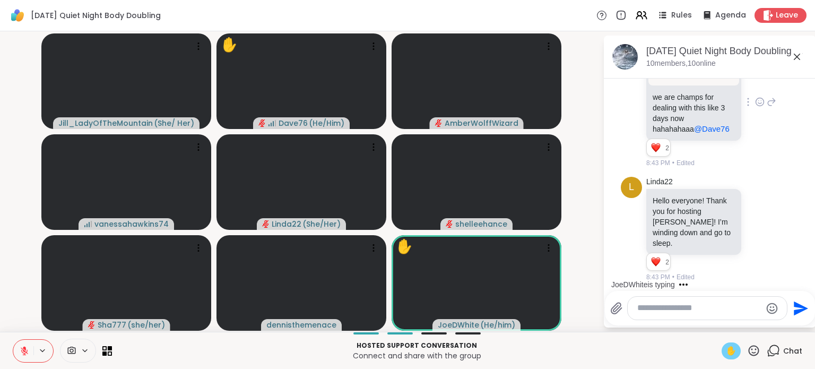
click at [701, 309] on textarea "Type your message" at bounding box center [700, 308] width 124 height 11
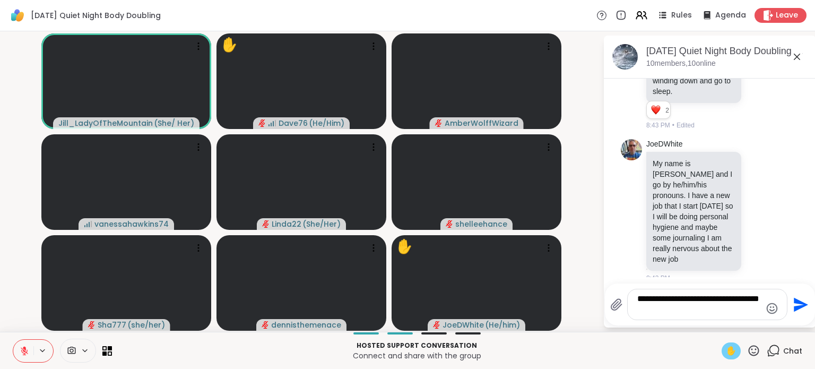
scroll to position [561, 0]
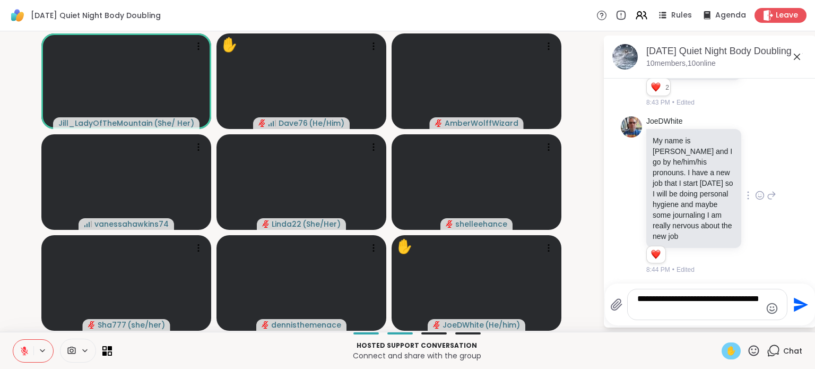
click at [759, 196] on icon at bounding box center [760, 196] width 3 height 1
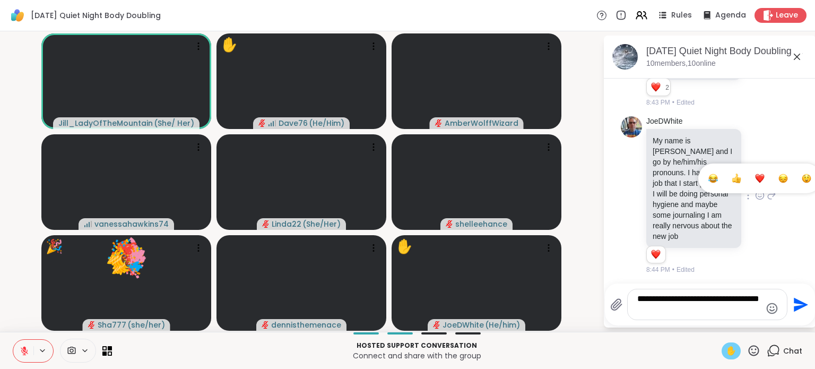
click at [755, 178] on div "Select Reaction: Heart" at bounding box center [760, 179] width 10 height 10
click at [686, 309] on textarea "**********" at bounding box center [700, 305] width 124 height 22
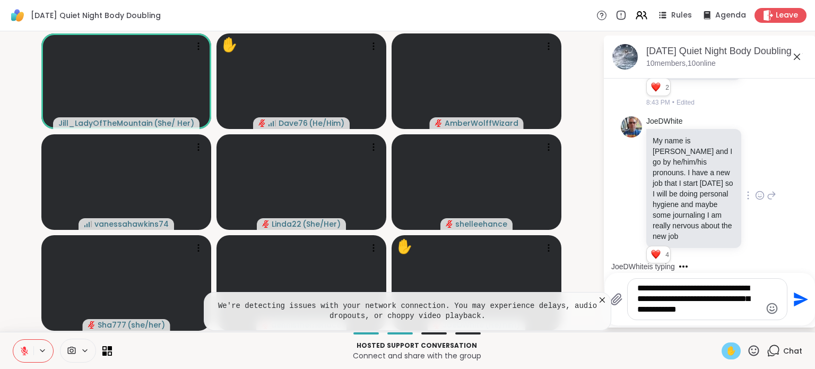
scroll to position [571, 0]
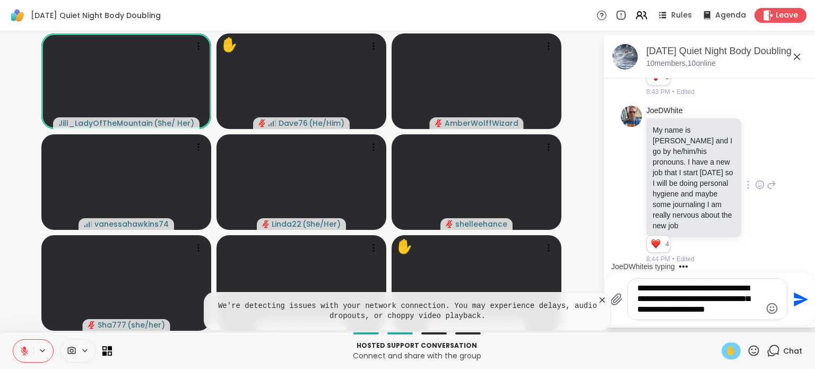
type textarea "**********"
click at [798, 299] on icon "Send" at bounding box center [799, 299] width 17 height 17
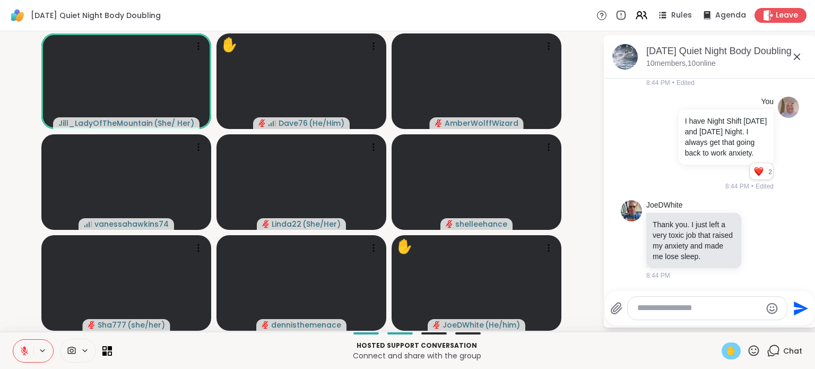
scroll to position [771, 0]
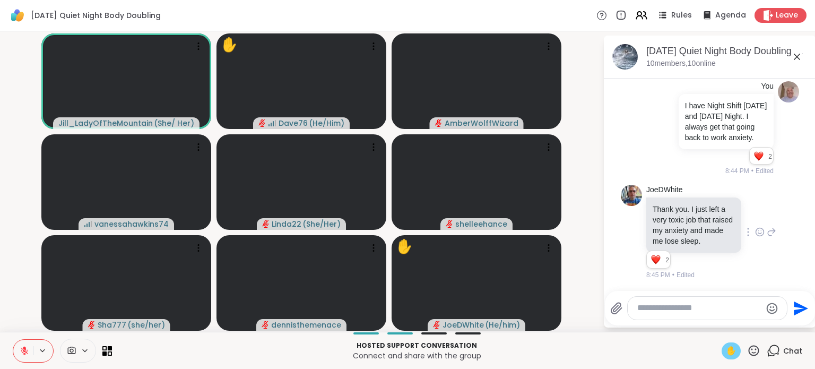
click at [756, 235] on icon at bounding box center [760, 232] width 8 height 8
click at [755, 219] on div "Select Reaction: Heart" at bounding box center [760, 215] width 10 height 10
click at [750, 346] on icon at bounding box center [753, 350] width 13 height 13
click at [718, 324] on span "❤️" at bounding box center [723, 322] width 11 height 13
click at [726, 348] on span "✋" at bounding box center [731, 350] width 11 height 13
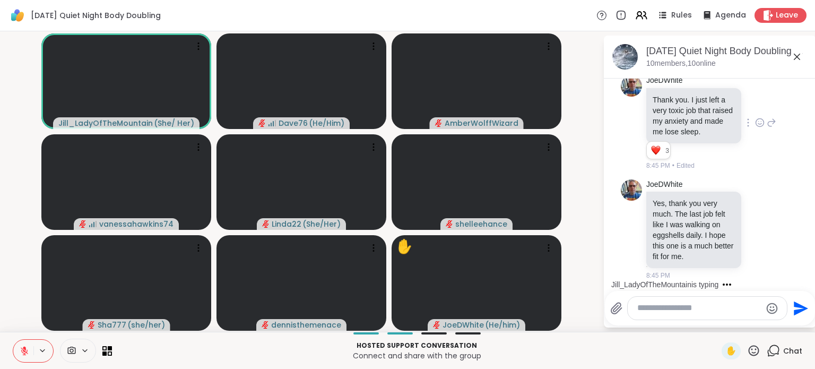
scroll to position [958, 0]
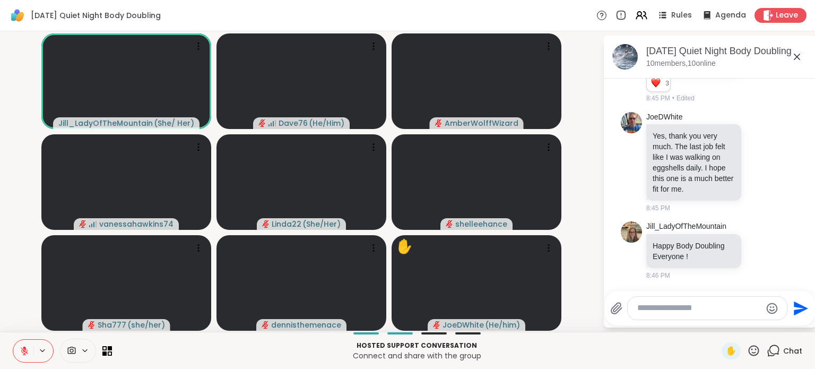
click at [684, 309] on textarea "Type your message" at bounding box center [700, 308] width 124 height 11
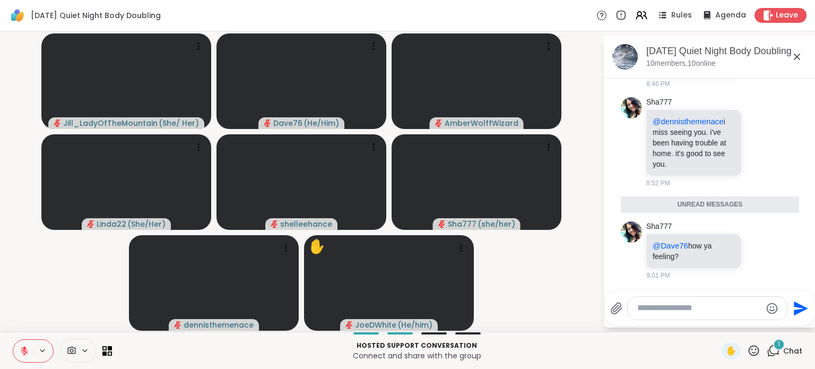
scroll to position [1298, 0]
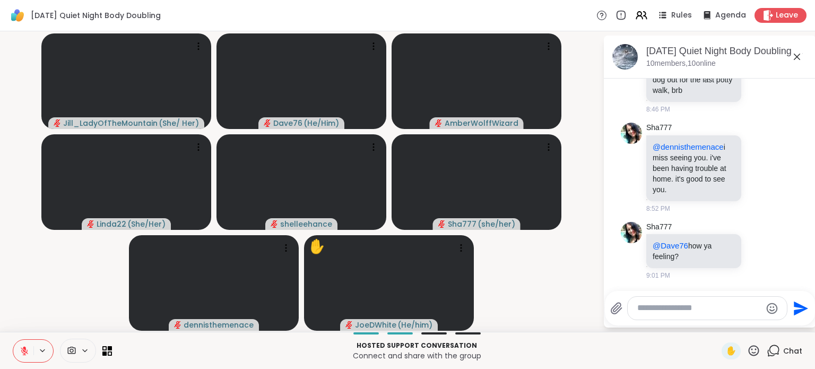
click at [682, 310] on textarea "Type your message" at bounding box center [700, 308] width 124 height 11
click at [769, 254] on icon at bounding box center [772, 250] width 7 height 7
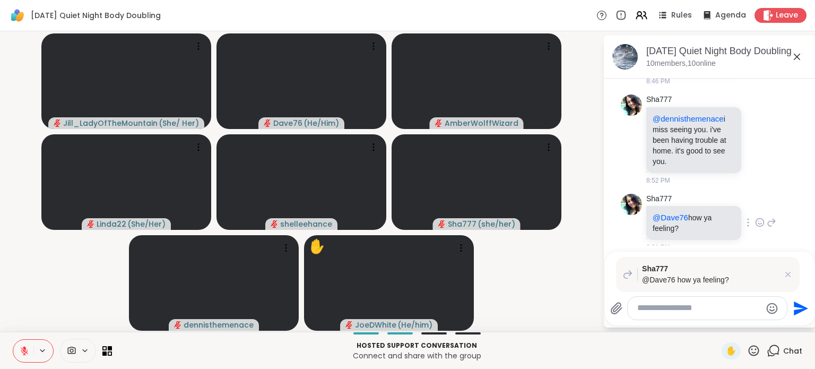
scroll to position [1323, 0]
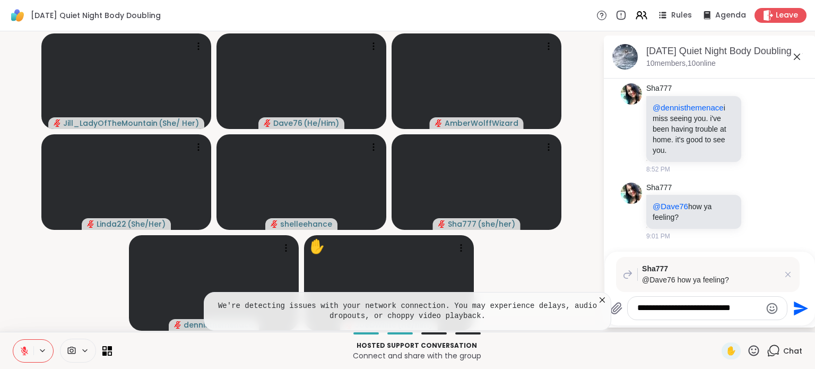
type textarea "**********"
click at [804, 310] on icon "Send" at bounding box center [799, 308] width 17 height 17
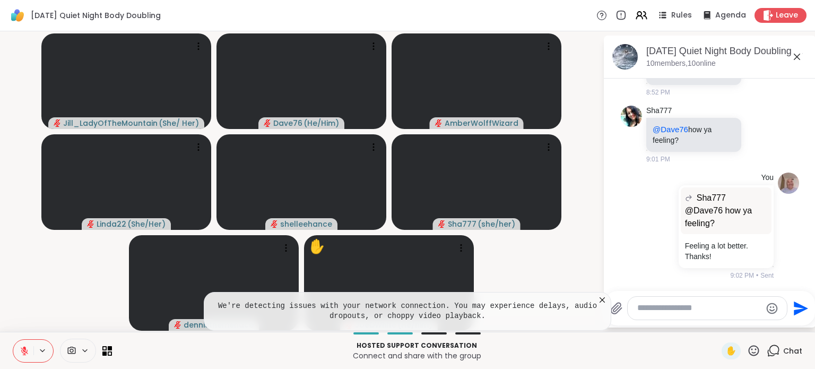
click at [602, 299] on icon at bounding box center [602, 300] width 11 height 11
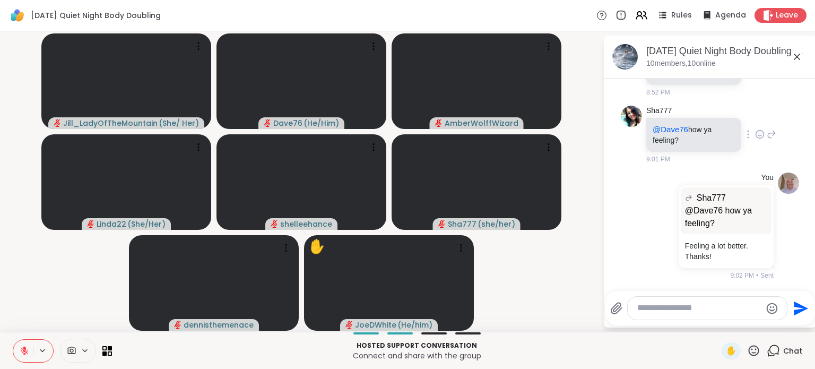
click at [755, 136] on icon at bounding box center [760, 134] width 10 height 11
click at [755, 122] on div "Select Reaction: Heart" at bounding box center [760, 118] width 10 height 10
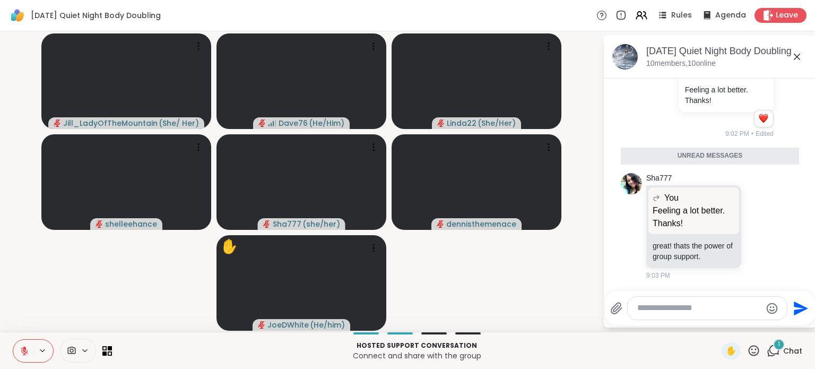
scroll to position [1571, 0]
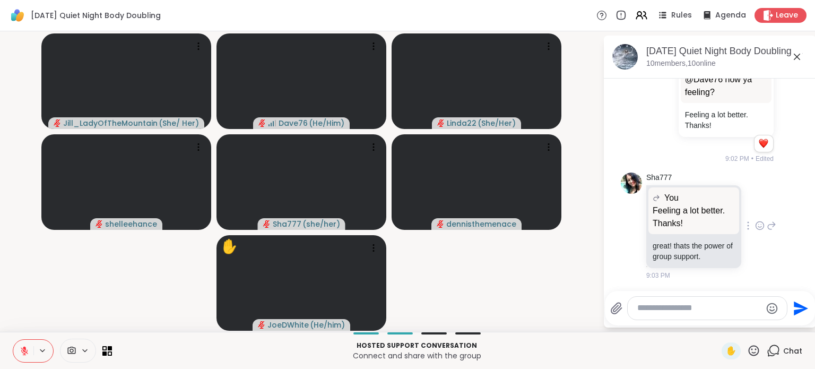
click at [756, 225] on icon at bounding box center [760, 226] width 8 height 8
click at [755, 205] on div "Select Reaction: Heart" at bounding box center [760, 209] width 10 height 10
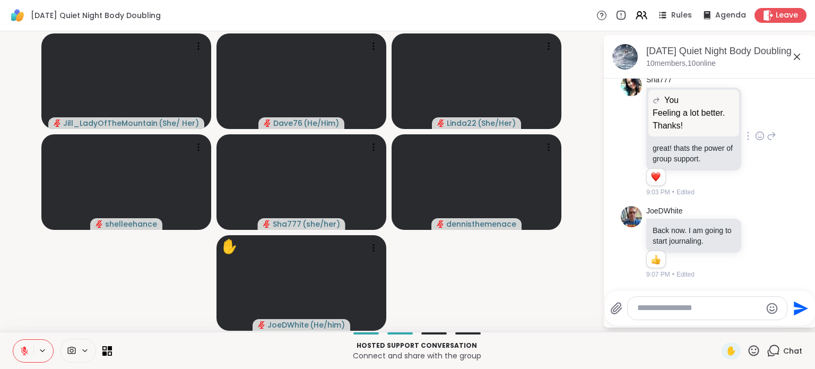
scroll to position [1735, 0]
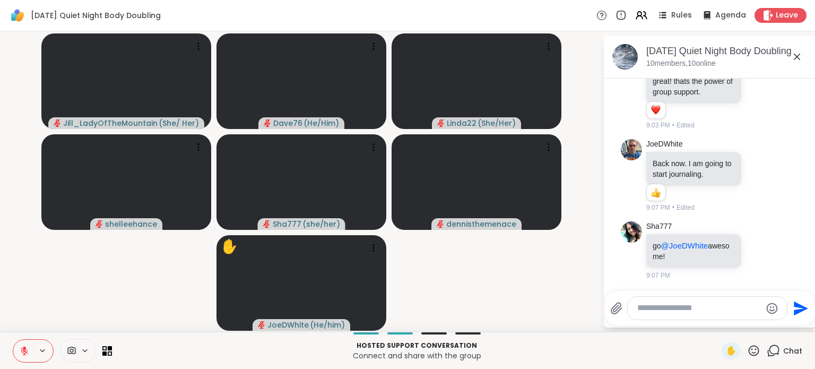
click at [679, 307] on textarea "Type your message" at bounding box center [700, 308] width 124 height 11
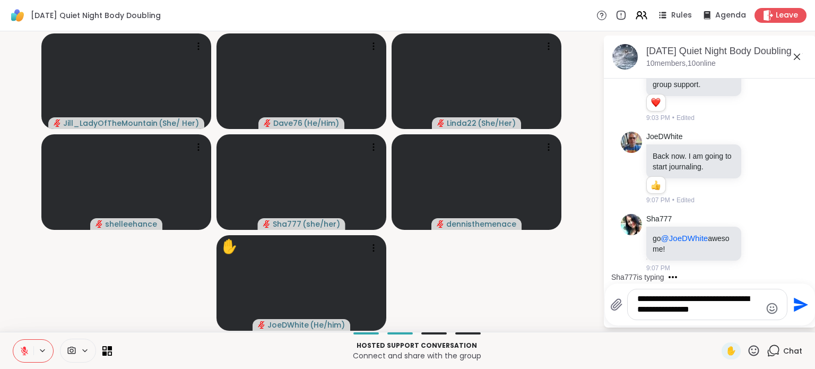
scroll to position [1894, 0]
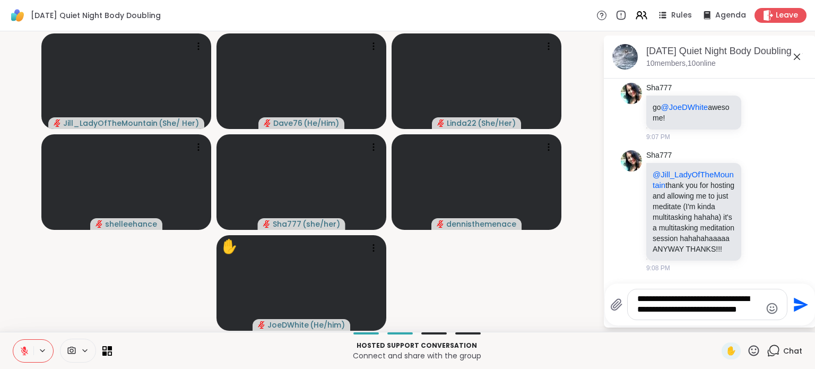
type textarea "**********"
click at [797, 307] on icon "Send" at bounding box center [801, 304] width 14 height 14
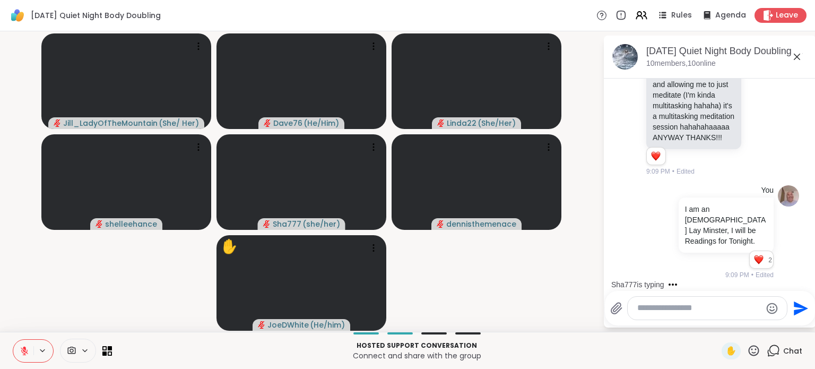
scroll to position [2160, 0]
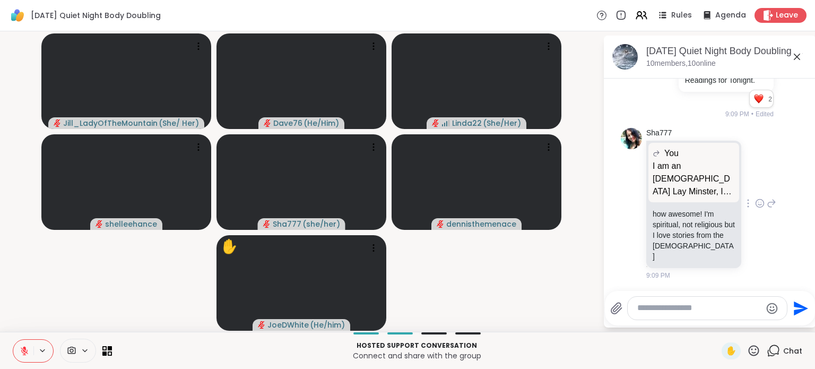
click at [755, 209] on icon at bounding box center [760, 203] width 10 height 11
click at [755, 191] on div "Select Reaction: Heart" at bounding box center [760, 187] width 10 height 10
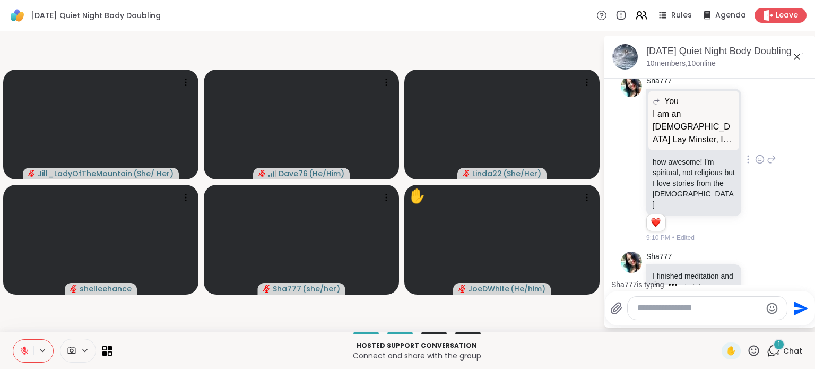
scroll to position [2274, 0]
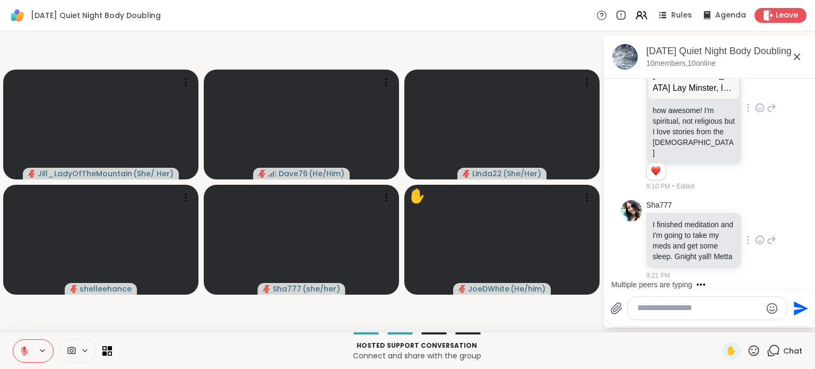
click at [755, 235] on icon at bounding box center [760, 240] width 10 height 11
click at [755, 218] on div "Select Reaction: Heart" at bounding box center [760, 223] width 10 height 10
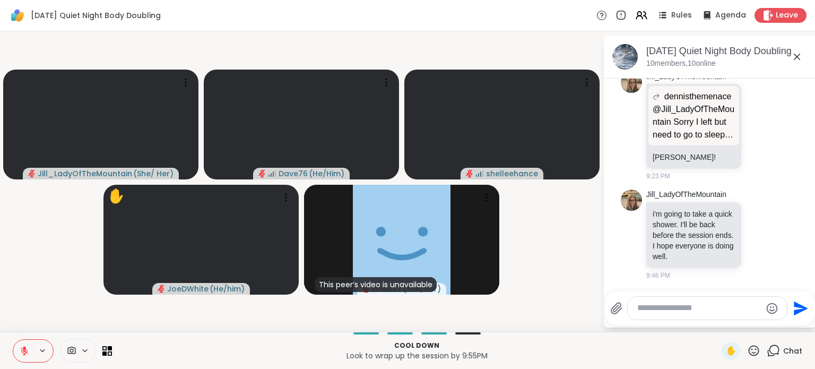
scroll to position [2939, 0]
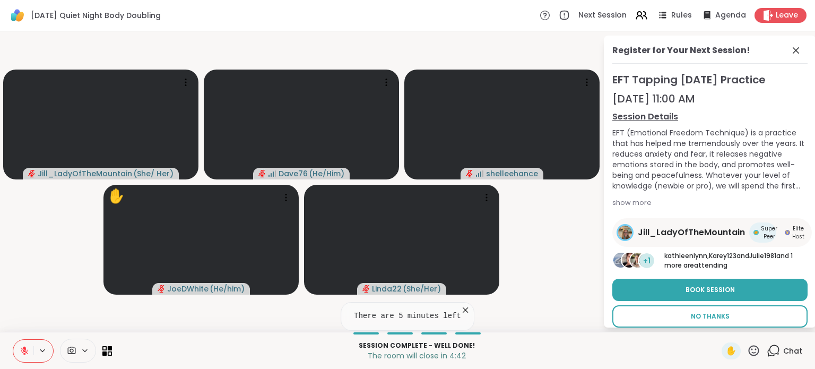
click at [712, 314] on span "No Thanks" at bounding box center [710, 317] width 39 height 10
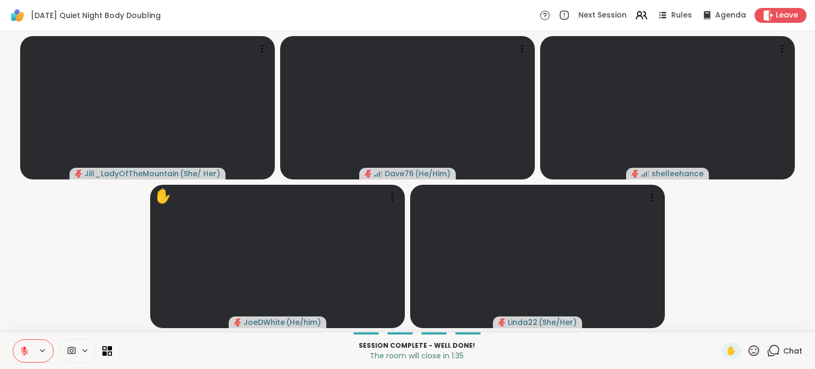
click at [772, 351] on icon at bounding box center [773, 350] width 13 height 13
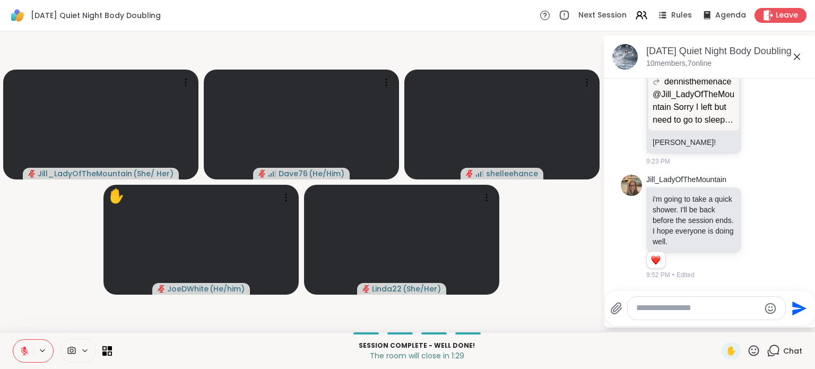
click at [699, 306] on textarea "Type your message" at bounding box center [698, 308] width 124 height 11
type textarea "*"
type textarea "**********"
click at [796, 305] on icon "Send" at bounding box center [801, 308] width 14 height 14
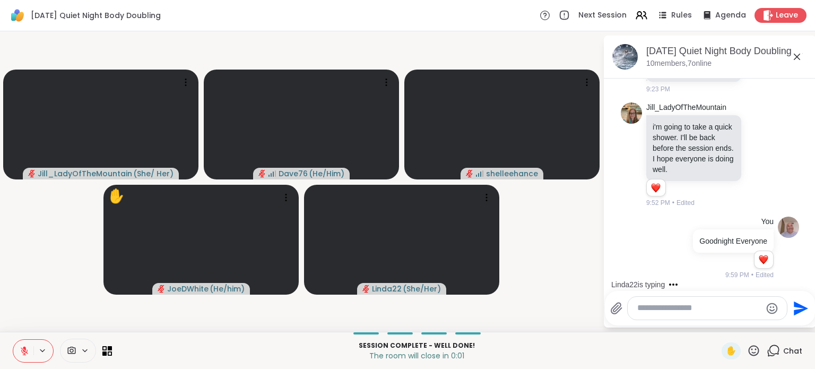
scroll to position [3115, 0]
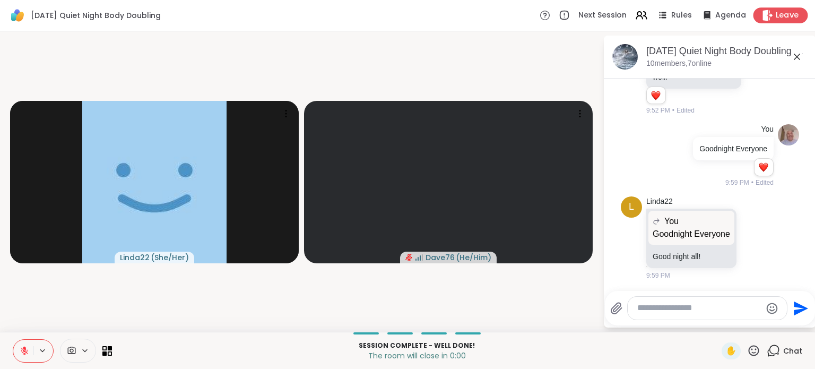
click at [776, 18] on span "Leave" at bounding box center [787, 15] width 23 height 11
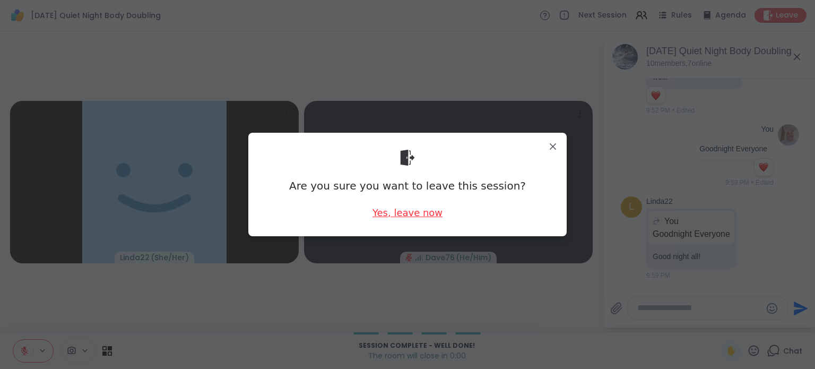
click at [393, 215] on div "Yes, leave now" at bounding box center [408, 212] width 70 height 13
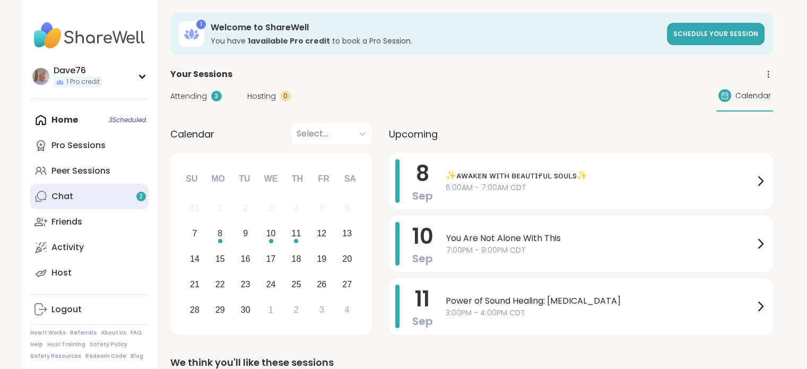
click at [84, 200] on link "Chat 2" at bounding box center [89, 196] width 118 height 25
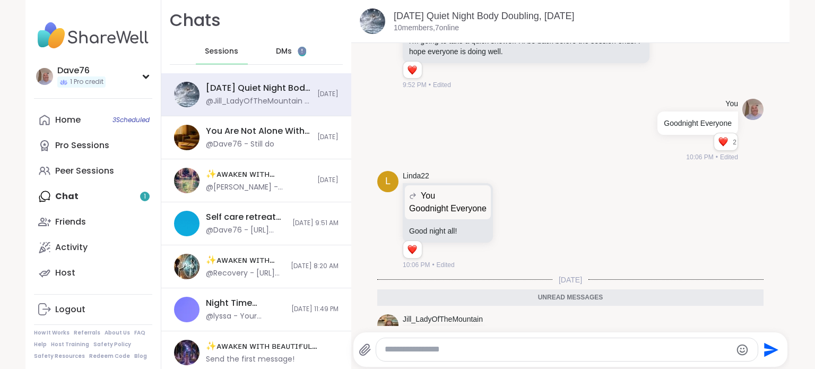
click at [288, 53] on div "DMs 1" at bounding box center [291, 51] width 52 height 25
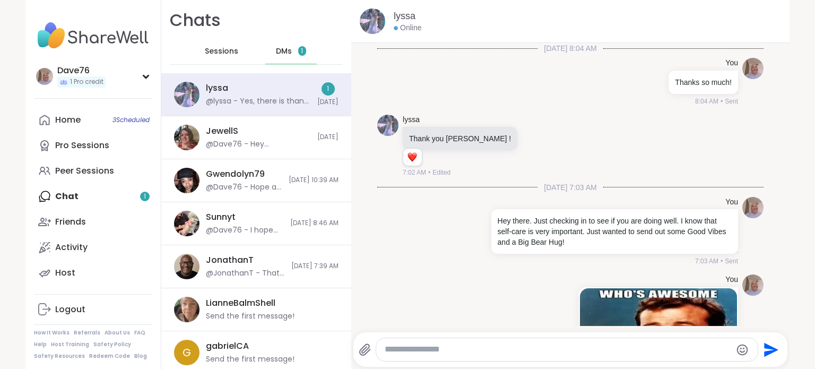
scroll to position [524, 0]
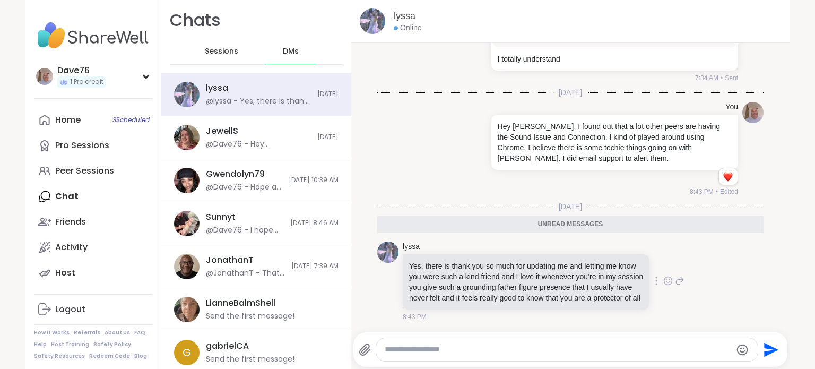
click at [665, 280] on icon at bounding box center [669, 281] width 8 height 8
click at [579, 263] on div "Select Reaction: Heart" at bounding box center [584, 264] width 10 height 10
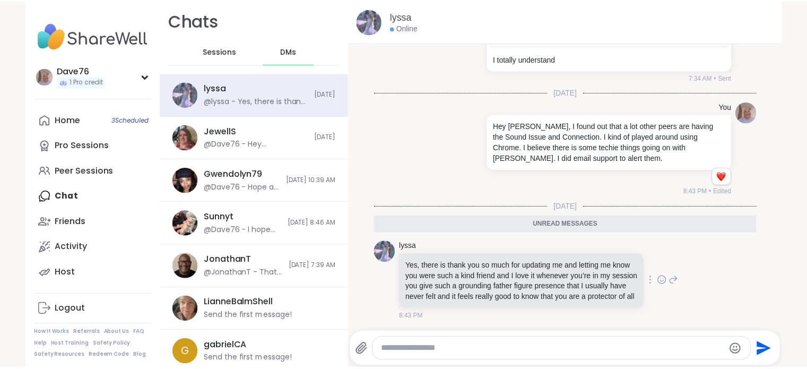
scroll to position [539, 0]
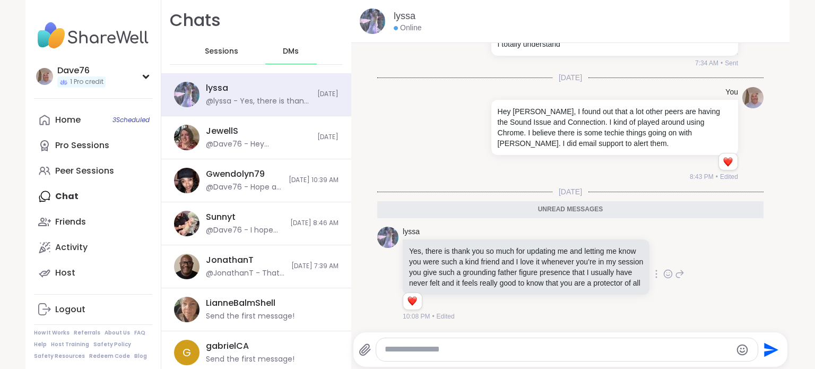
click at [69, 36] on img at bounding box center [93, 35] width 118 height 37
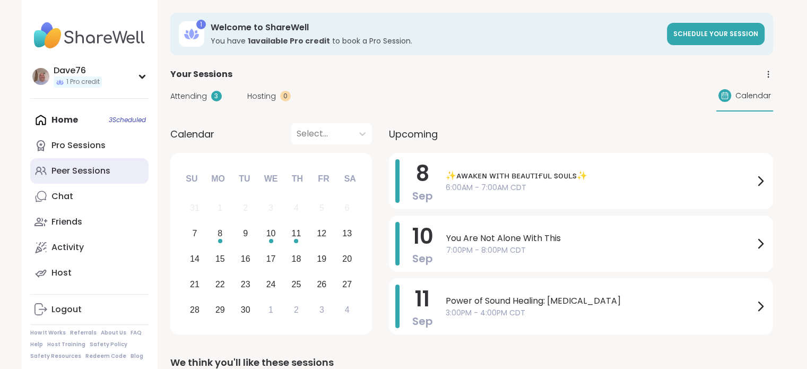
click at [83, 175] on div "Peer Sessions" at bounding box center [80, 171] width 59 height 12
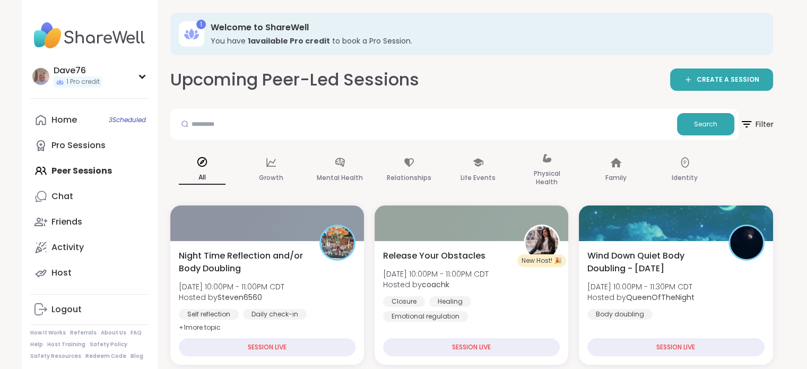
click at [752, 121] on icon at bounding box center [746, 123] width 13 height 13
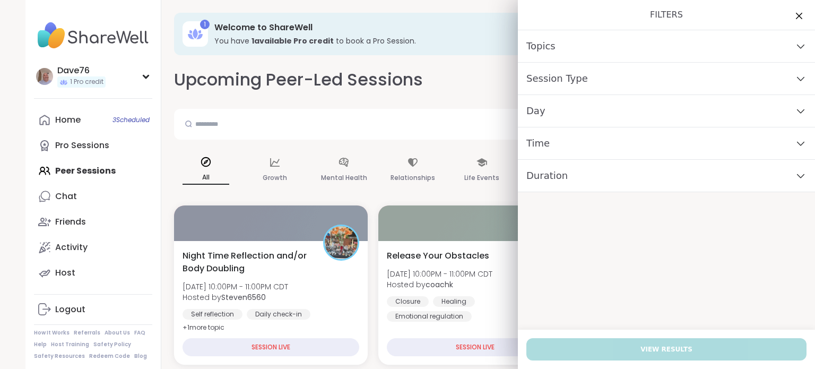
click at [685, 114] on div "Day" at bounding box center [666, 111] width 297 height 32
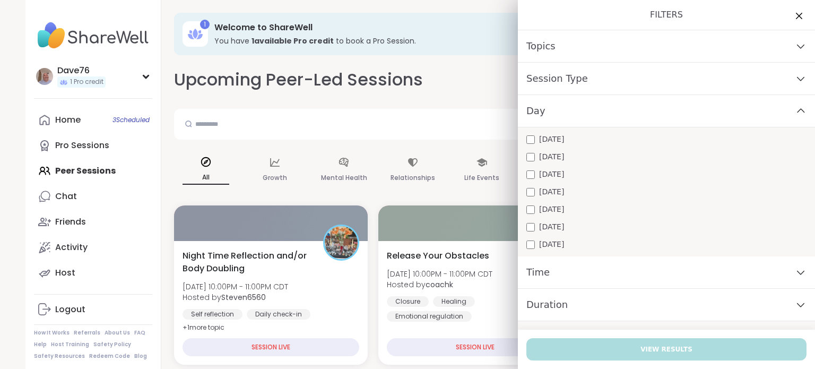
click at [567, 194] on div "[DATE]" at bounding box center [667, 191] width 280 height 11
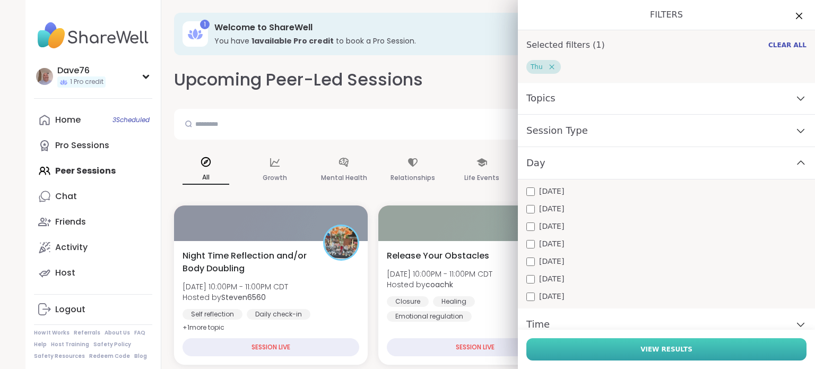
click at [660, 347] on span "View Results" at bounding box center [667, 349] width 52 height 10
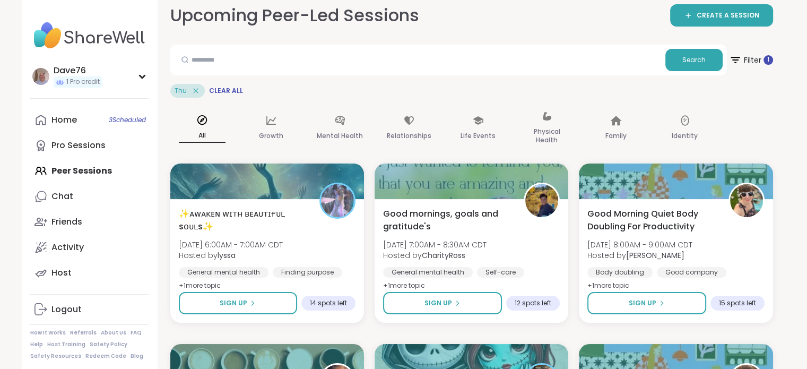
scroll to position [85, 0]
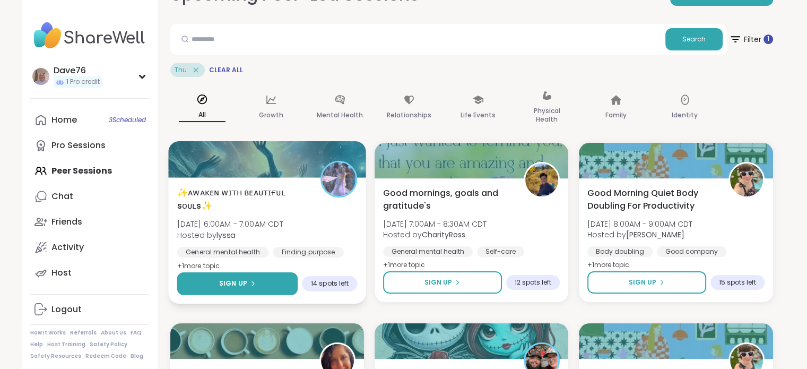
click at [268, 284] on button "Sign Up" at bounding box center [237, 283] width 121 height 23
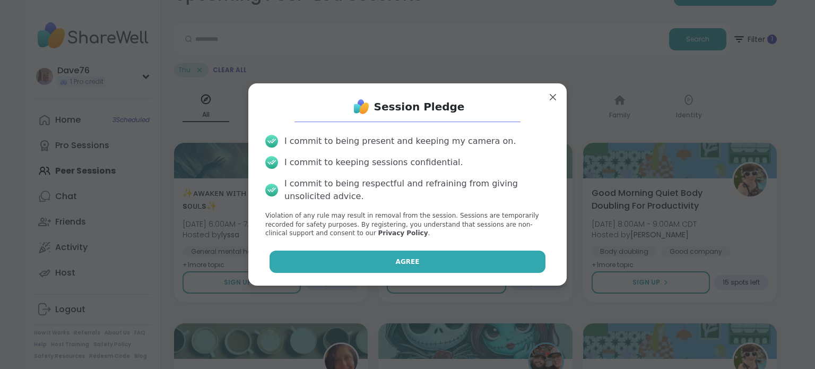
click at [340, 259] on button "Agree" at bounding box center [408, 262] width 277 height 22
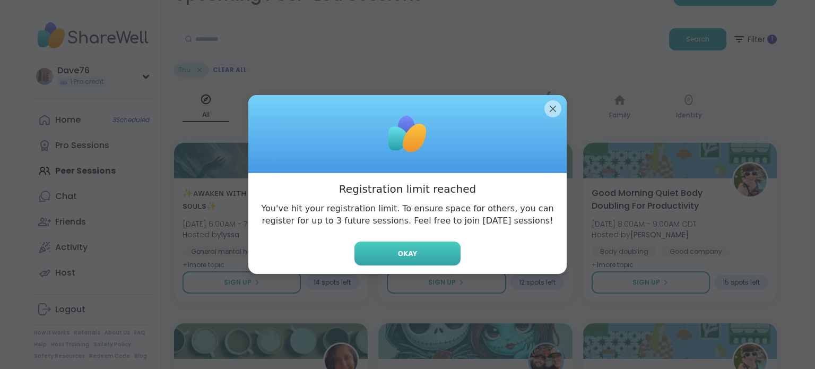
click at [384, 253] on button "Okay" at bounding box center [408, 254] width 106 height 24
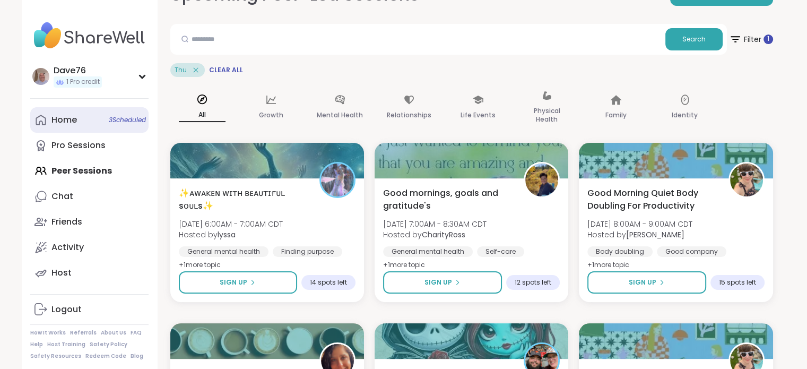
click at [72, 119] on div "Home 3 Scheduled" at bounding box center [63, 120] width 25 height 12
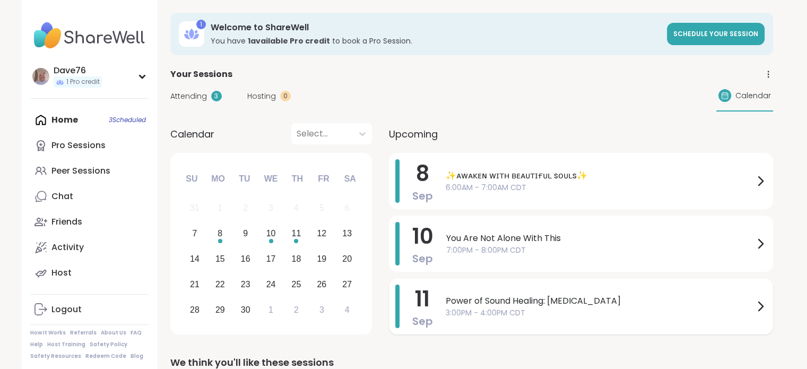
click at [693, 315] on span "3:00PM - 4:00PM CDT" at bounding box center [600, 312] width 308 height 11
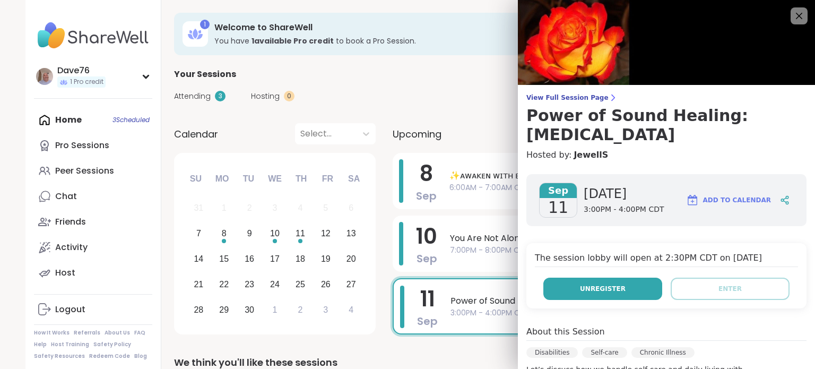
click at [605, 288] on span "Unregister" at bounding box center [603, 289] width 46 height 10
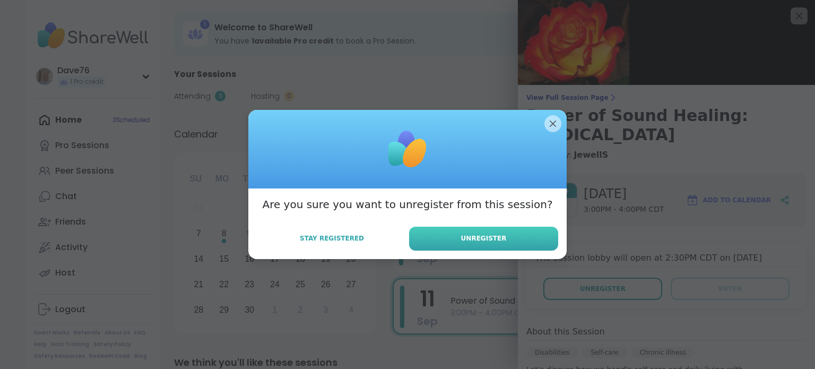
click at [531, 242] on button "Unregister" at bounding box center [483, 239] width 149 height 24
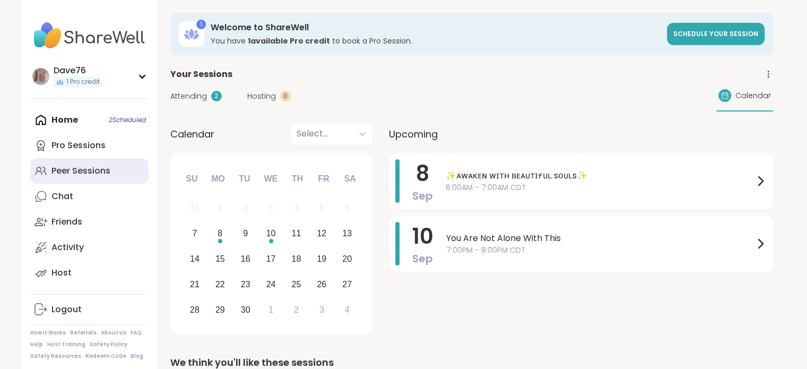
click at [92, 171] on div "Peer Sessions" at bounding box center [80, 171] width 59 height 12
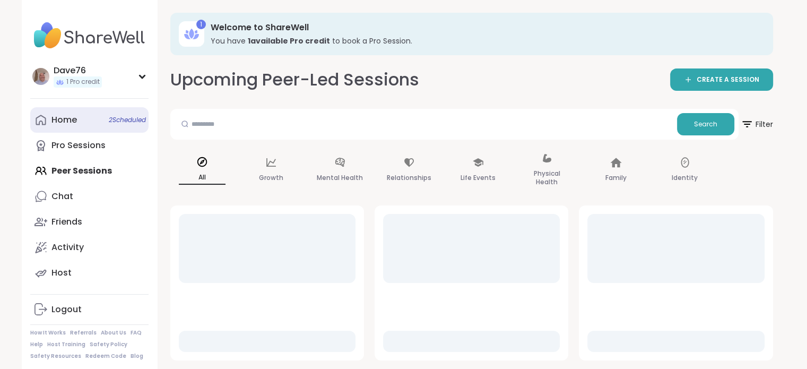
click at [91, 116] on link "Home 2 Scheduled" at bounding box center [89, 119] width 118 height 25
